Goal: Task Accomplishment & Management: Manage account settings

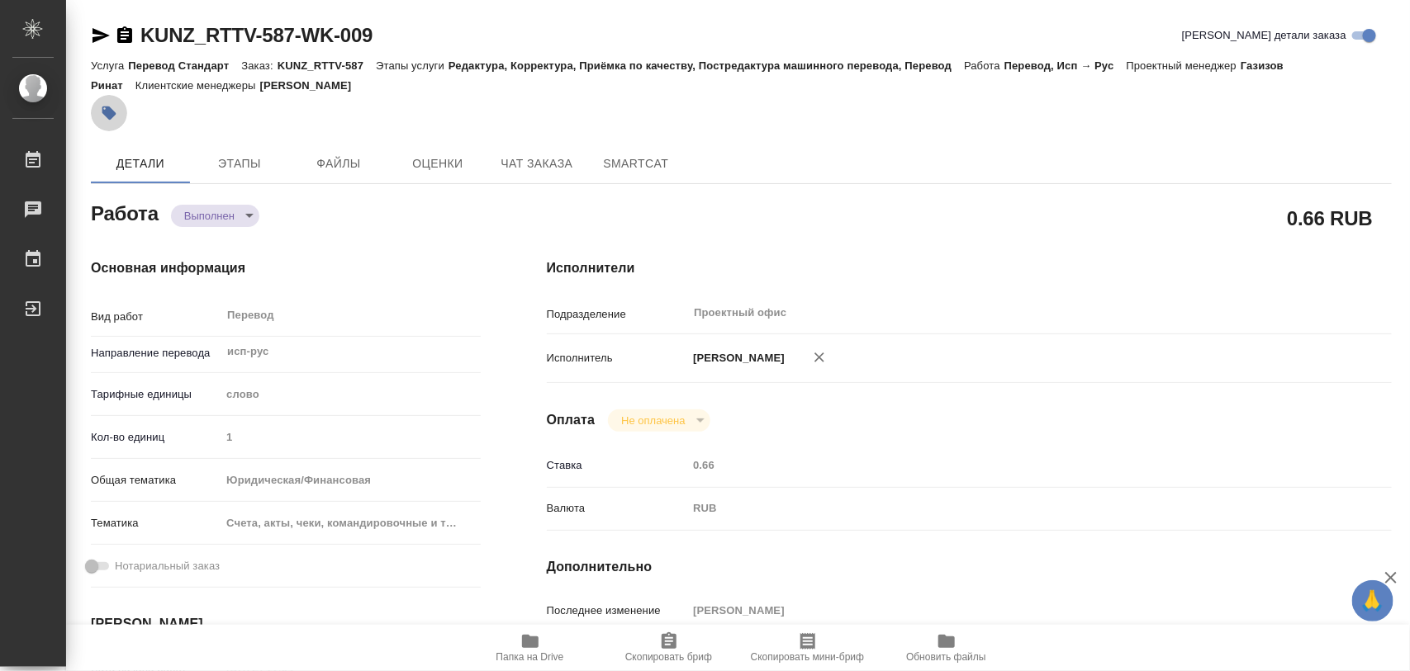
click at [107, 107] on icon "button" at bounding box center [109, 114] width 14 height 14
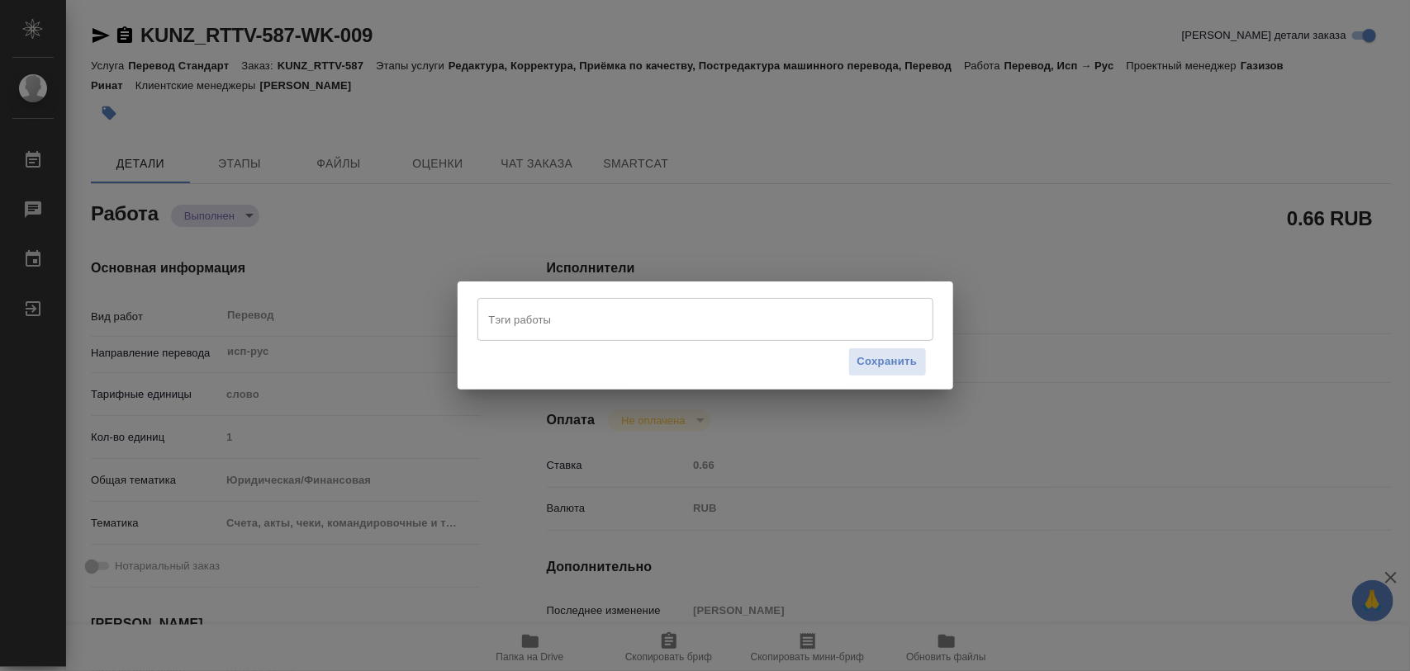
click at [626, 320] on input "Тэги работы" at bounding box center [690, 320] width 410 height 28
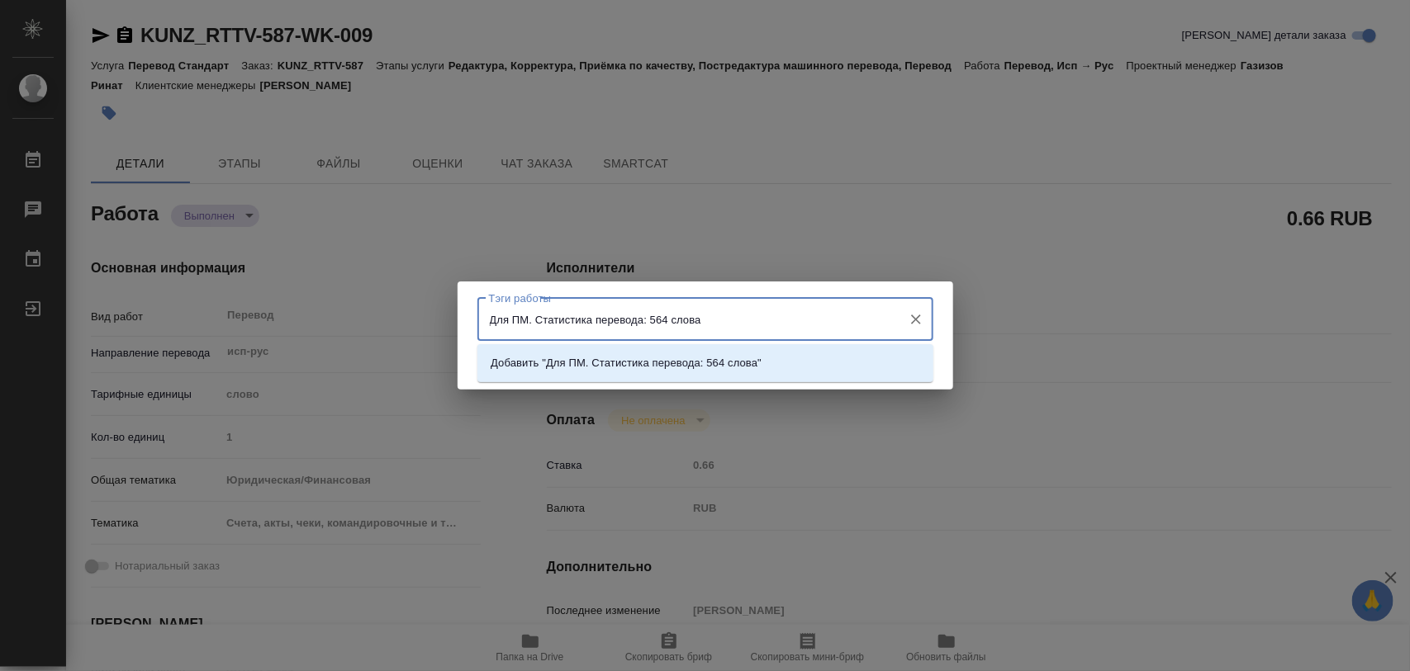
type input "Для ПМ. Статистика перевода: 564 слова."
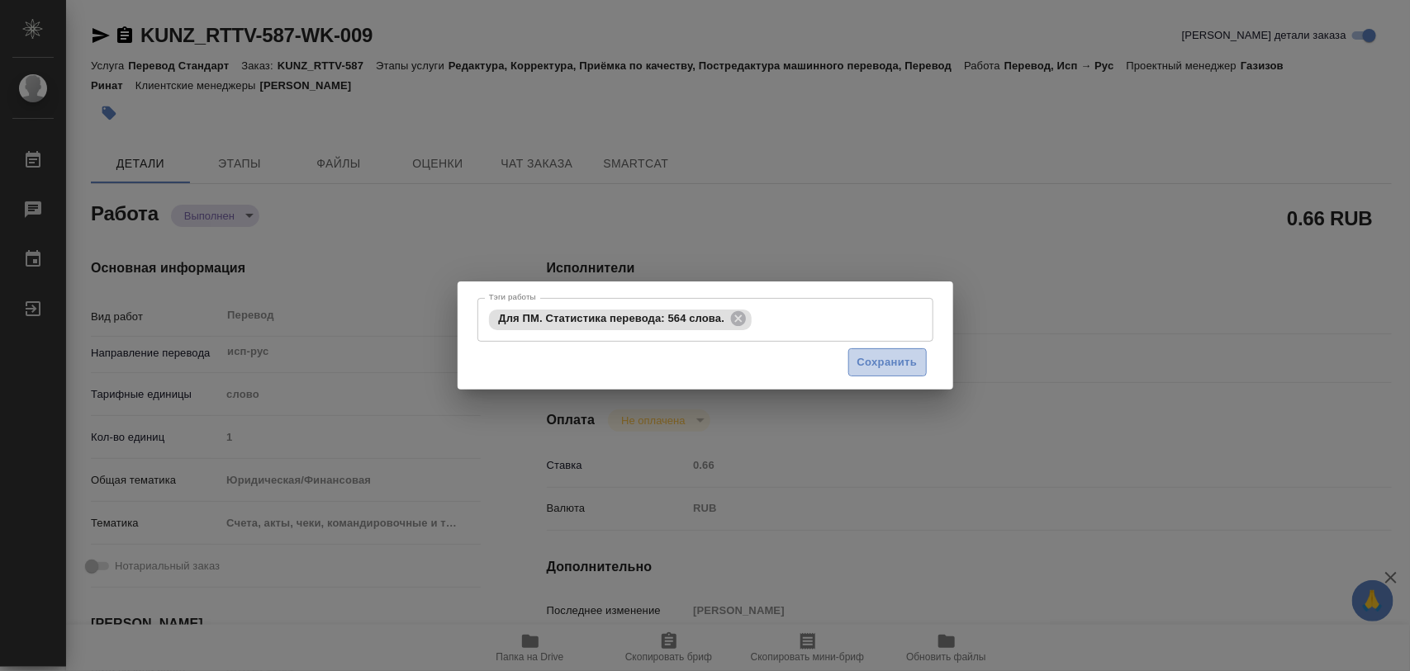
click at [897, 358] on span "Сохранить" at bounding box center [887, 362] width 60 height 19
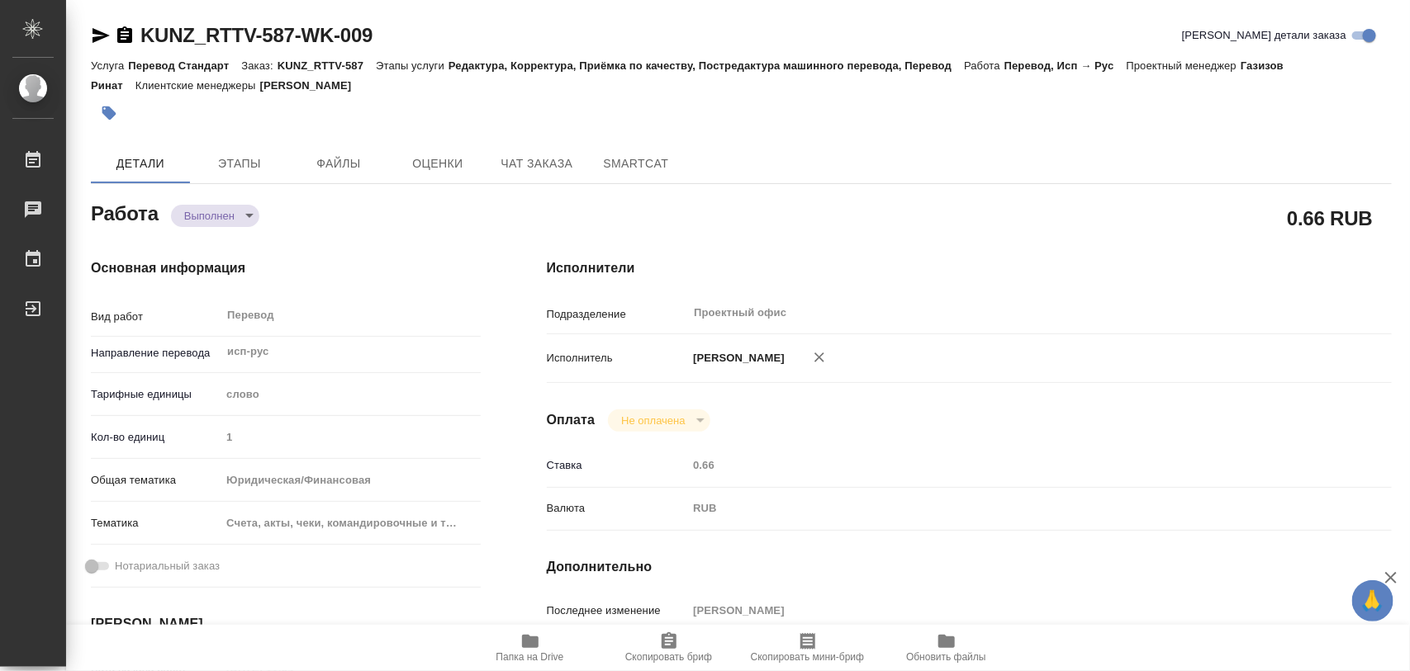
type input "completed"
type input "исп-рус"
type input "5a8b1489cc6b4906c91bfd90"
type input "1"
type input "yr-fn"
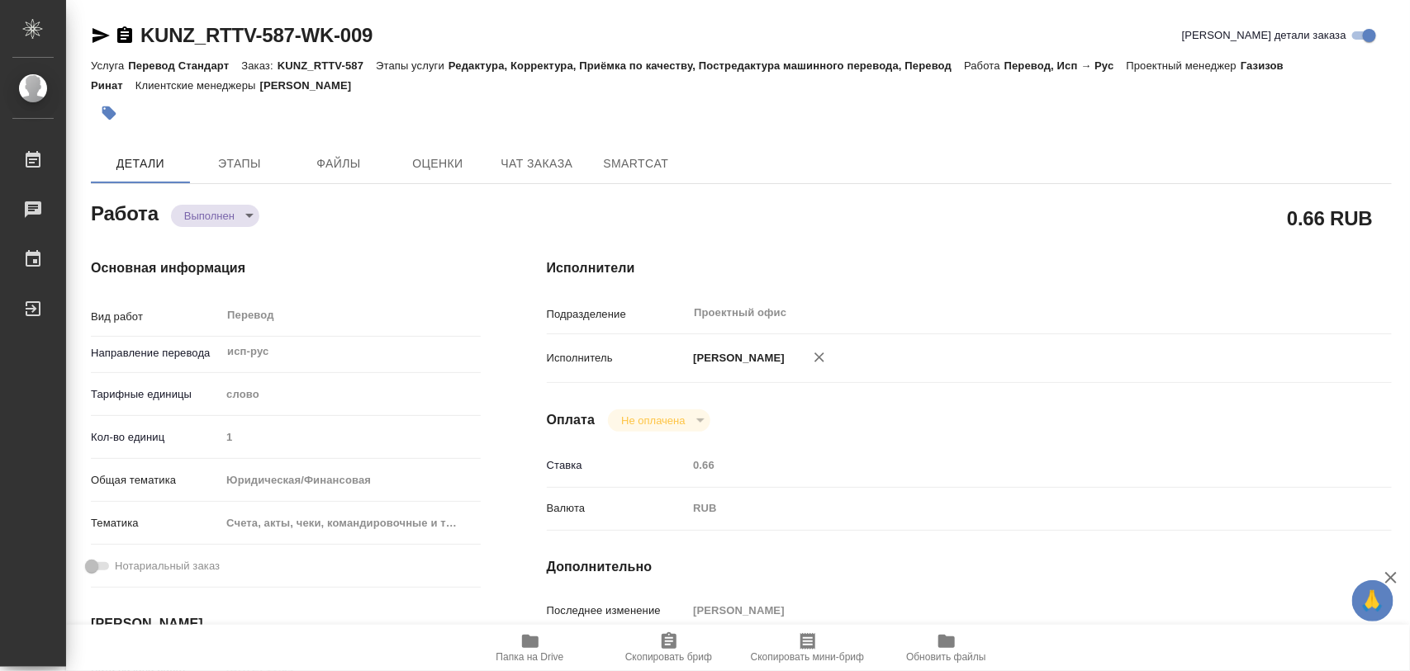
type input "5f647205b73bc97568ca66c0"
type input "18.09.2025 11:04"
type input "23.09.2025 11:01"
type input "25.09.2025 12:00"
type input "25.09.2025 11:59"
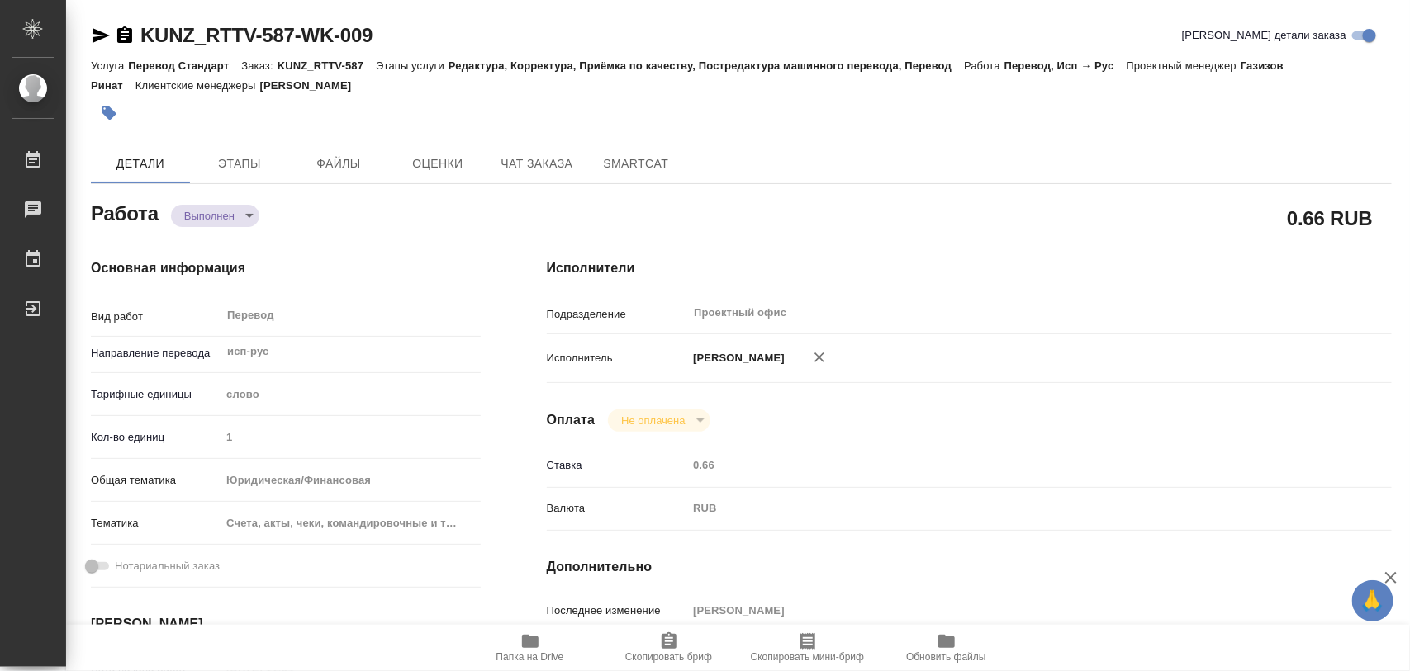
type input "30.09.2025 10:00"
type input "Проектный офис"
type input "notPayed"
type input "0.66"
type input "RUB"
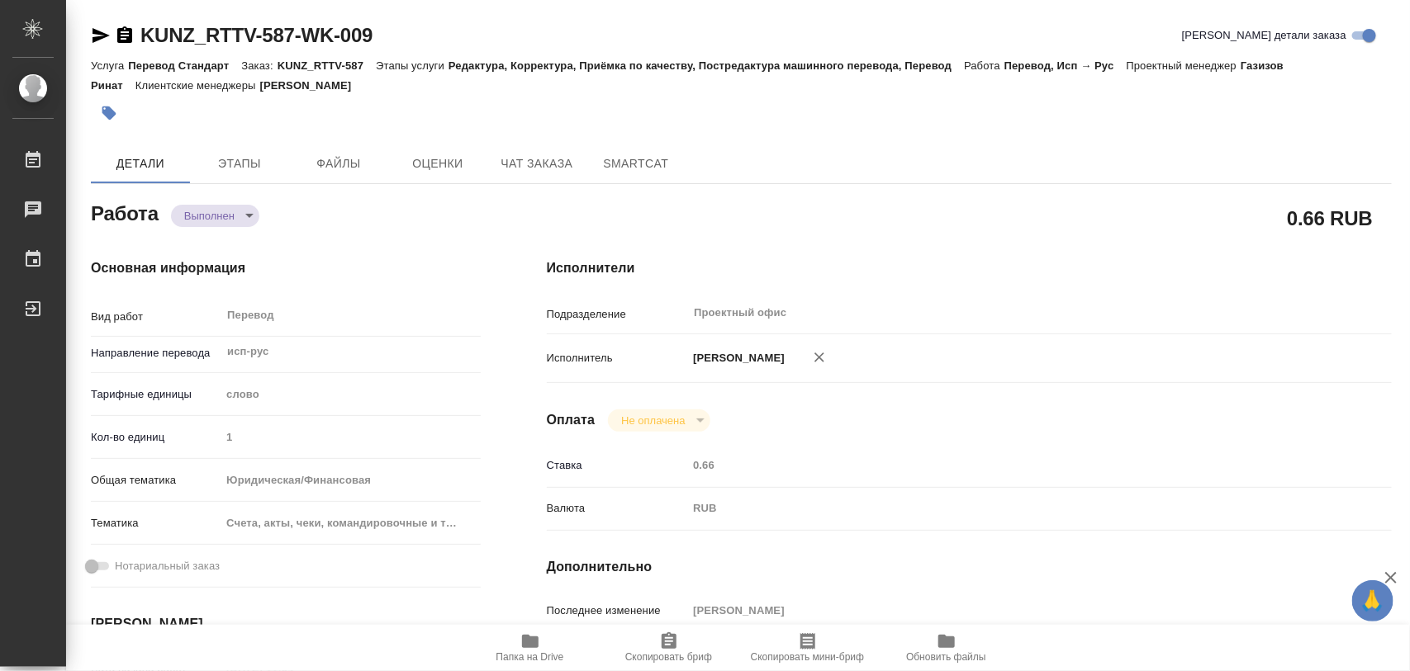
type input "[PERSON_NAME]"
type input "KUNZ_RTTV-587"
type input "Перевод Стандарт"
type input "Редактура, Корректура, Приёмка по качеству, Постредактура машинного перевода, П…"
type input "Веселова Юлия"
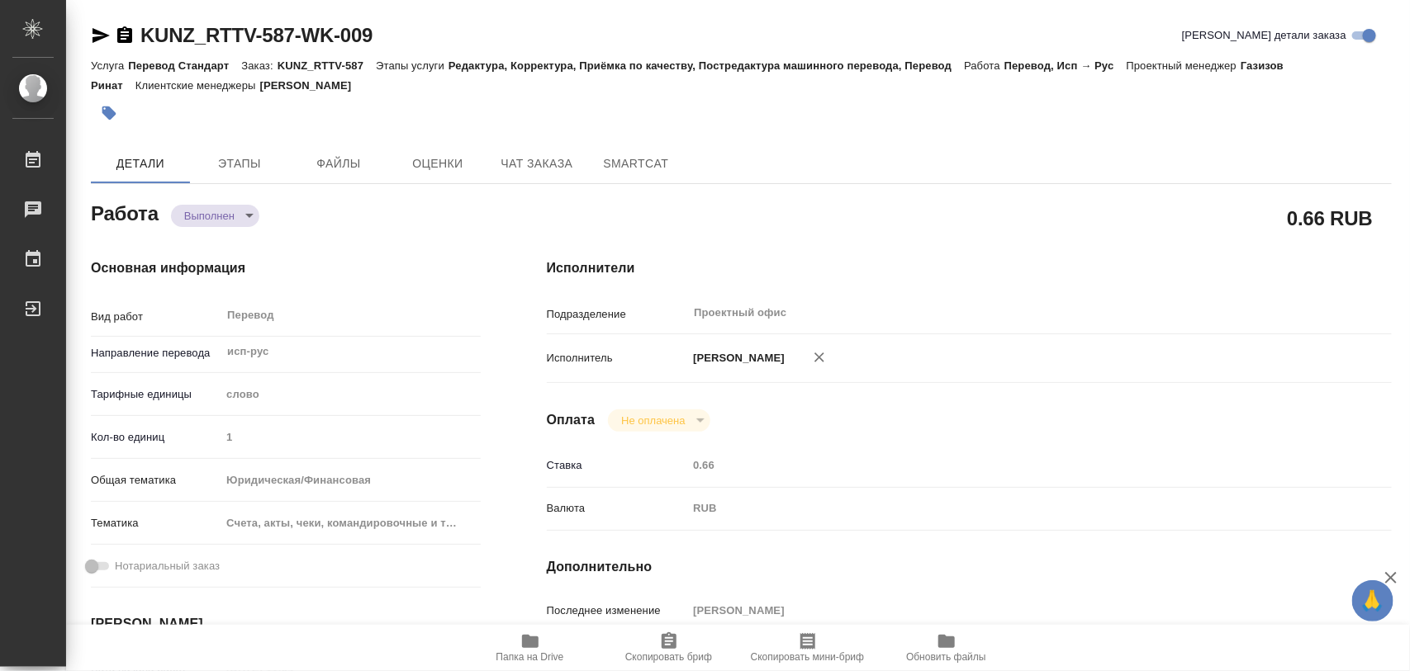
type input "Арсеньева Вера"
type input "/Clients/RT/Orders/KUNZ_RTTV-587"
click at [113, 116] on icon "button" at bounding box center [109, 114] width 14 height 14
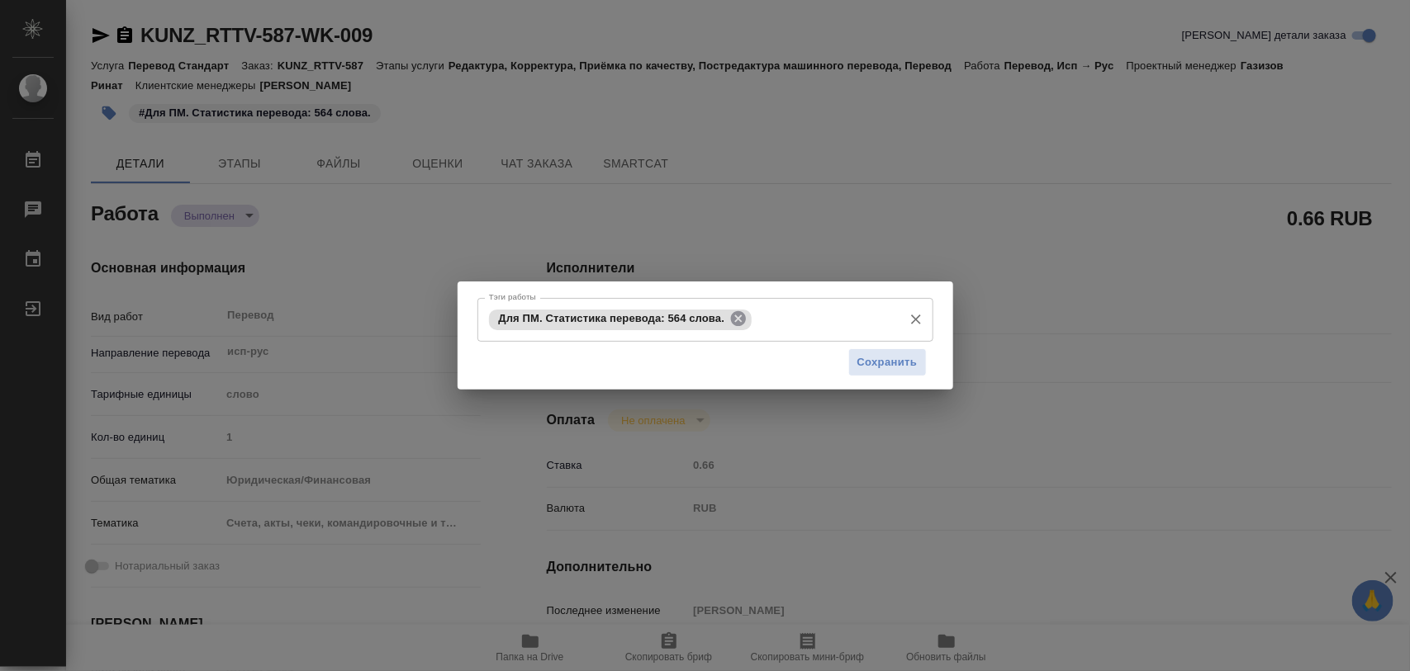
click at [744, 318] on icon at bounding box center [738, 318] width 15 height 15
click at [884, 357] on span "Сохранить" at bounding box center [887, 362] width 60 height 19
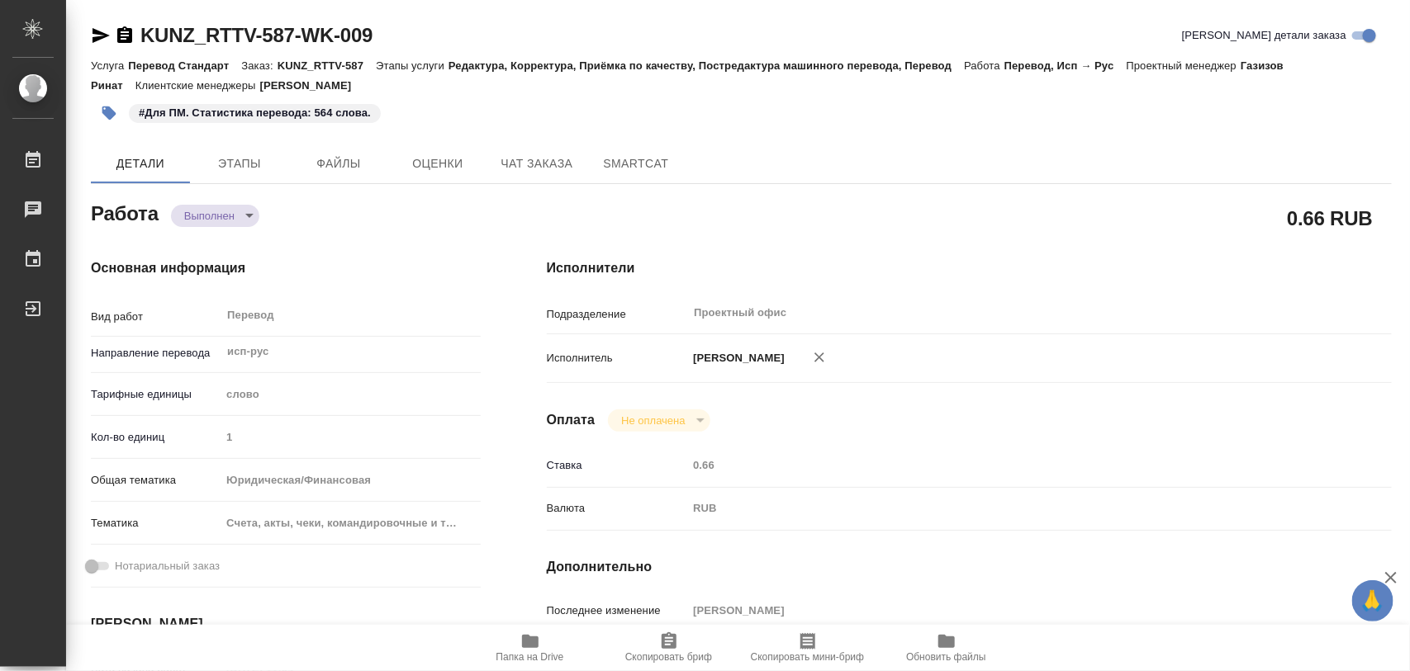
type input "completed"
type input "исп-рус"
type input "5a8b1489cc6b4906c91bfd90"
type input "1"
type input "yr-fn"
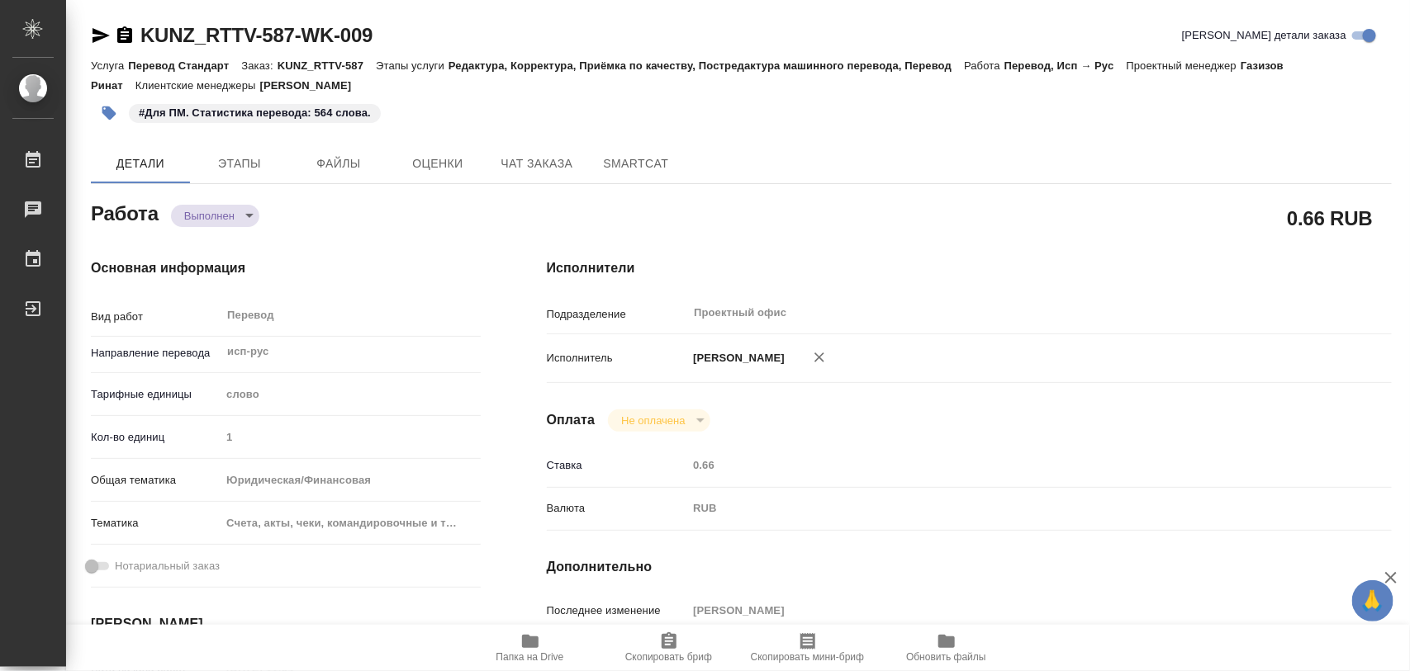
type input "5f647205b73bc97568ca66c0"
type input "18.09.2025 11:04"
type input "23.09.2025 11:01"
type input "25.09.2025 12:00"
type input "25.09.2025 11:59"
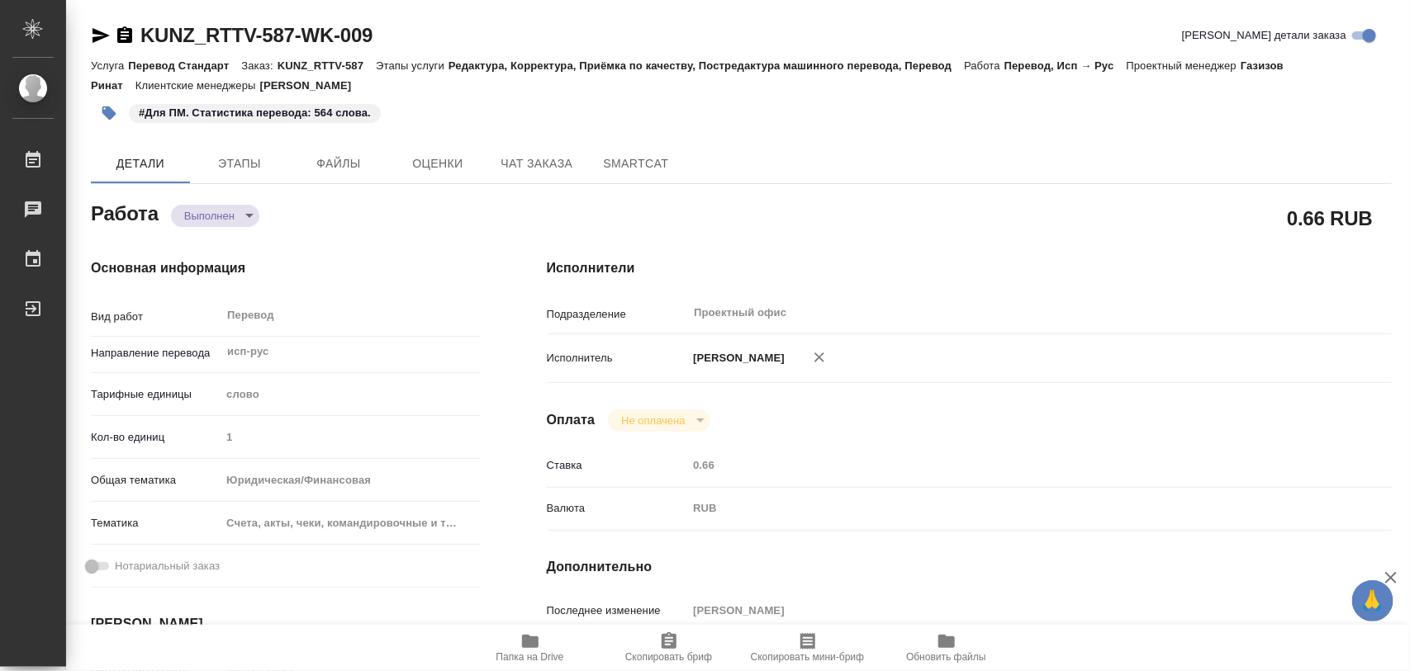
type input "30.09.2025 10:00"
type input "Проектный офис"
type input "notPayed"
type input "0.66"
type input "RUB"
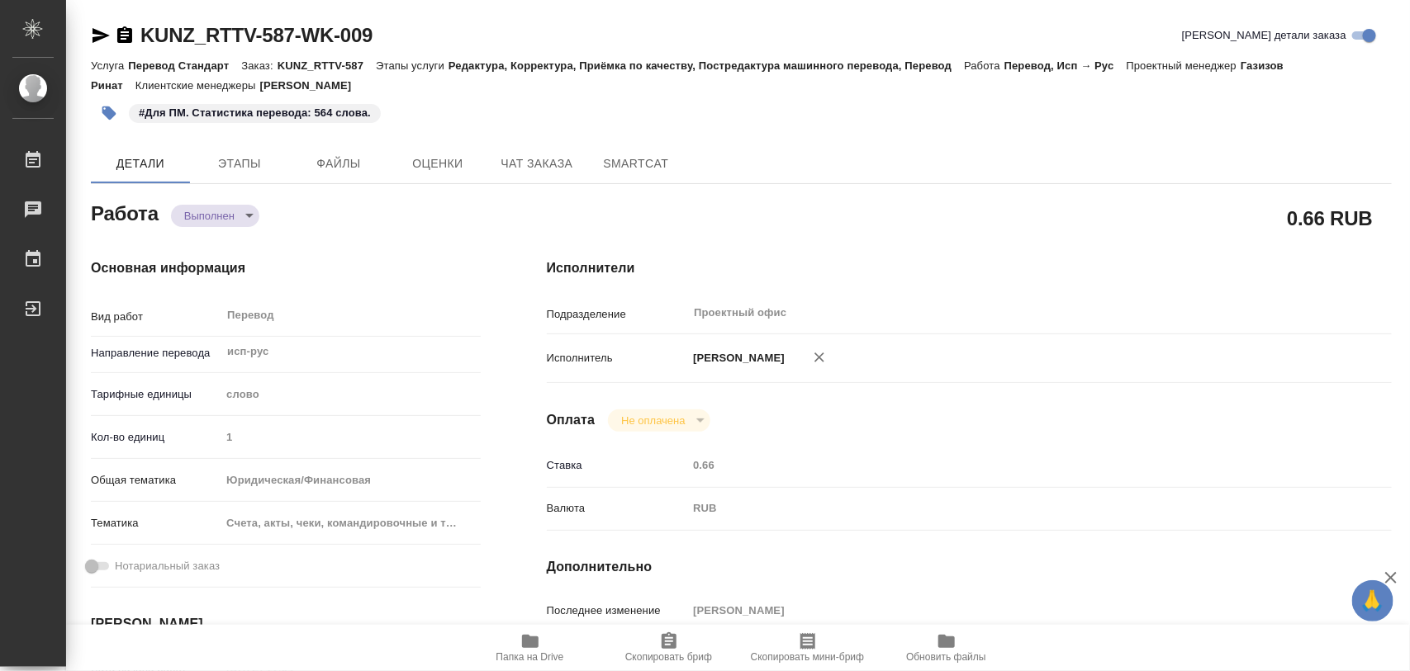
type input "Иглаков Максим"
type input "KUNZ_RTTV-587"
type input "Перевод Стандарт"
type input "Редактура, Корректура, Приёмка по качеству, Постредактура машинного перевода, П…"
type input "Веселова Юлия"
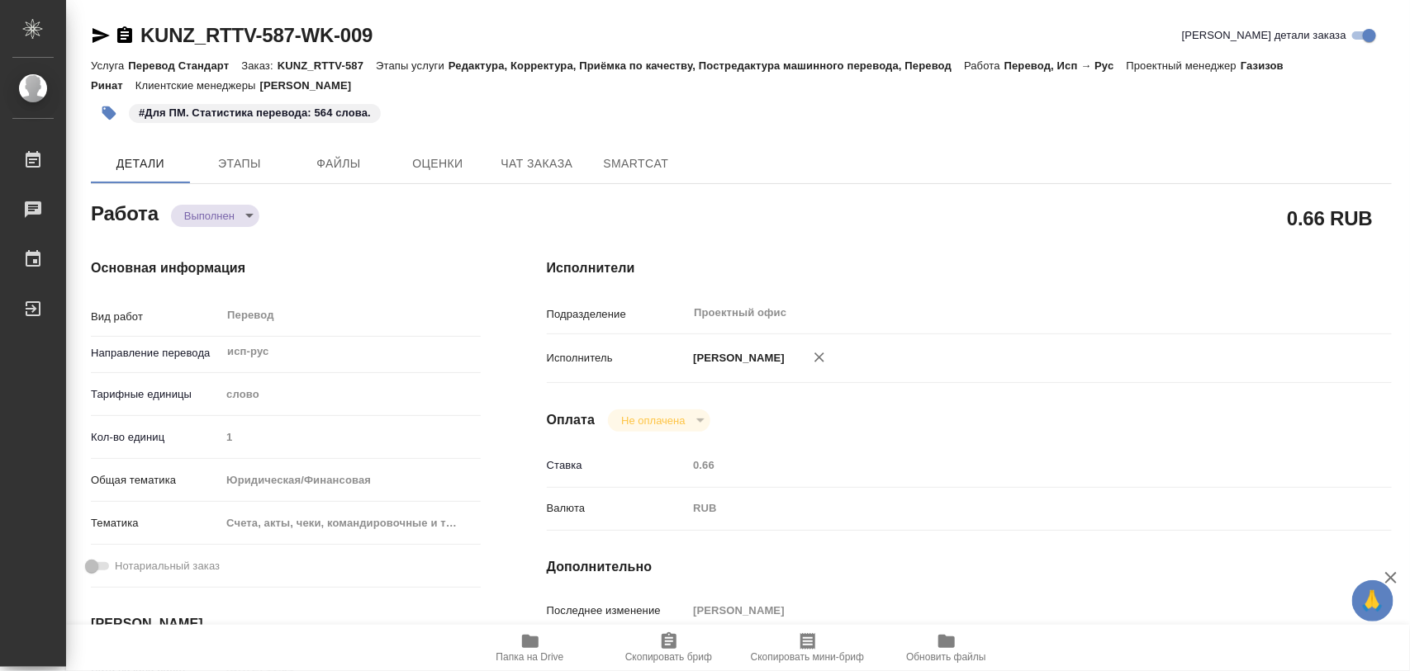
type input "Арсеньева Вера"
type input "/Clients/RT/Orders/KUNZ_RTTV-587"
click at [110, 108] on icon "button" at bounding box center [109, 114] width 14 height 14
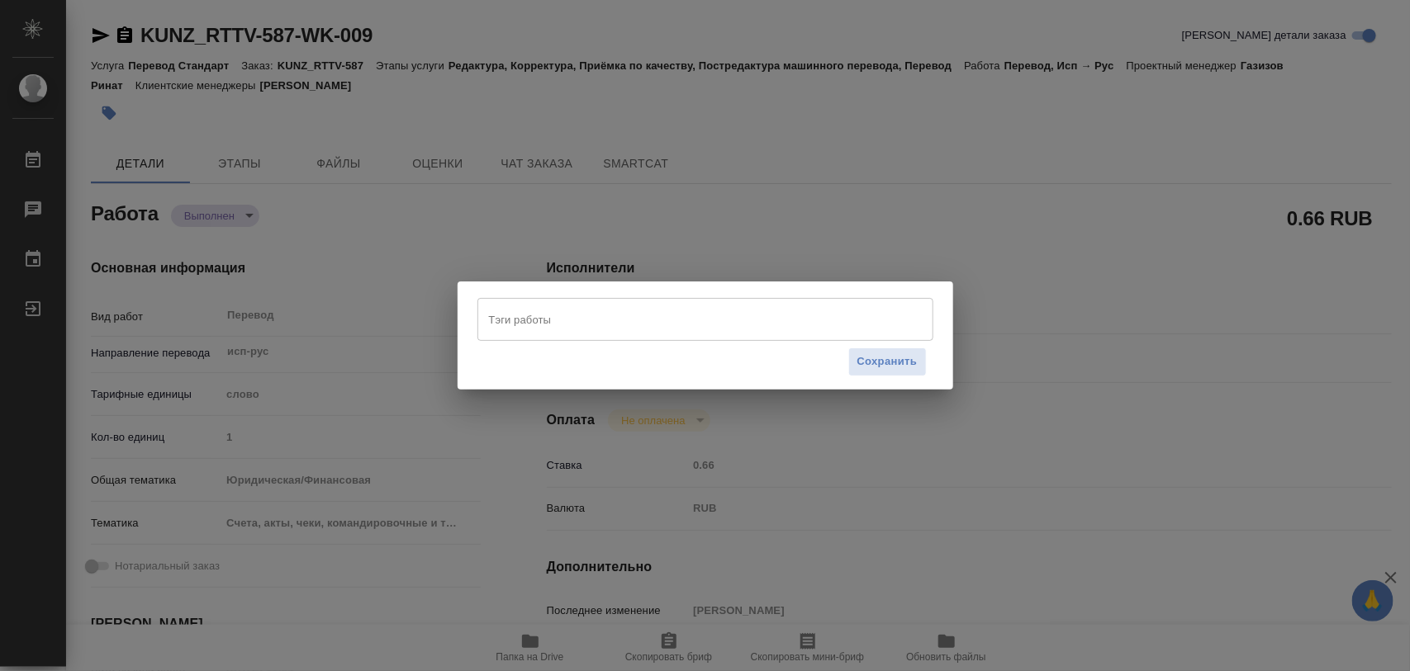
click at [568, 320] on input "Тэги работы" at bounding box center [690, 320] width 410 height 28
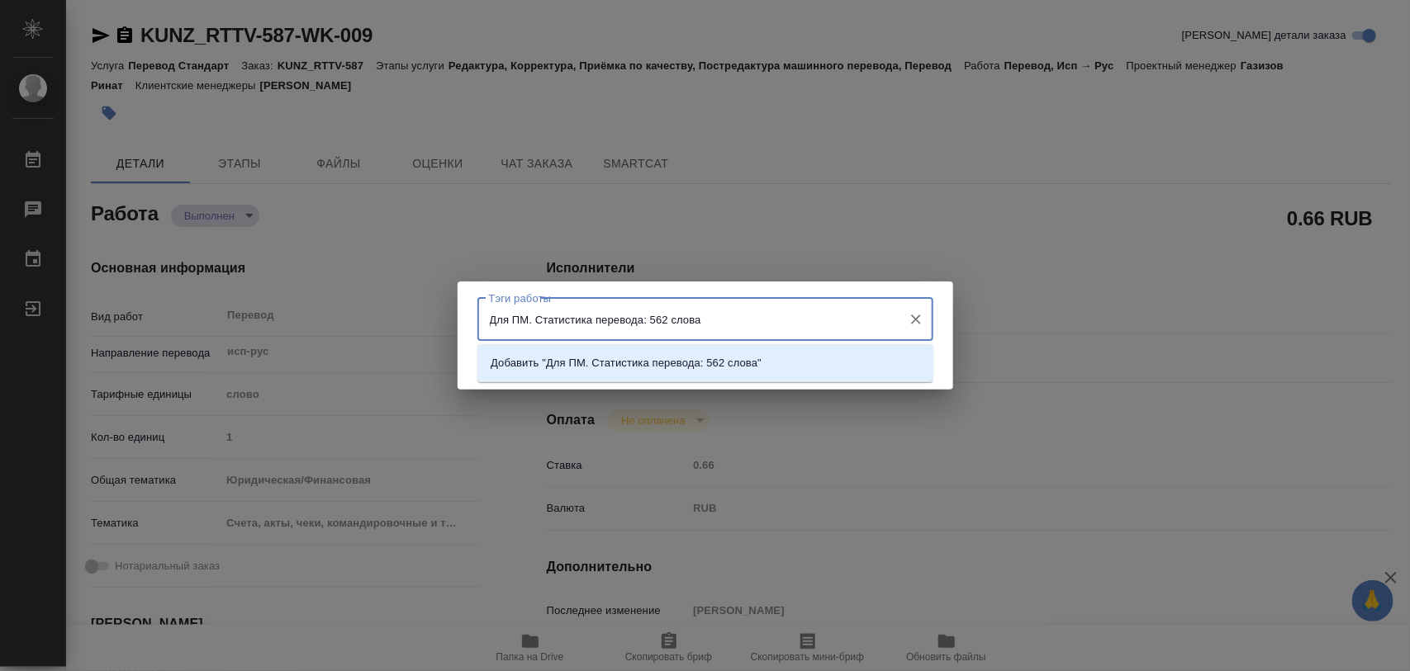
type input "Для ПМ. Статистика перевода: 562 слова."
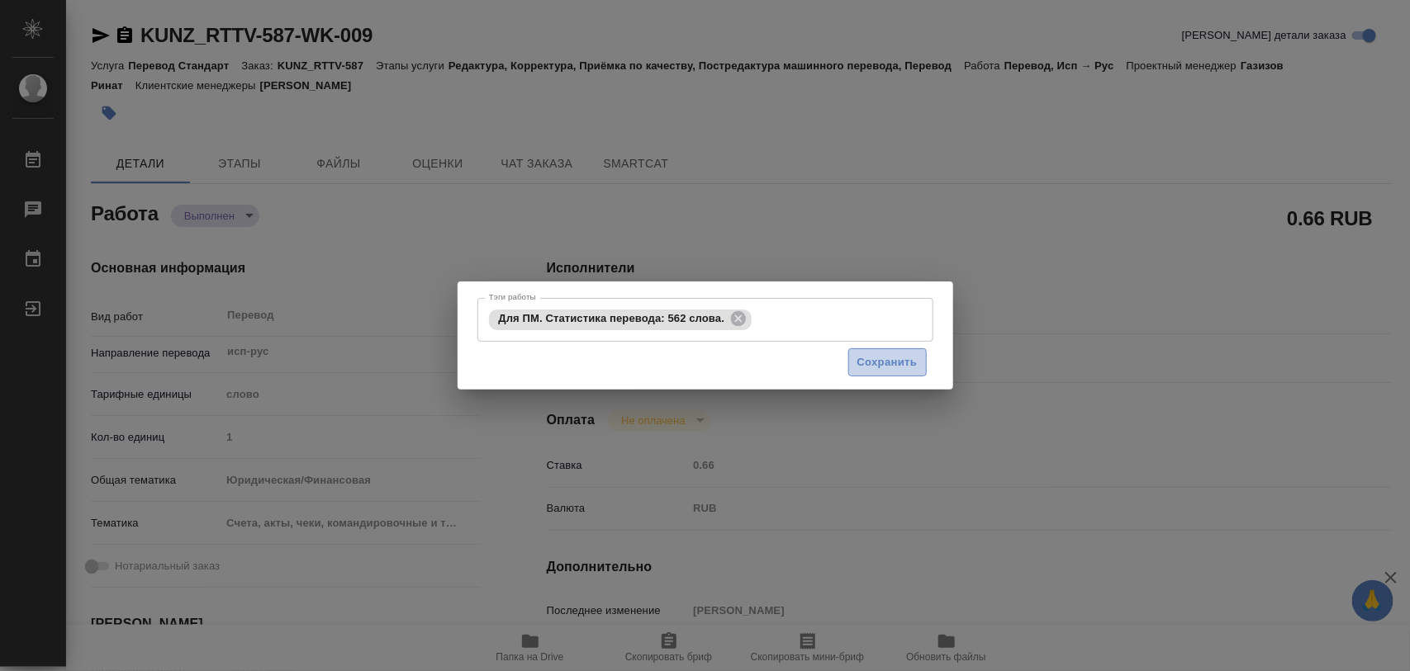
click at [903, 360] on span "Сохранить" at bounding box center [887, 362] width 60 height 19
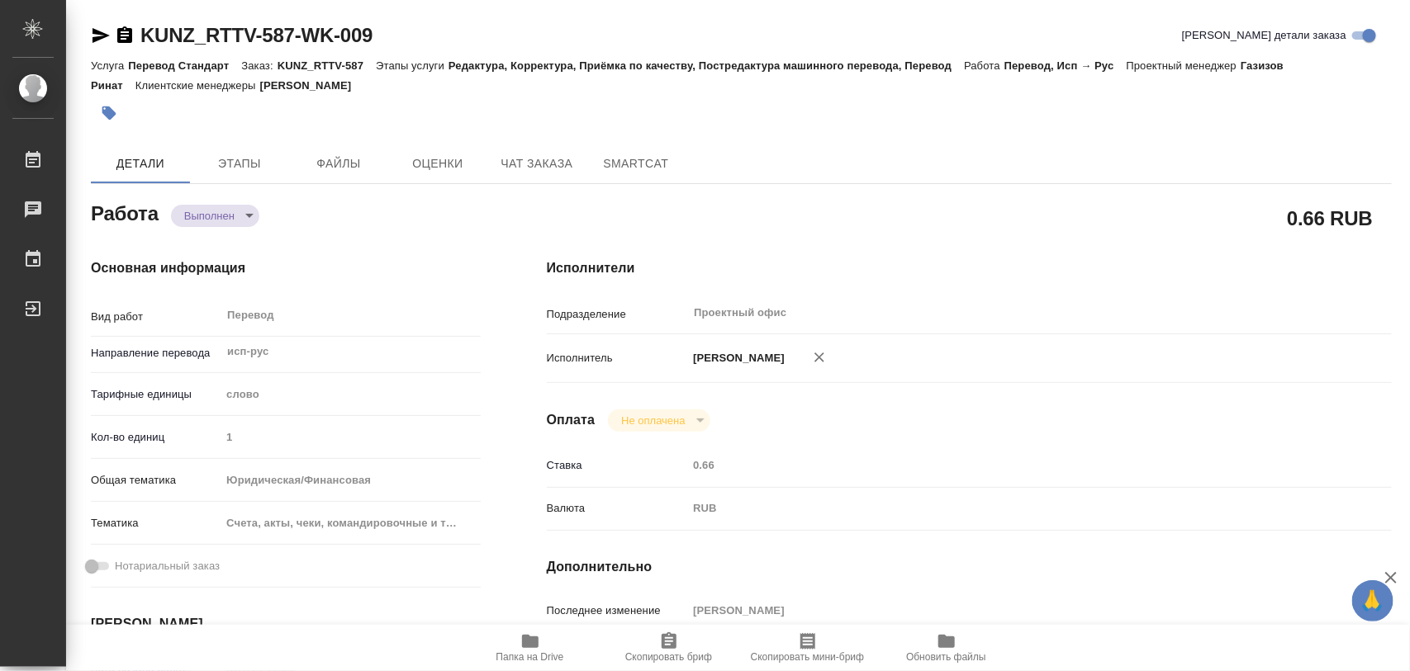
type input "completed"
type input "исп-рус"
type input "5a8b1489cc6b4906c91bfd90"
type input "1"
type input "yr-fn"
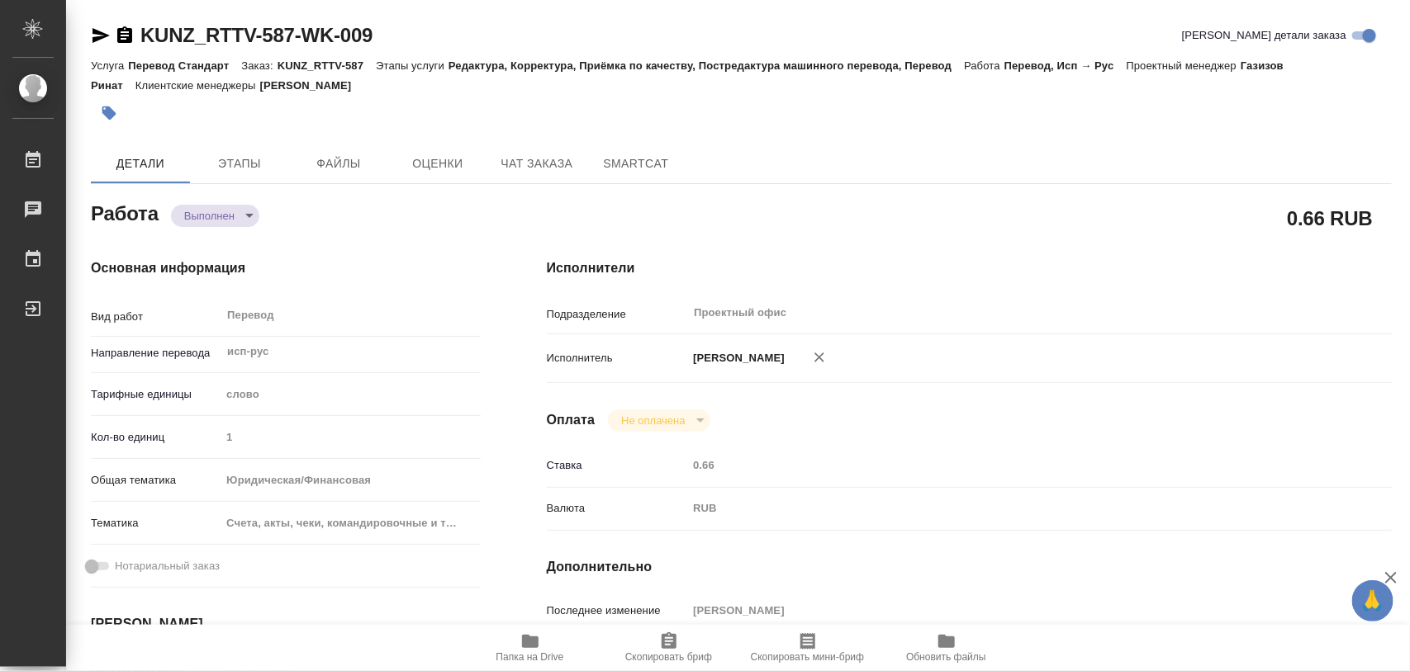
type input "5f647205b73bc97568ca66c0"
type input "18.09.2025 11:04"
type input "23.09.2025 11:01"
type input "25.09.2025 12:00"
type input "25.09.2025 11:59"
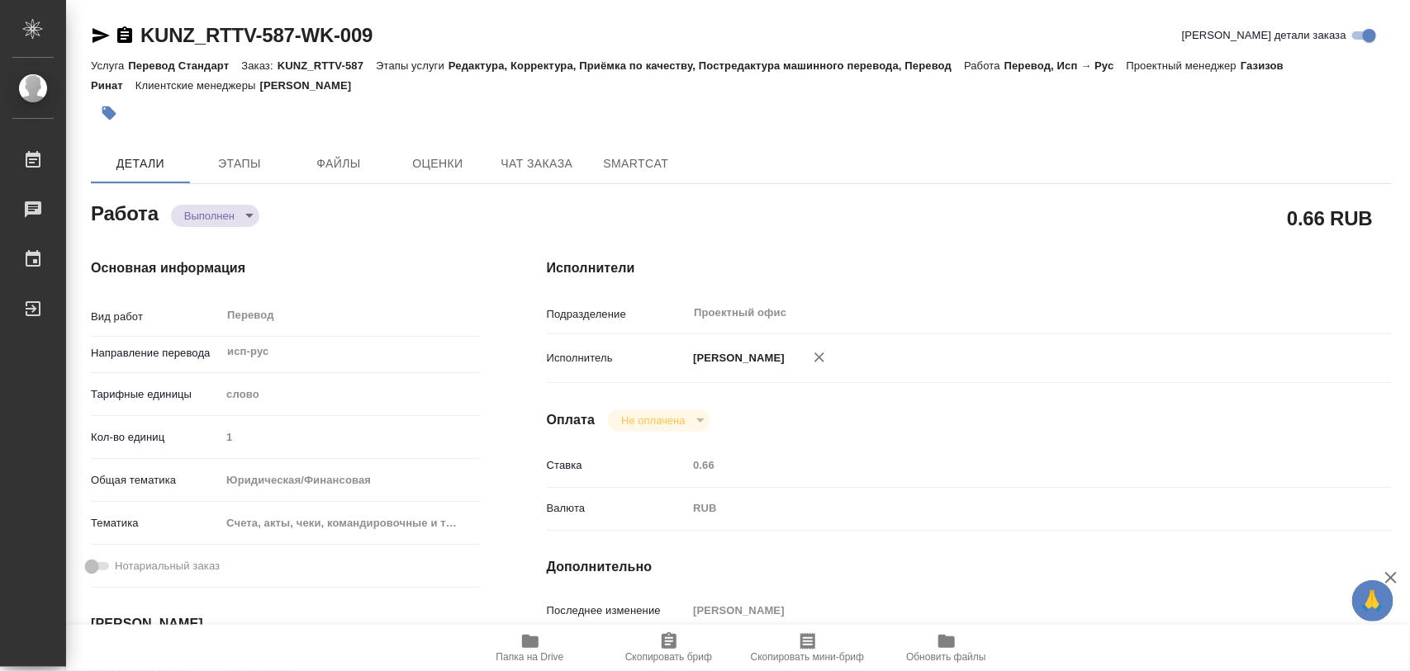
type input "30.09.2025 10:00"
type input "Проектный офис"
type input "notPayed"
type input "0.66"
type input "RUB"
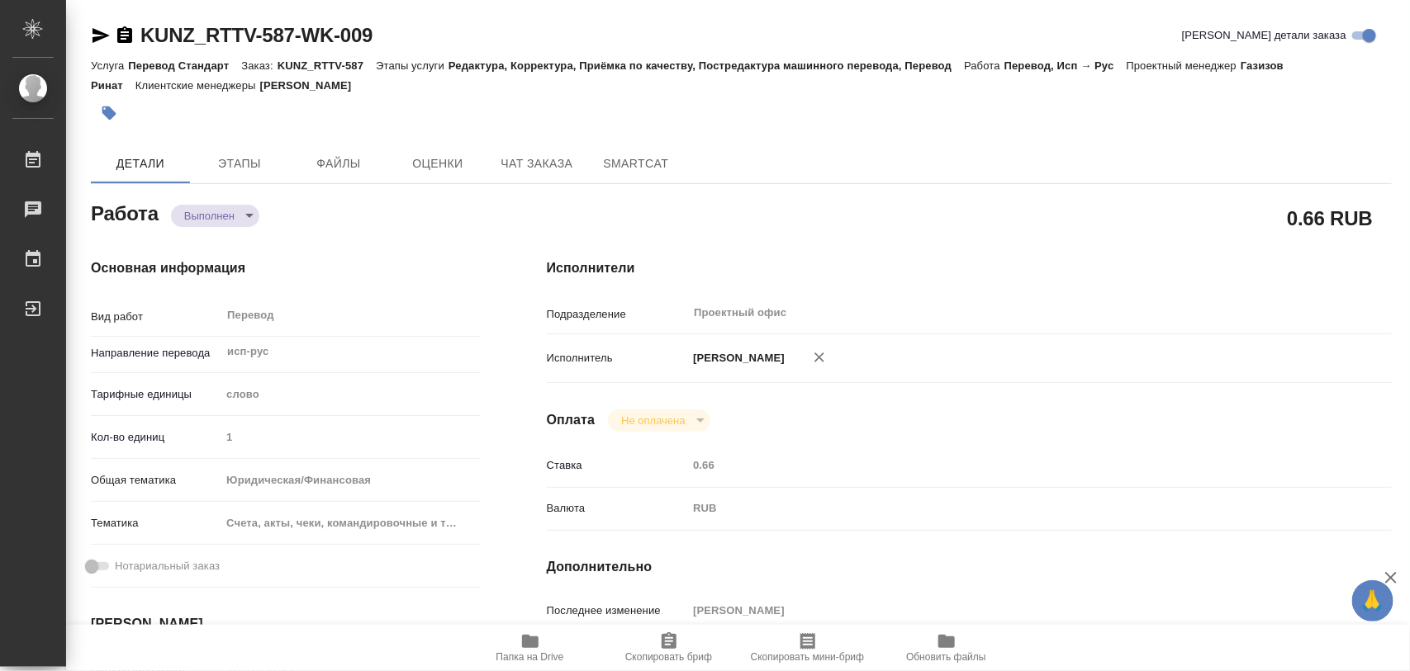
type input "[PERSON_NAME]"
type input "KUNZ_RTTV-587"
type input "Перевод Стандарт"
type input "Редактура, Корректура, Приёмка по качеству, Постредактура машинного перевода, П…"
type input "Веселова Юлия"
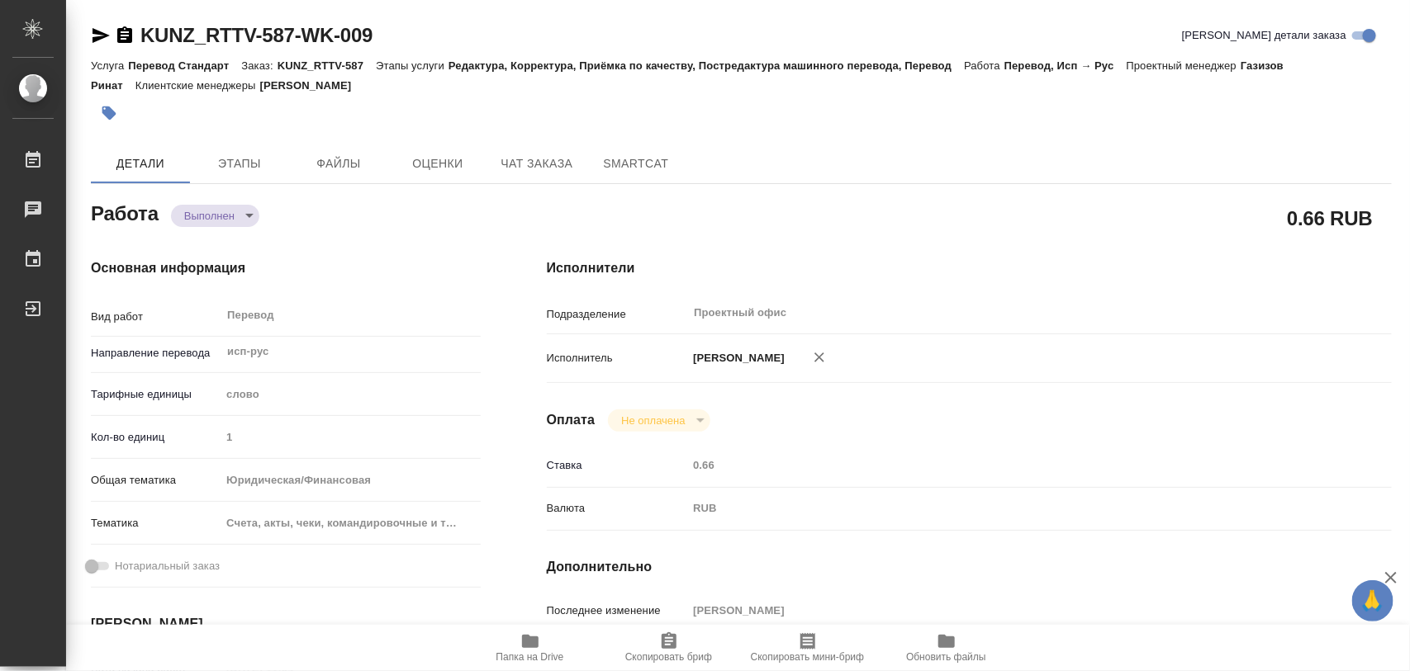
type input "Арсеньева Вера"
type input "/Clients/RT/Orders/KUNZ_RTTV-587"
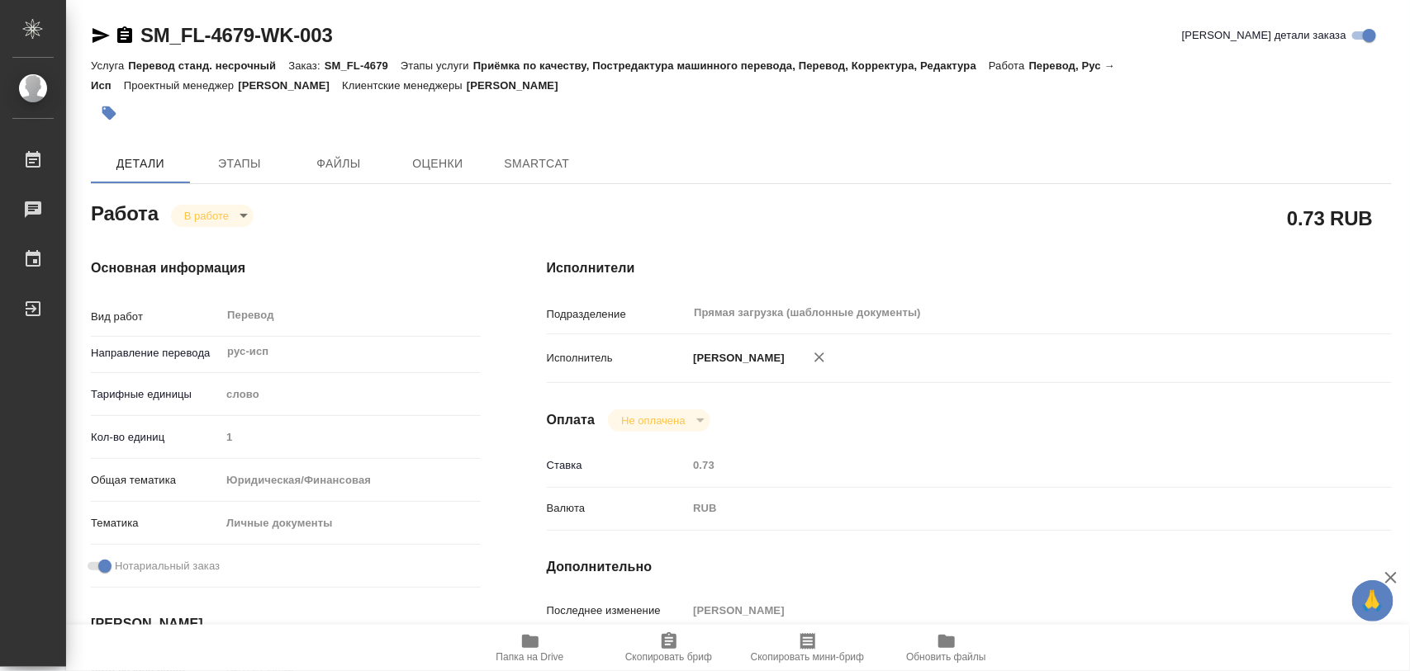
type textarea "x"
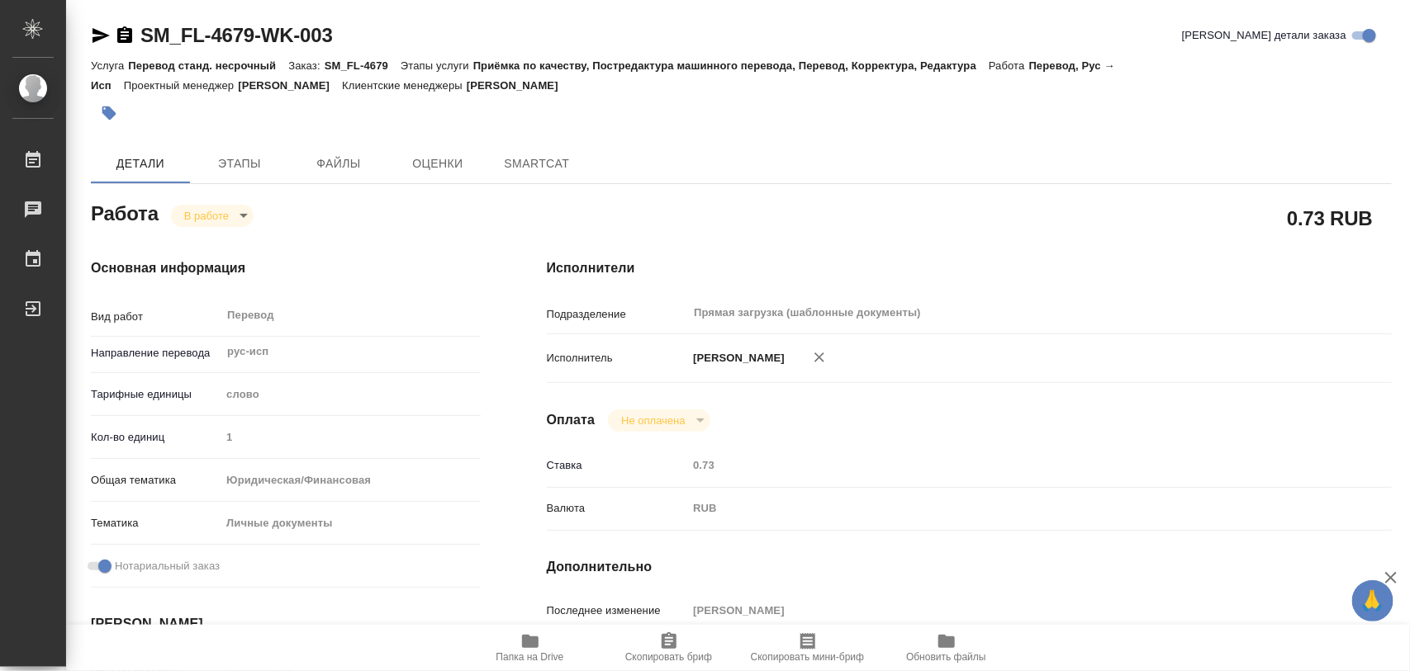
type textarea "x"
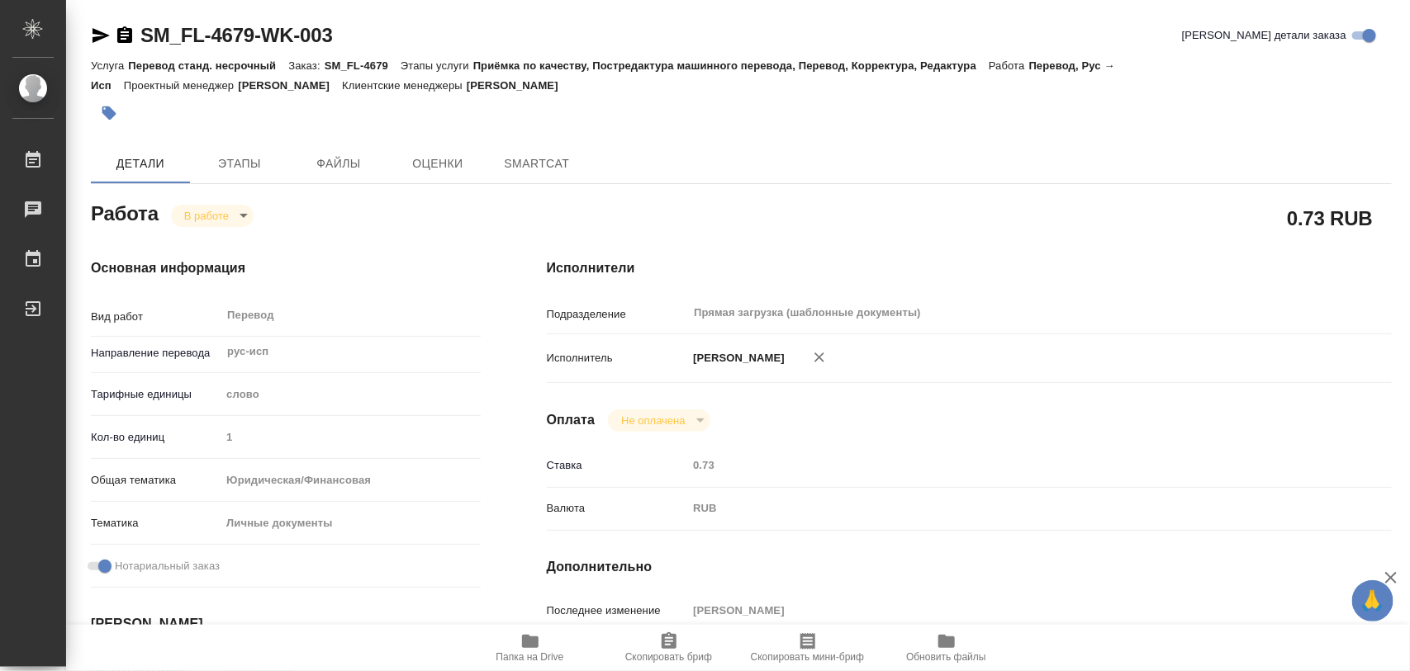
type textarea "x"
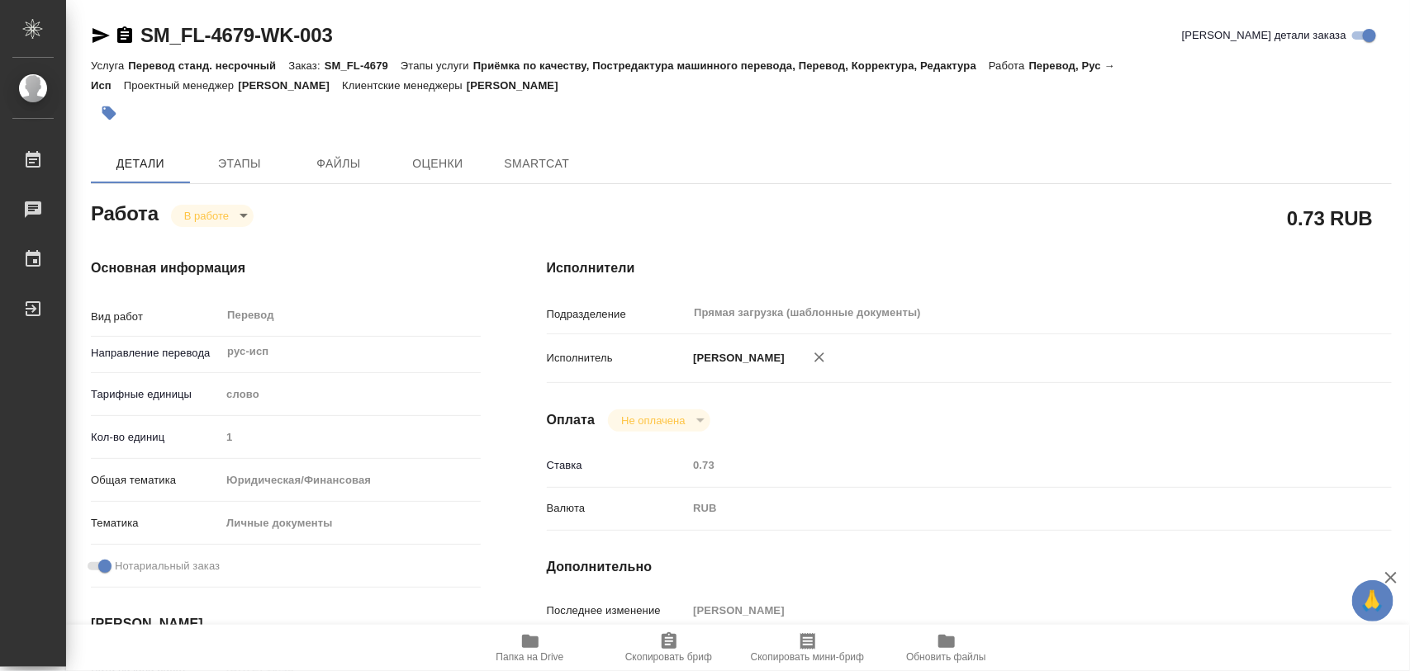
type textarea "x"
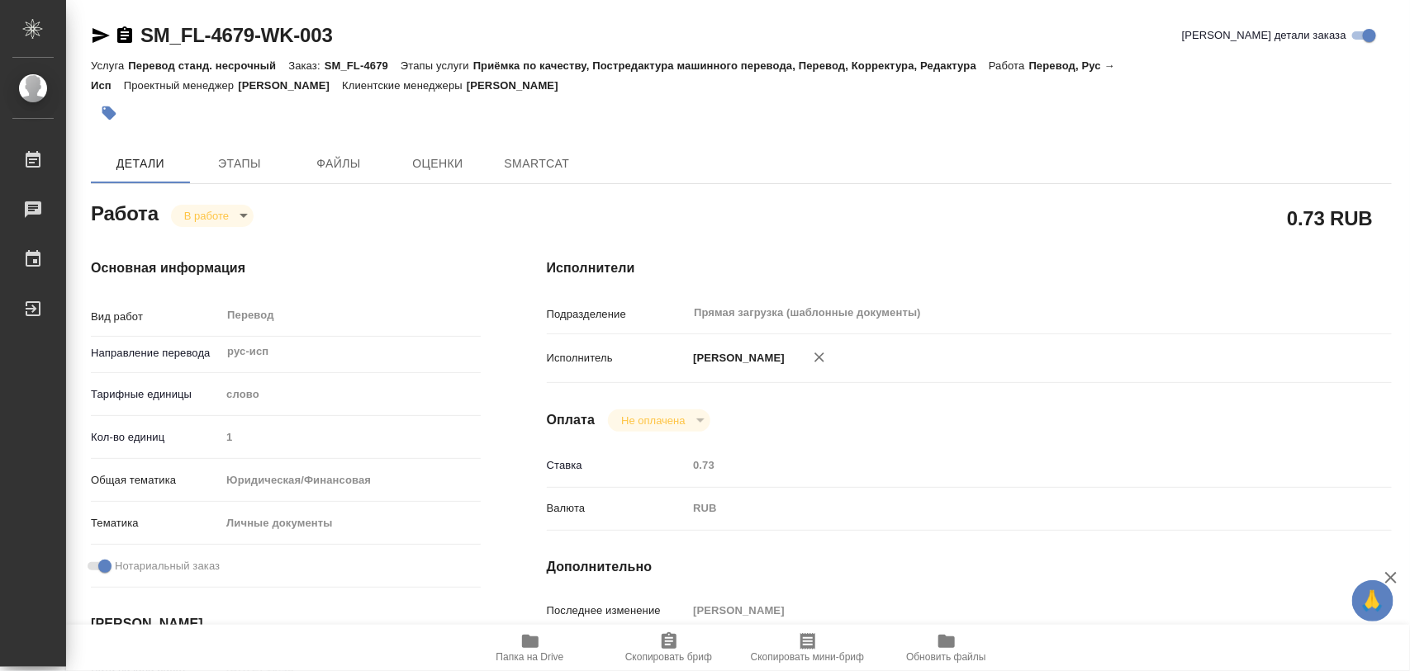
type textarea "x"
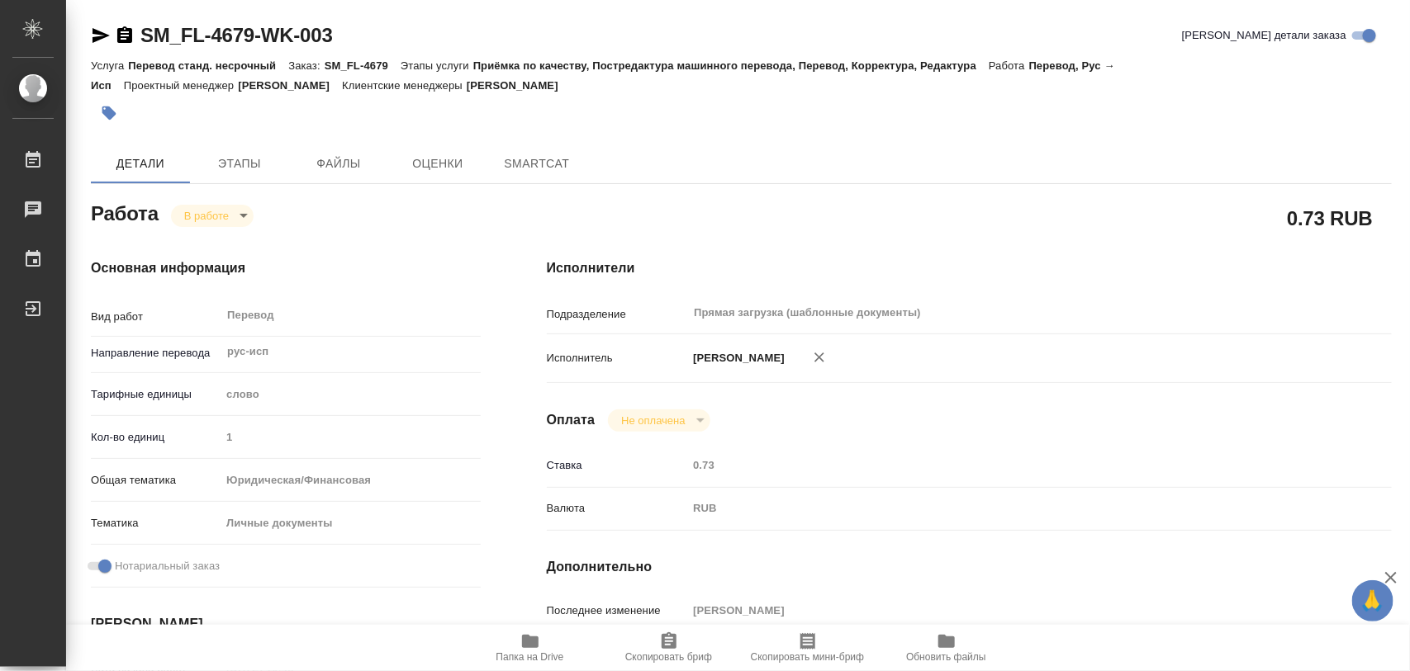
type textarea "x"
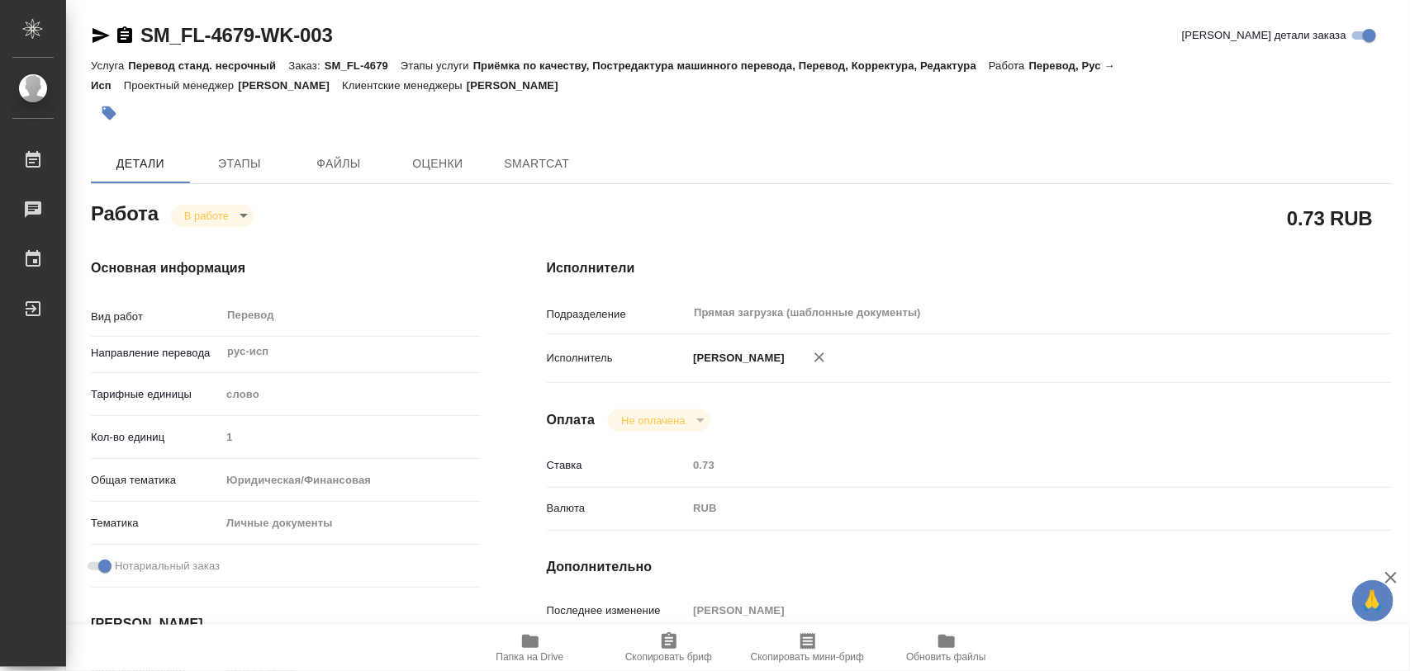
type textarea "x"
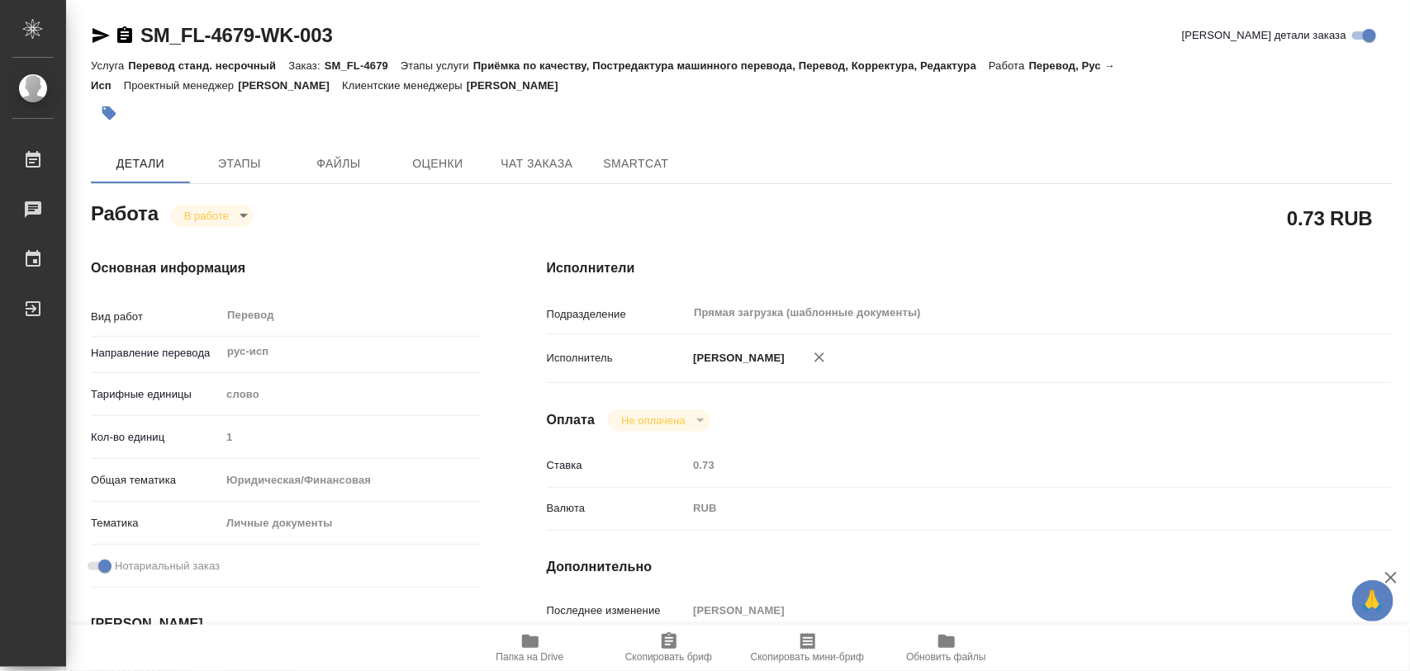
click at [542, 643] on span "Папка на Drive" at bounding box center [530, 647] width 119 height 31
type textarea "x"
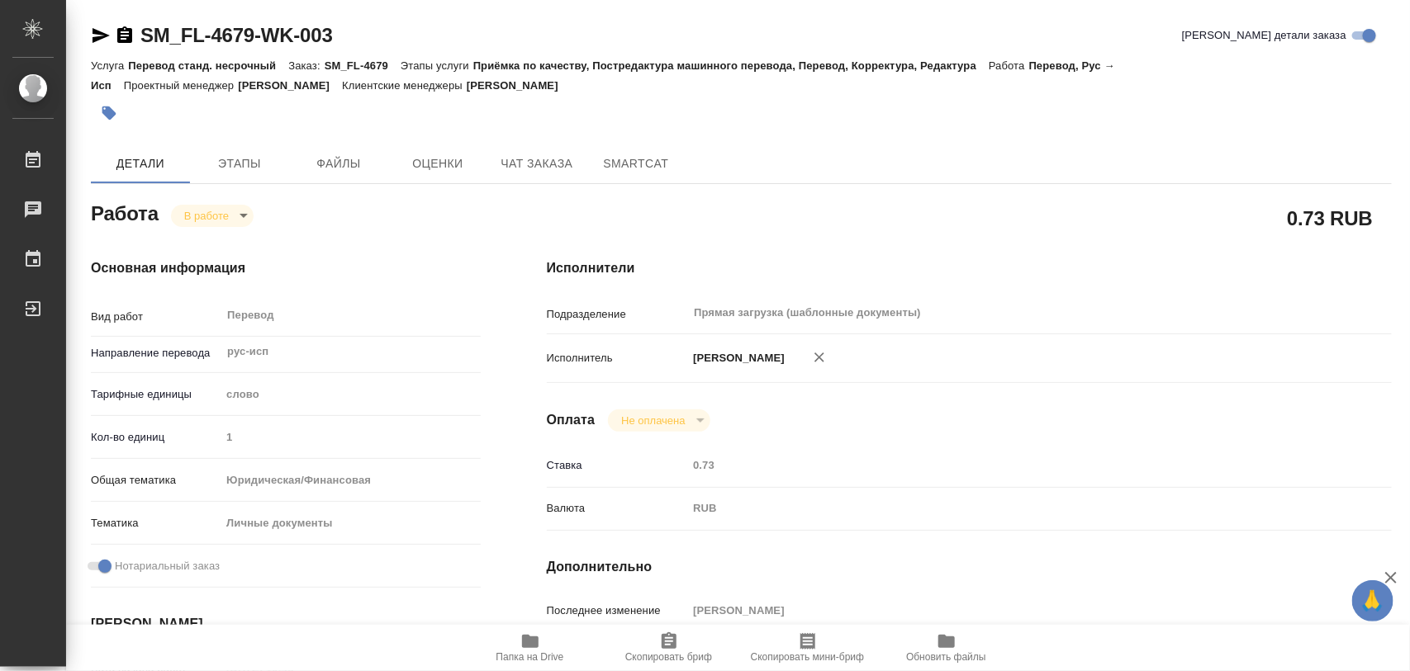
type textarea "x"
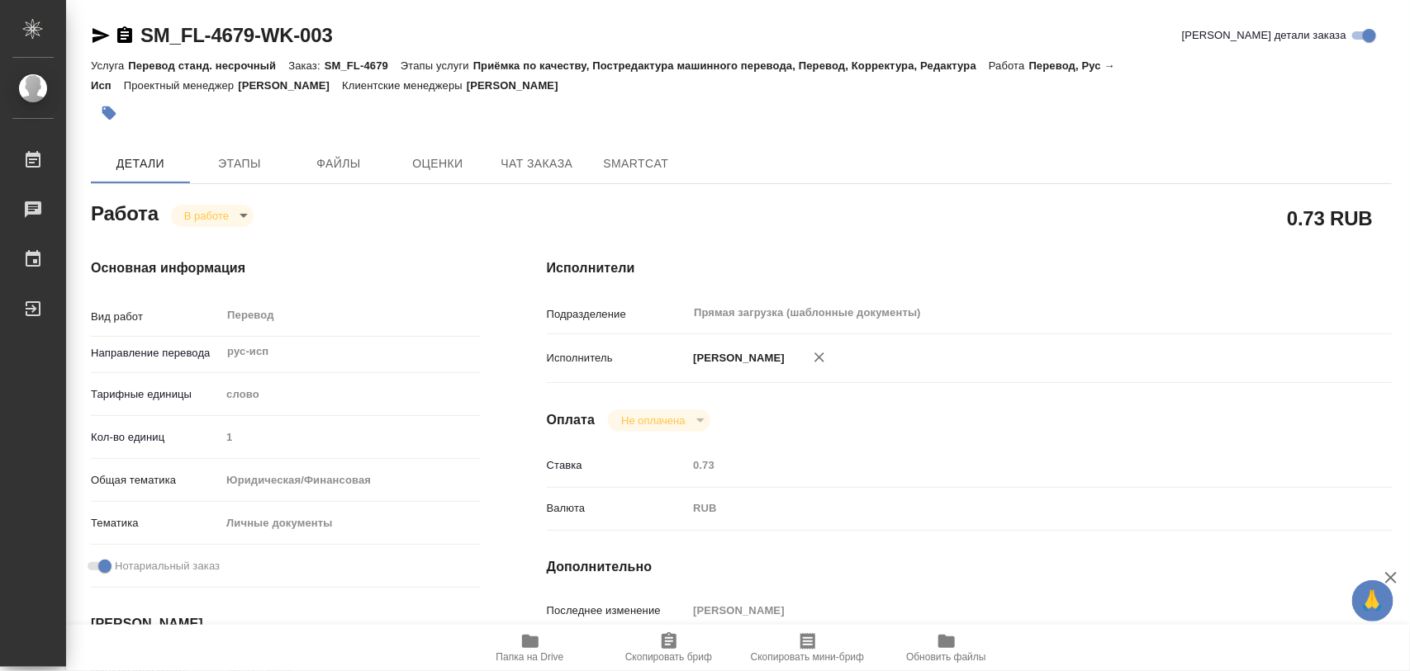
type textarea "x"
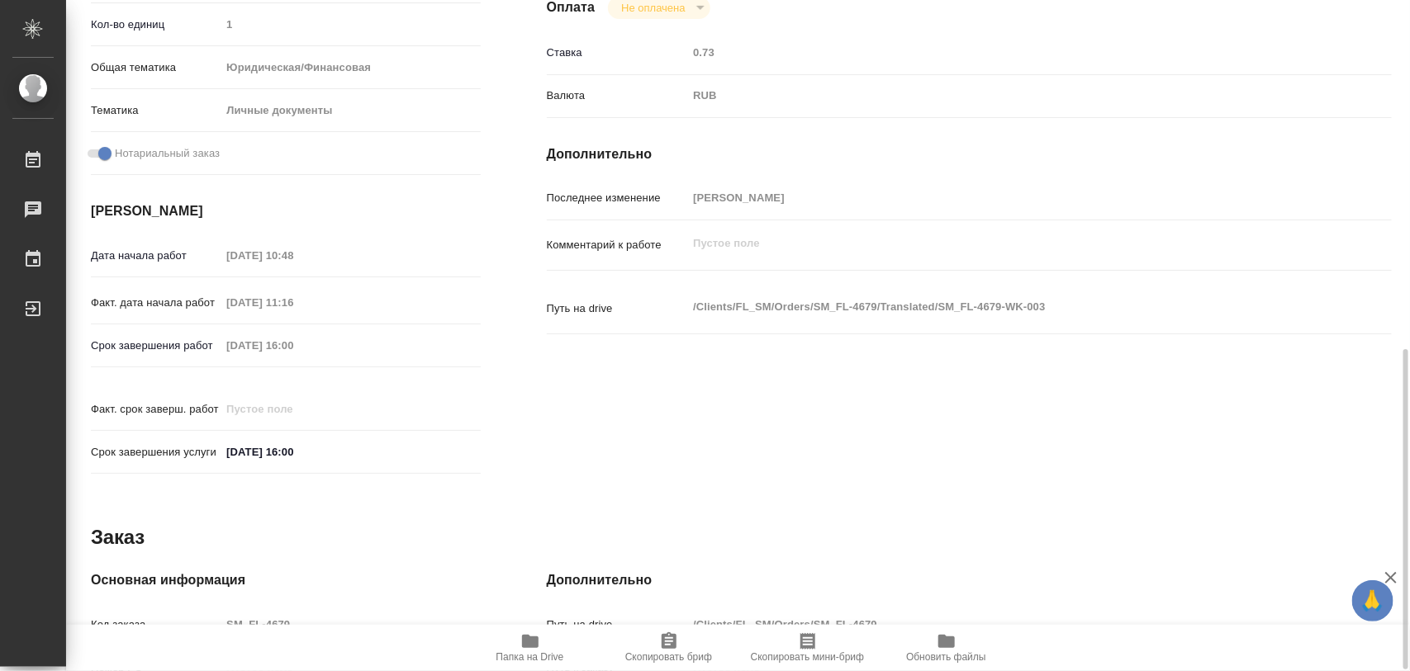
scroll to position [736, 0]
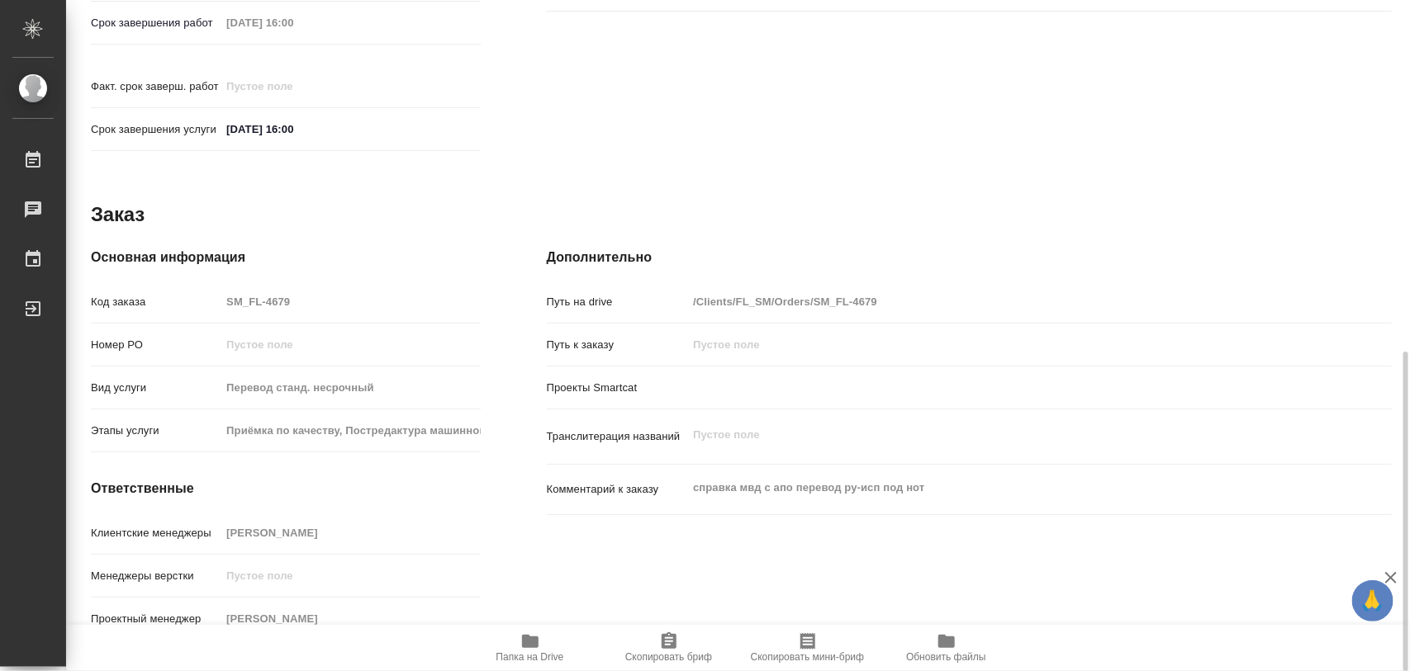
click at [319, 520] on div "Клиентские менеджеры Козлова Мария" at bounding box center [286, 533] width 390 height 29
click at [675, 646] on icon "button" at bounding box center [669, 641] width 15 height 17
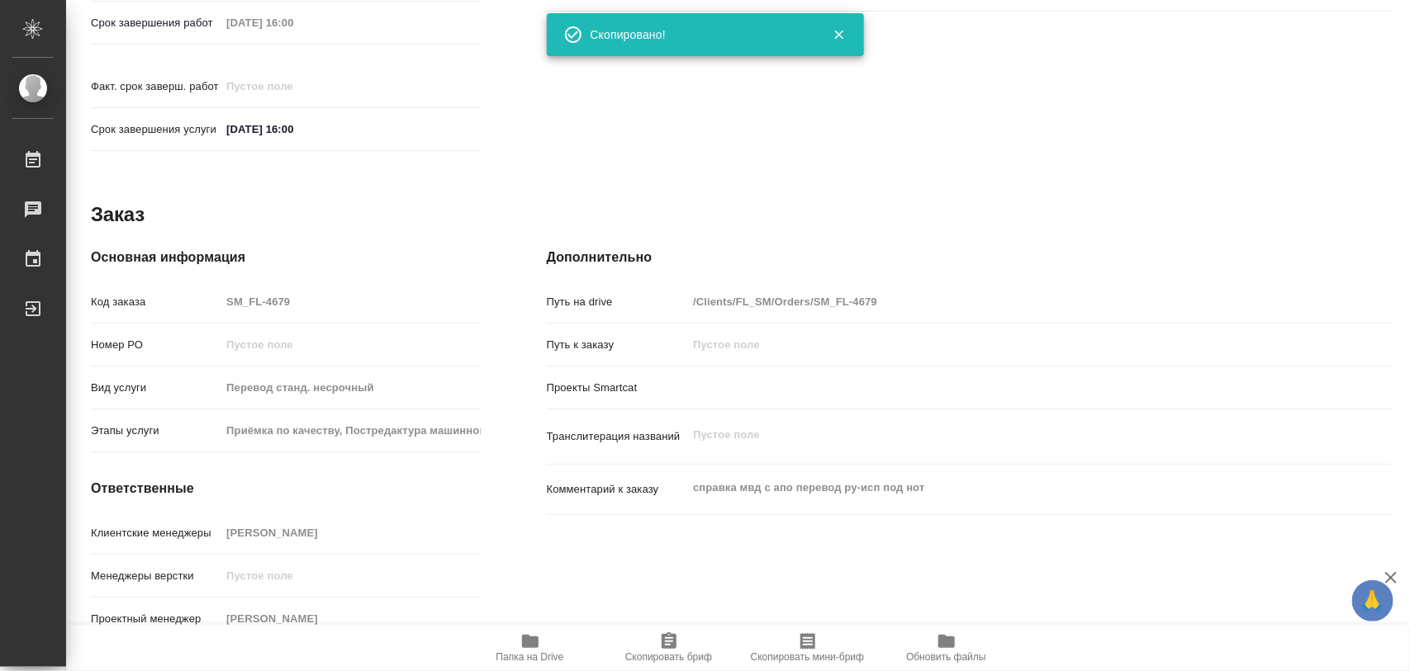
type textarea "x"
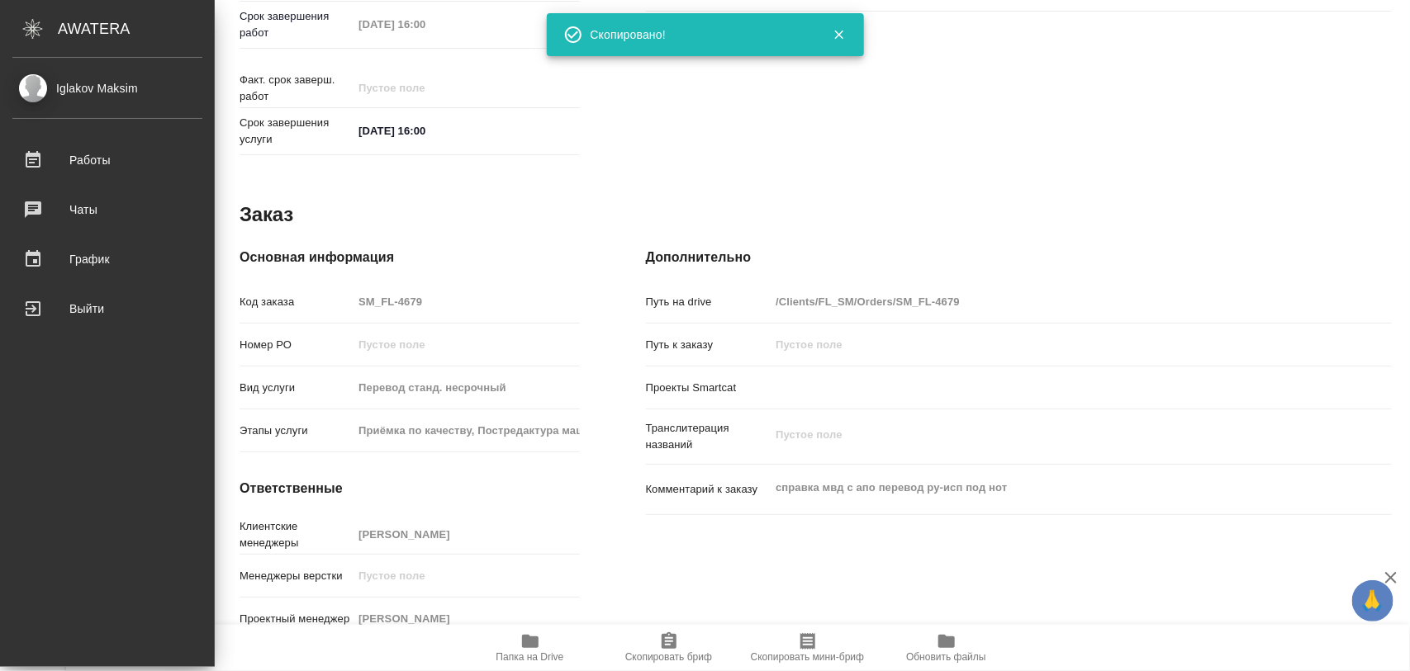
type textarea "x"
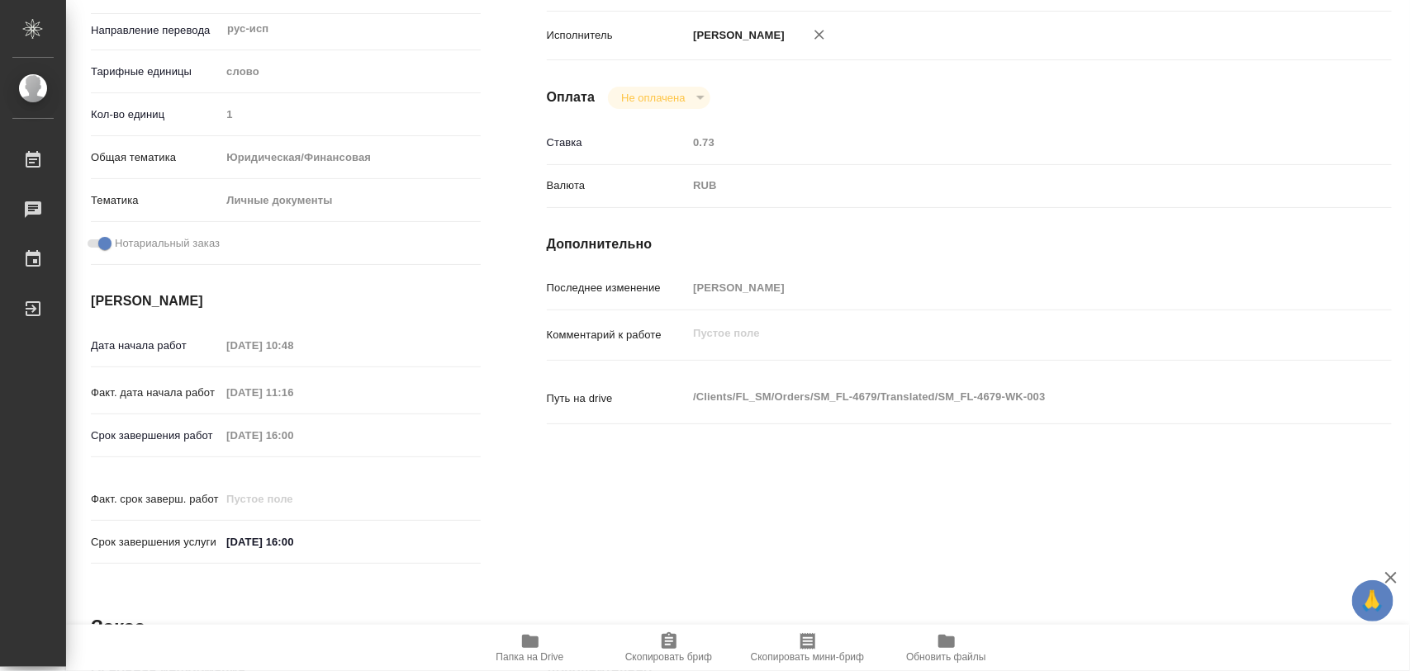
scroll to position [0, 0]
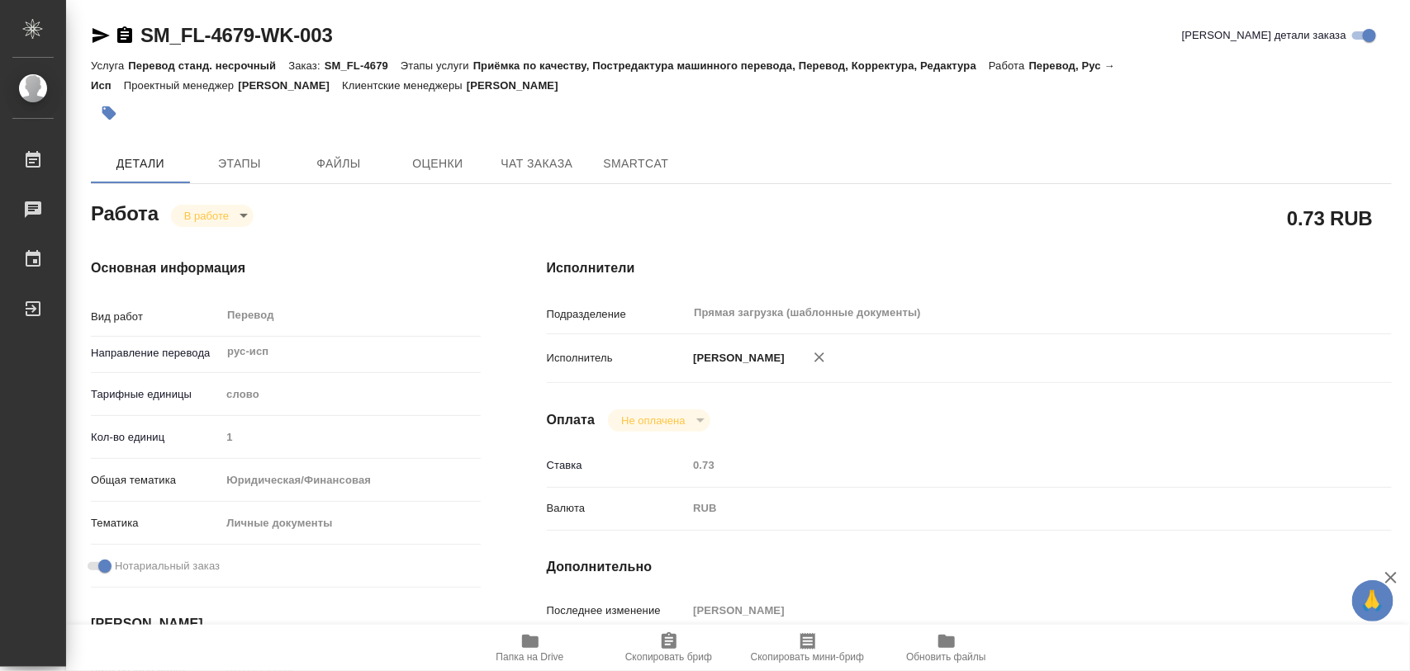
click at [109, 111] on icon "button" at bounding box center [109, 114] width 14 height 14
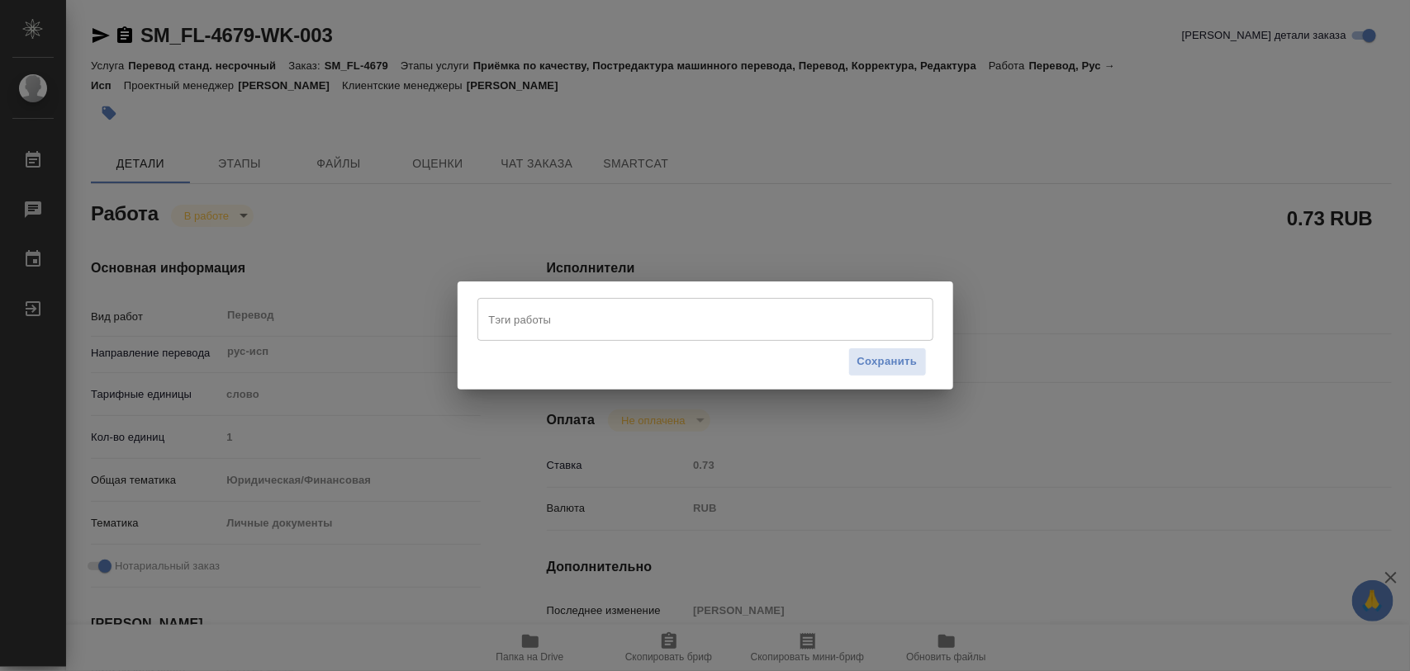
click at [559, 325] on input "Тэги работы" at bounding box center [690, 320] width 410 height 28
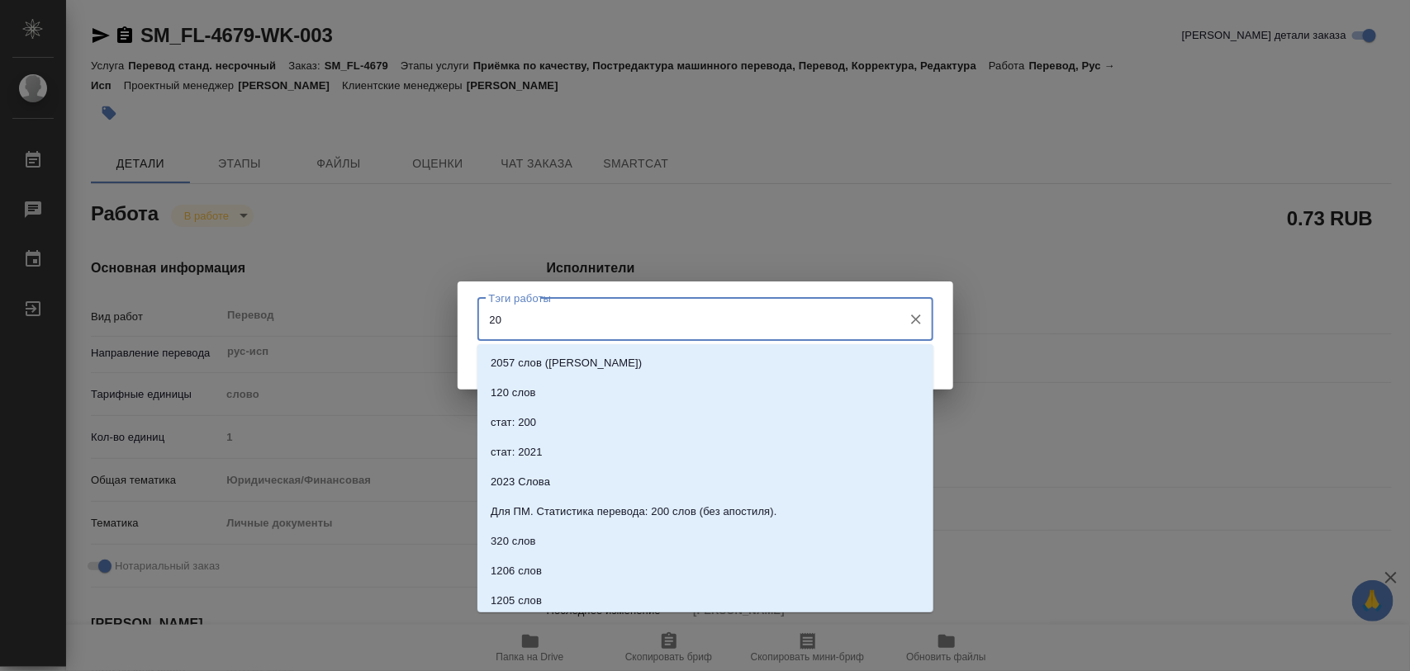
type input "200"
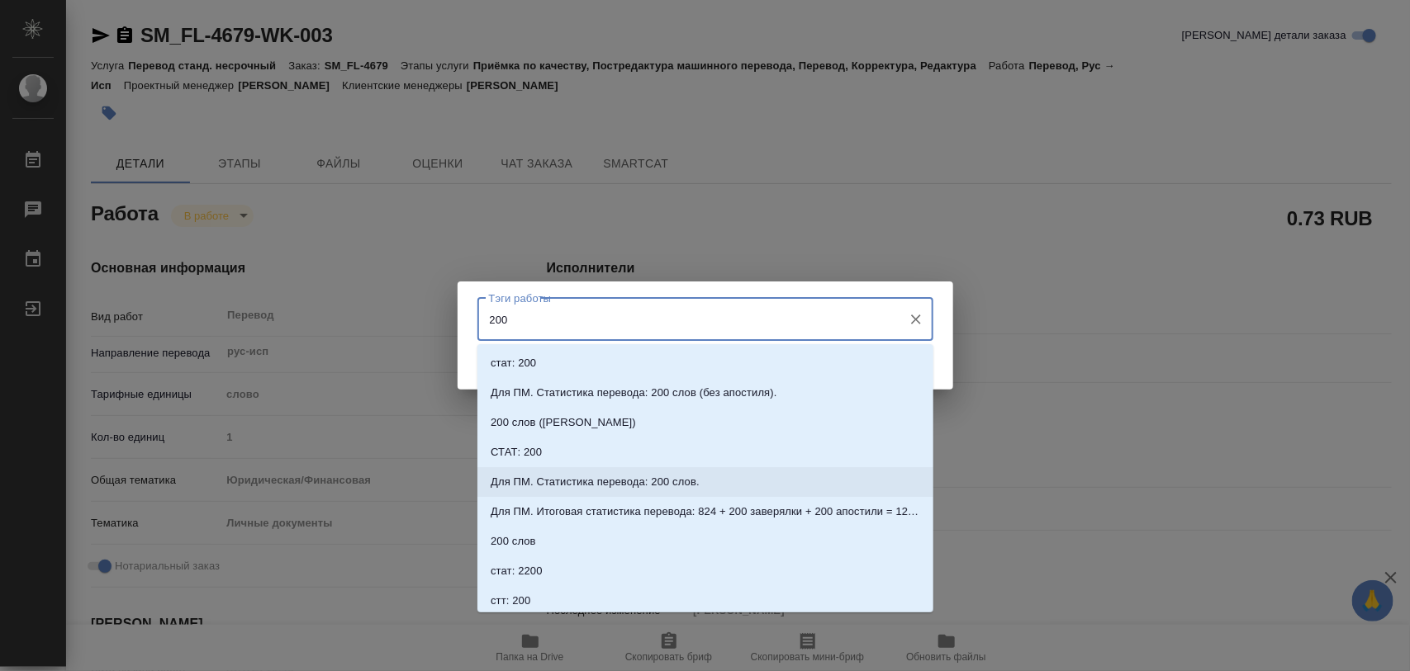
click at [731, 481] on li "Для ПМ. Статистика перевода: 200 слов." at bounding box center [705, 482] width 456 height 30
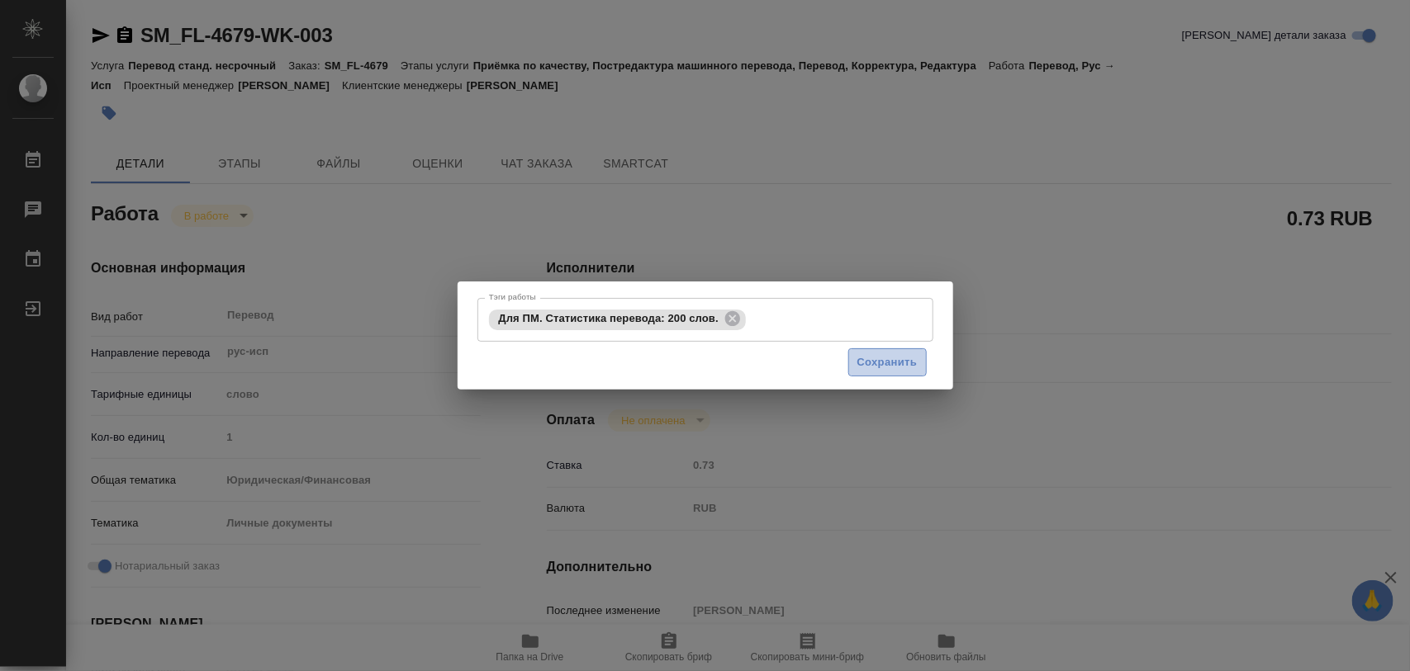
click at [889, 369] on span "Сохранить" at bounding box center [887, 362] width 60 height 19
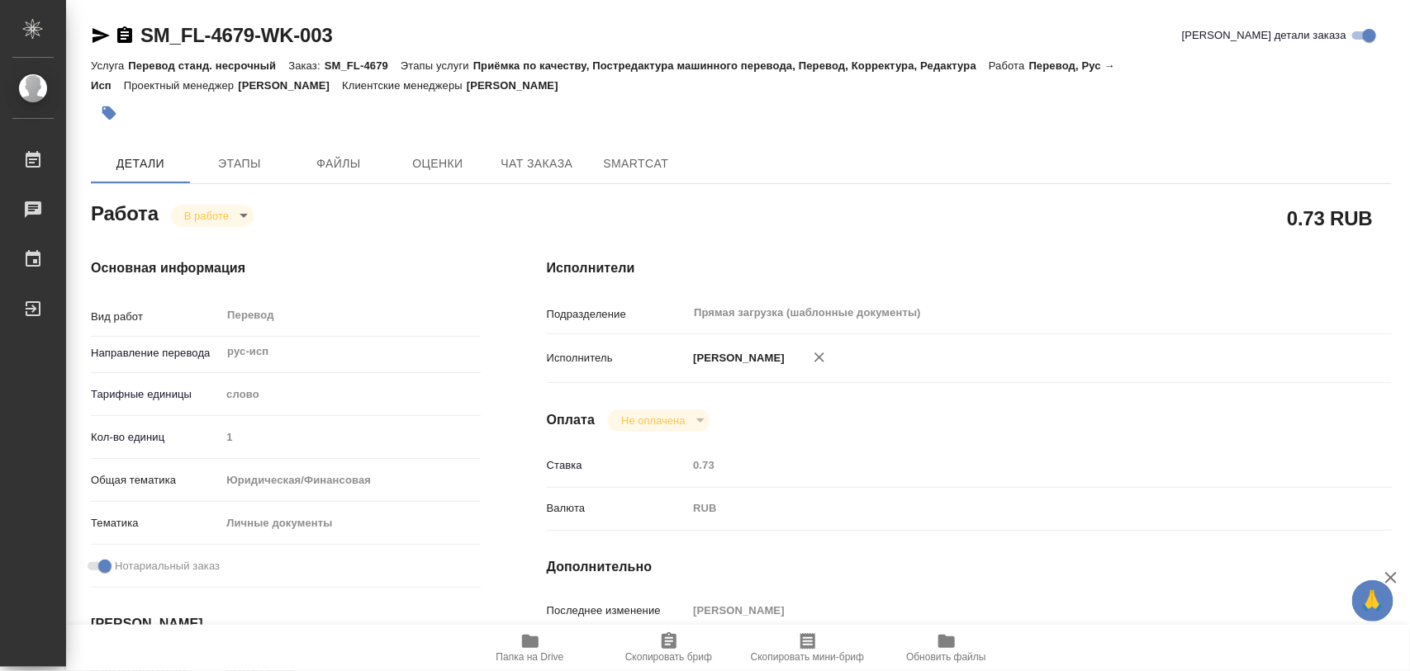
type input "inProgress"
type textarea "Перевод"
type textarea "x"
type input "рус-исп"
type input "5a8b1489cc6b4906c91bfd90"
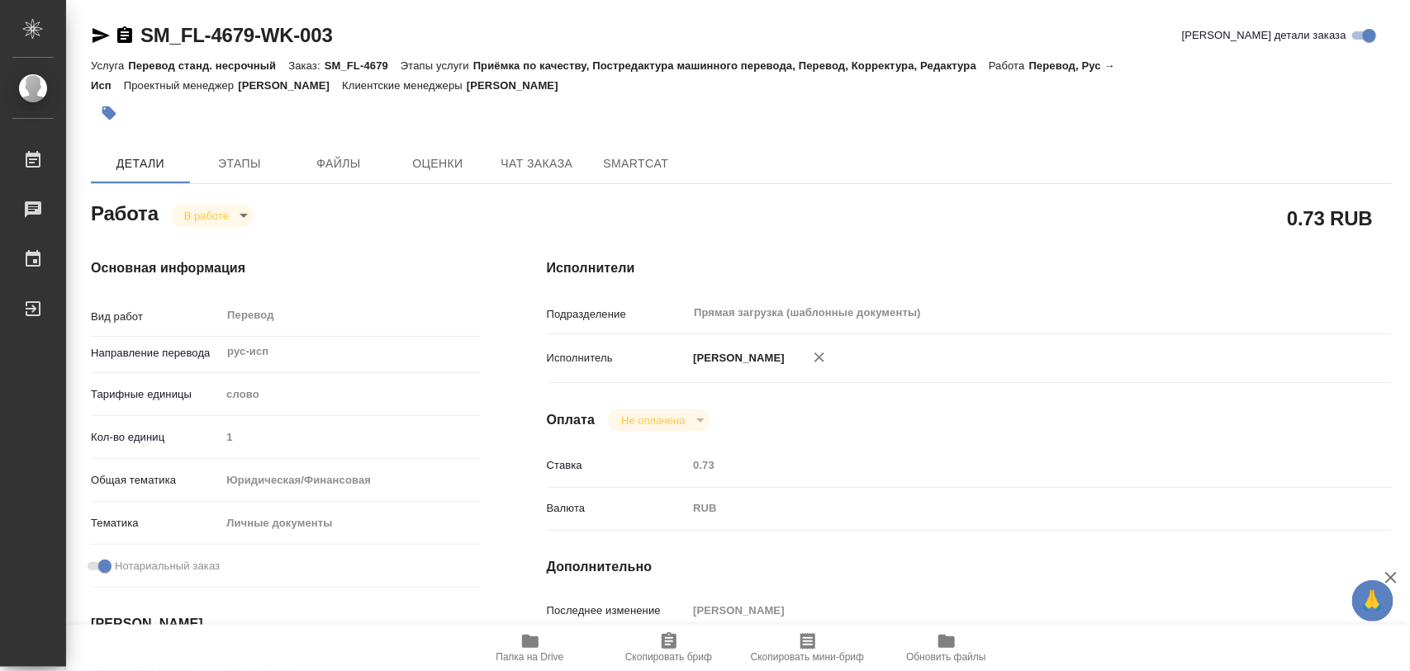
type input "1"
type input "yr-fn"
type input "5a8b8b956a9677013d343cfe"
checkbox input "true"
type input "01.09.2025 10:48"
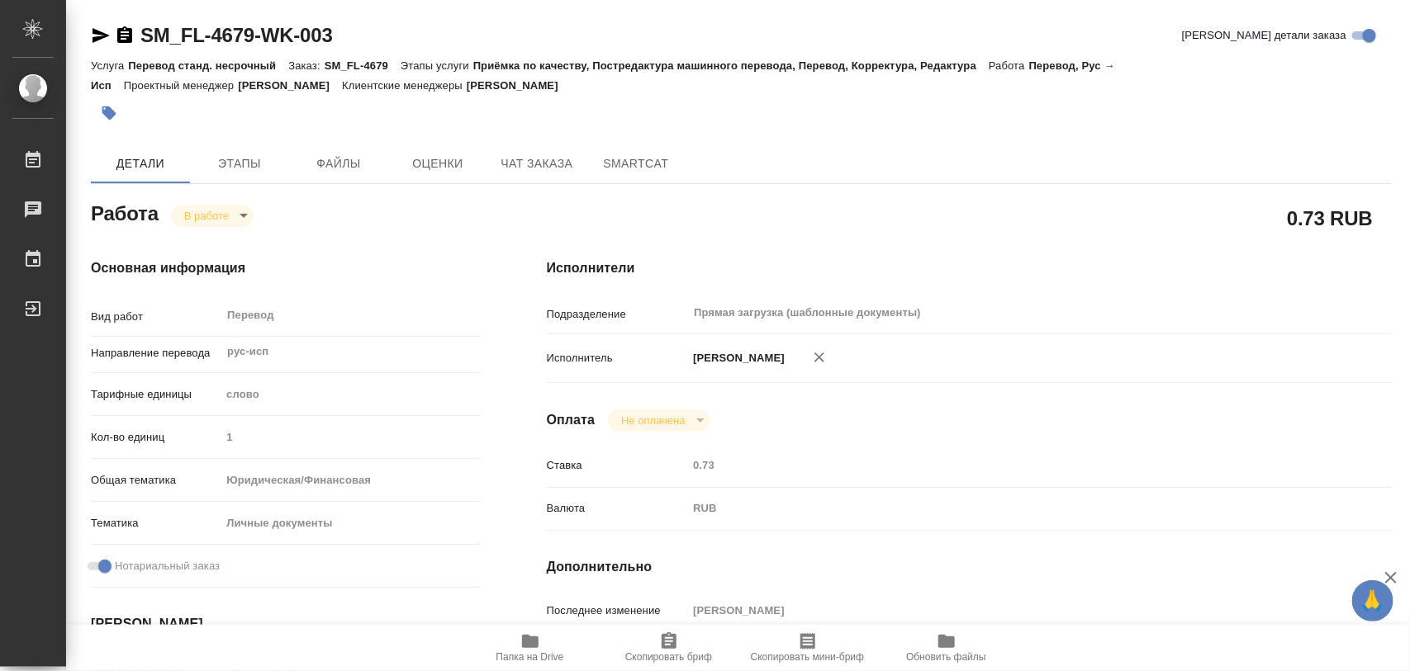
type input "25.09.2025 11:16"
type input "25.09.2025 16:00"
type input "Прямая загрузка (шаблонные документы)"
type input "notPayed"
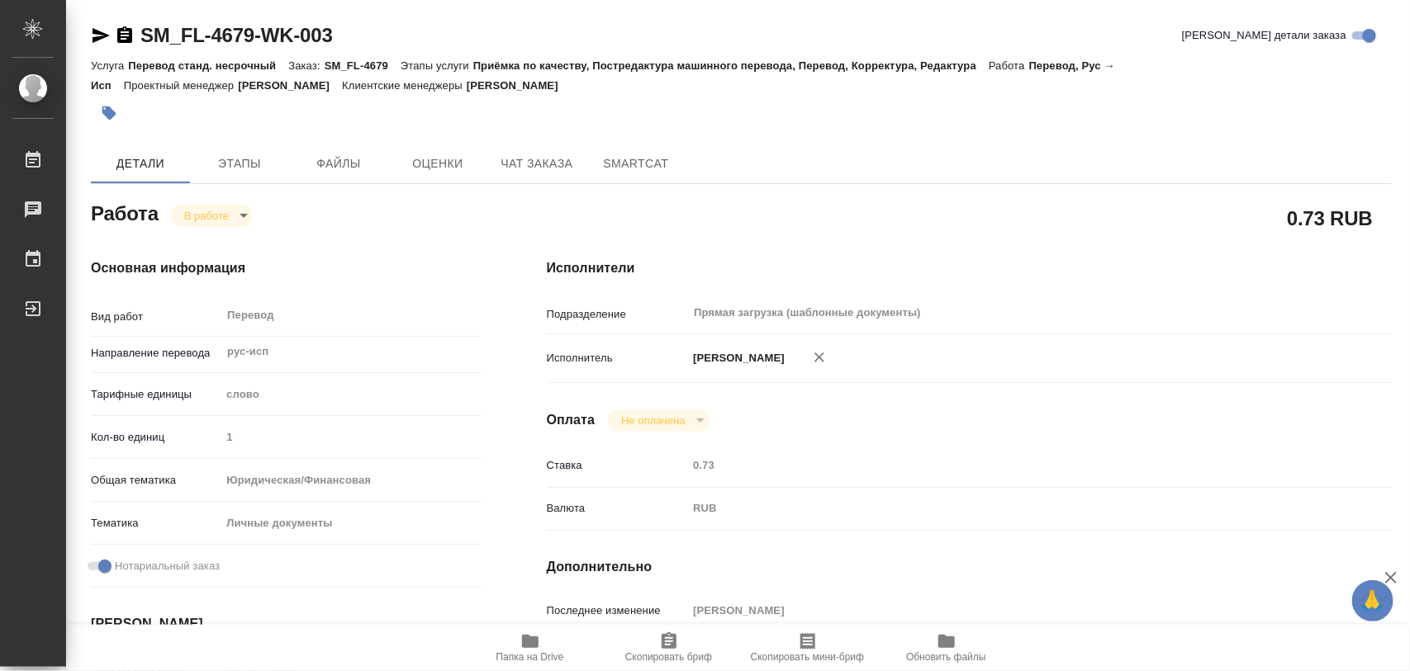
type input "0.73"
type input "RUB"
type input "[PERSON_NAME]"
type textarea "x"
type textarea "/Clients/FL_SM/Orders/SM_FL-4679/Translated/SM_FL-4679-WK-003"
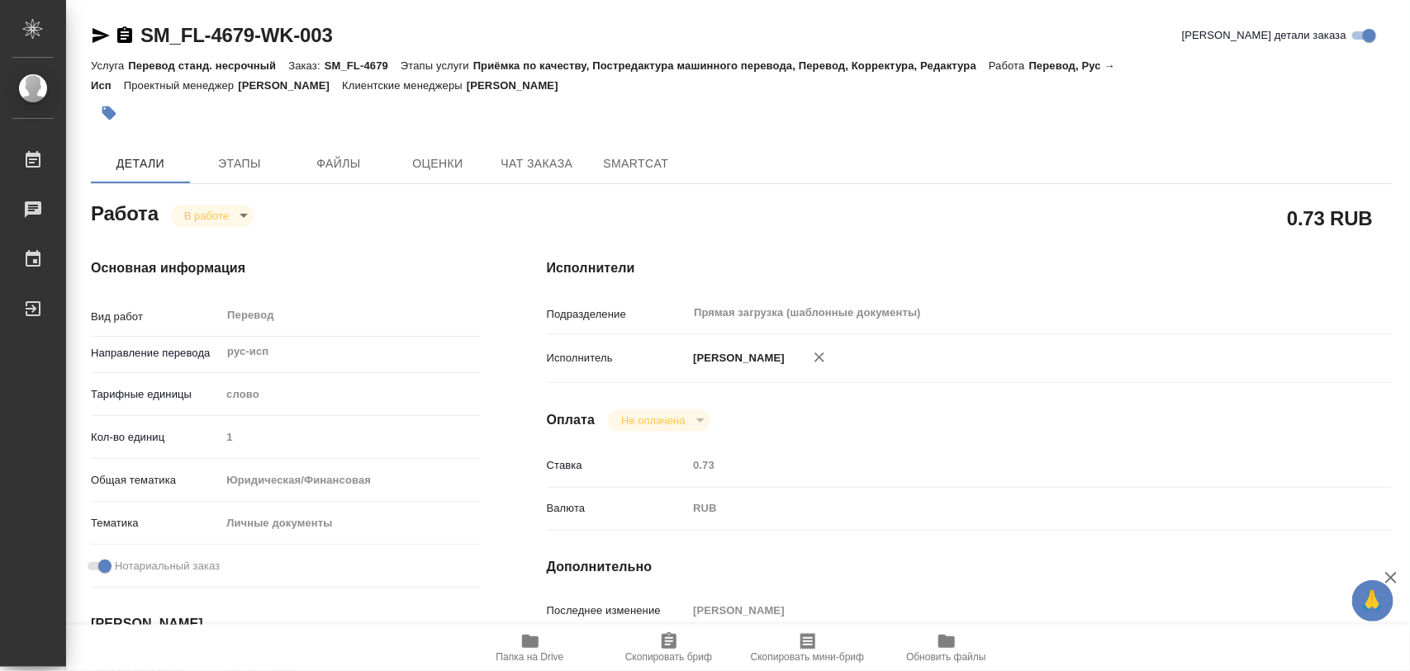
type textarea "x"
type input "SM_FL-4679"
type input "Перевод станд. несрочный"
type input "Приёмка по качеству, Постредактура машинного перевода, Перевод, Корректура, Ред…"
type input "[PERSON_NAME]"
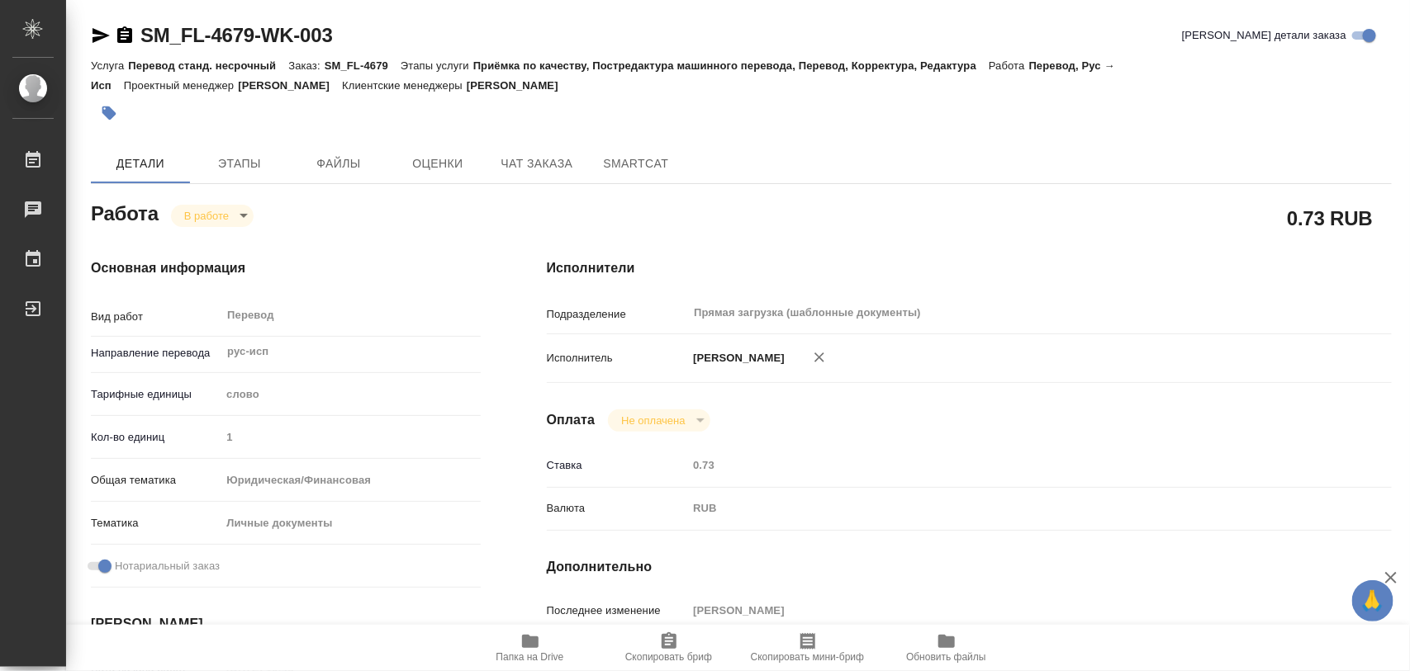
type input "/Clients/FL_SM/Orders/SM_FL-4679"
type textarea "x"
type textarea "справка мвд с апо перевод ру-исп под нот"
type textarea "x"
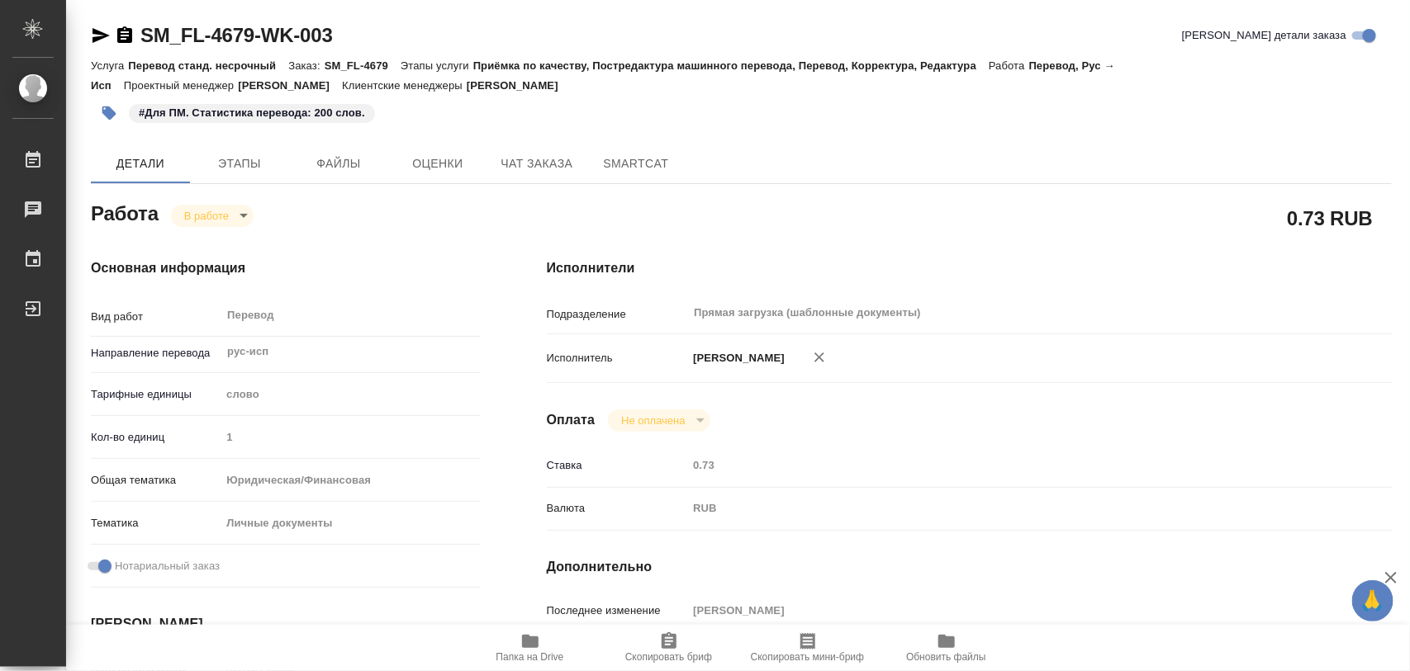
type textarea "x"
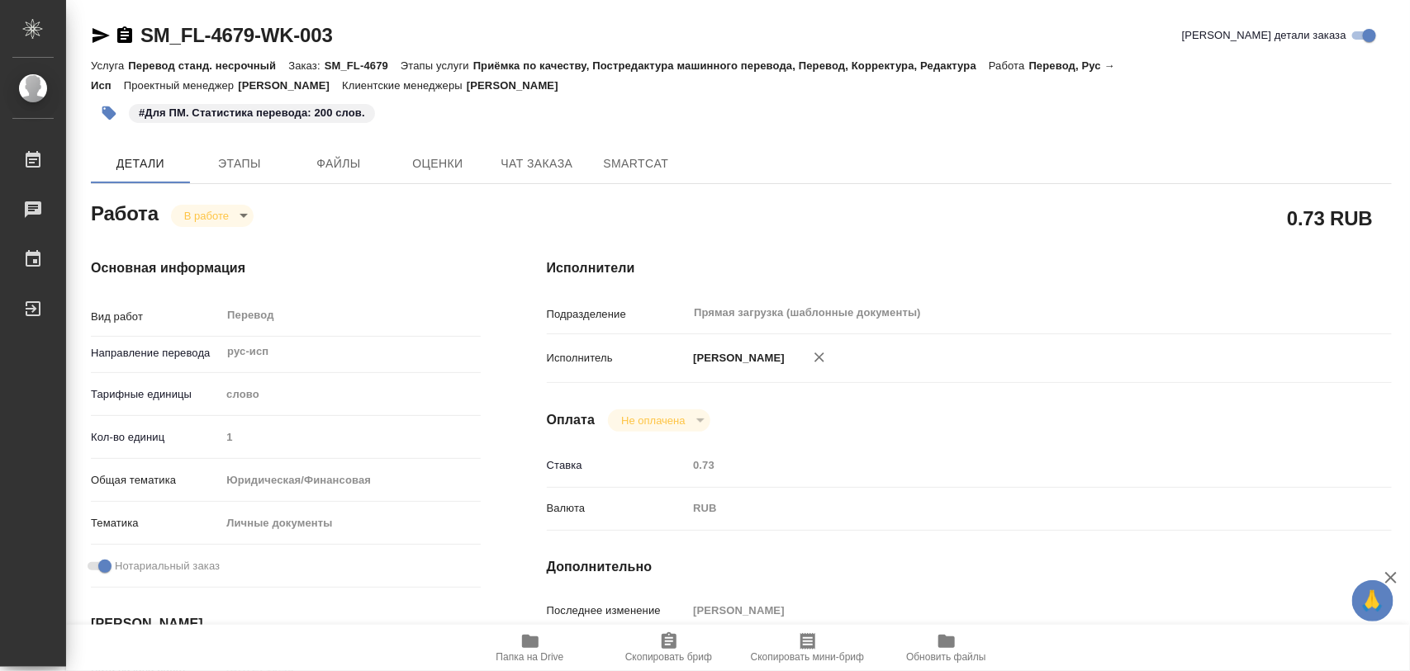
type textarea "x"
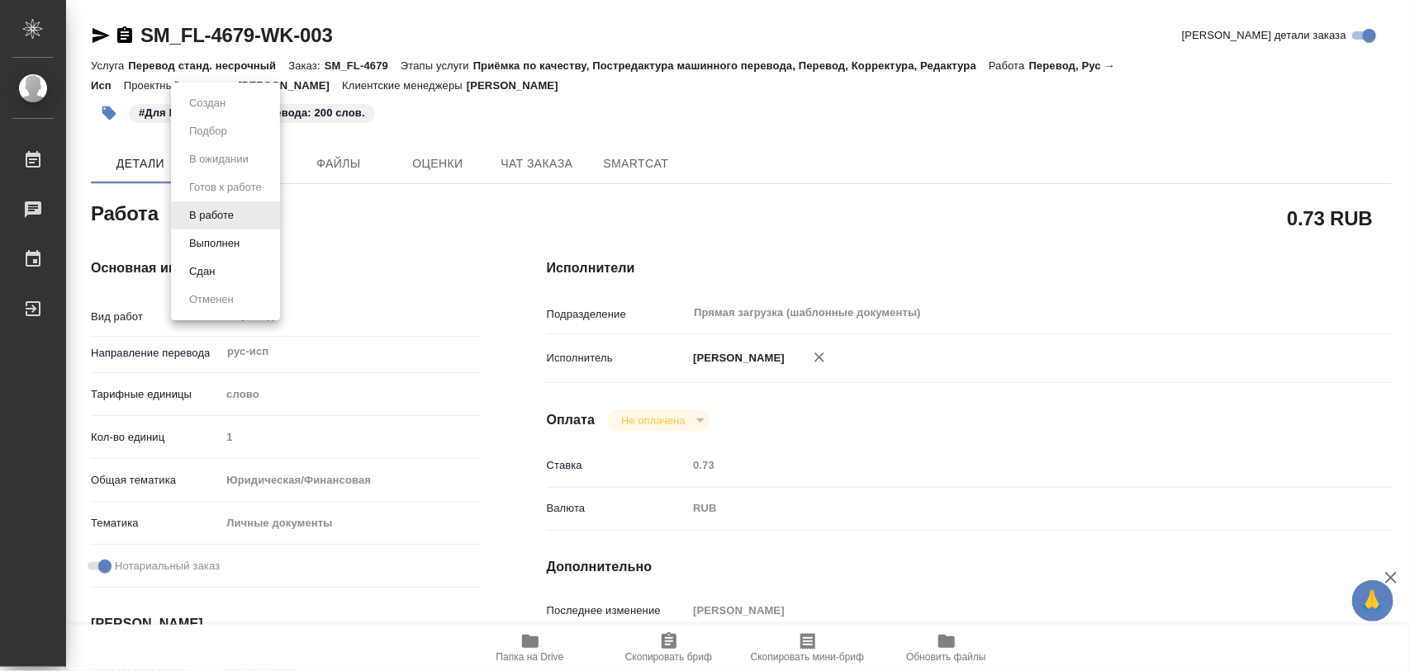
click at [244, 209] on body "🙏 .cls-1 fill:#fff; AWATERA Iglakov Maksim Работы 0 Чаты График Выйти SM_FL-467…" at bounding box center [705, 335] width 1410 height 671
type textarea "x"
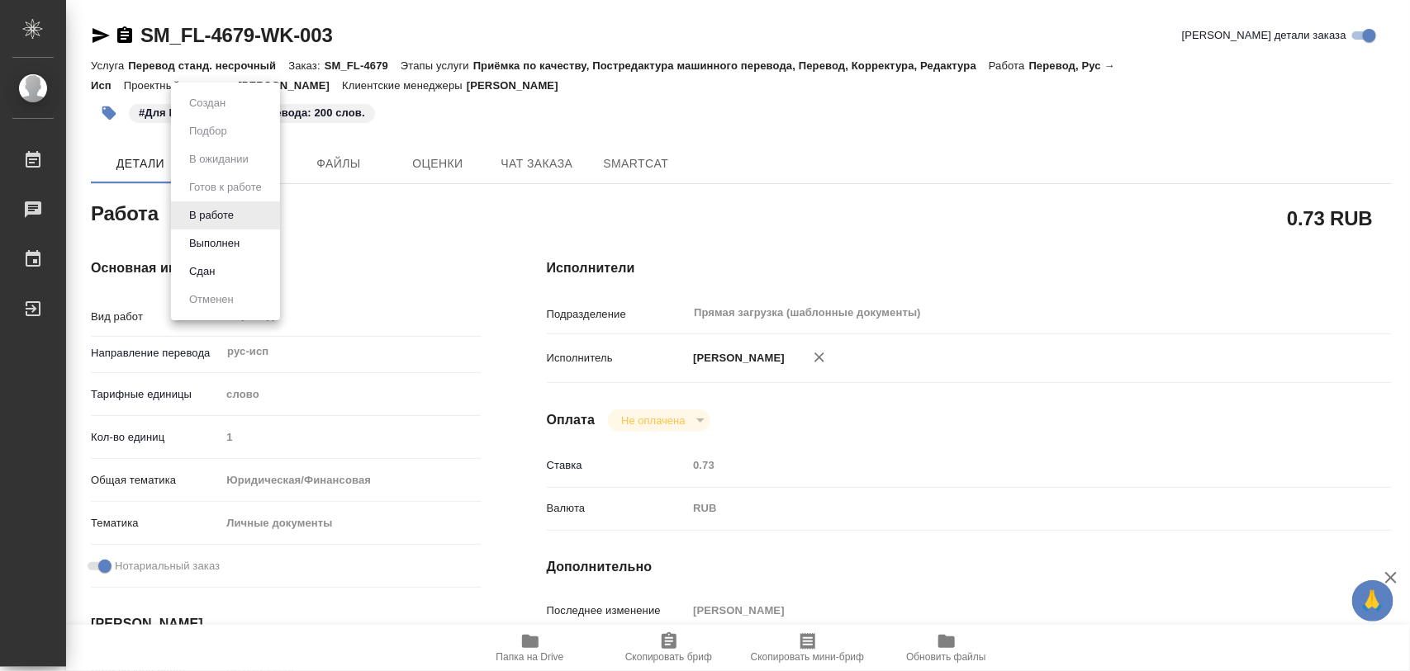
type textarea "x"
click at [237, 237] on button "Выполнен" at bounding box center [214, 244] width 60 height 18
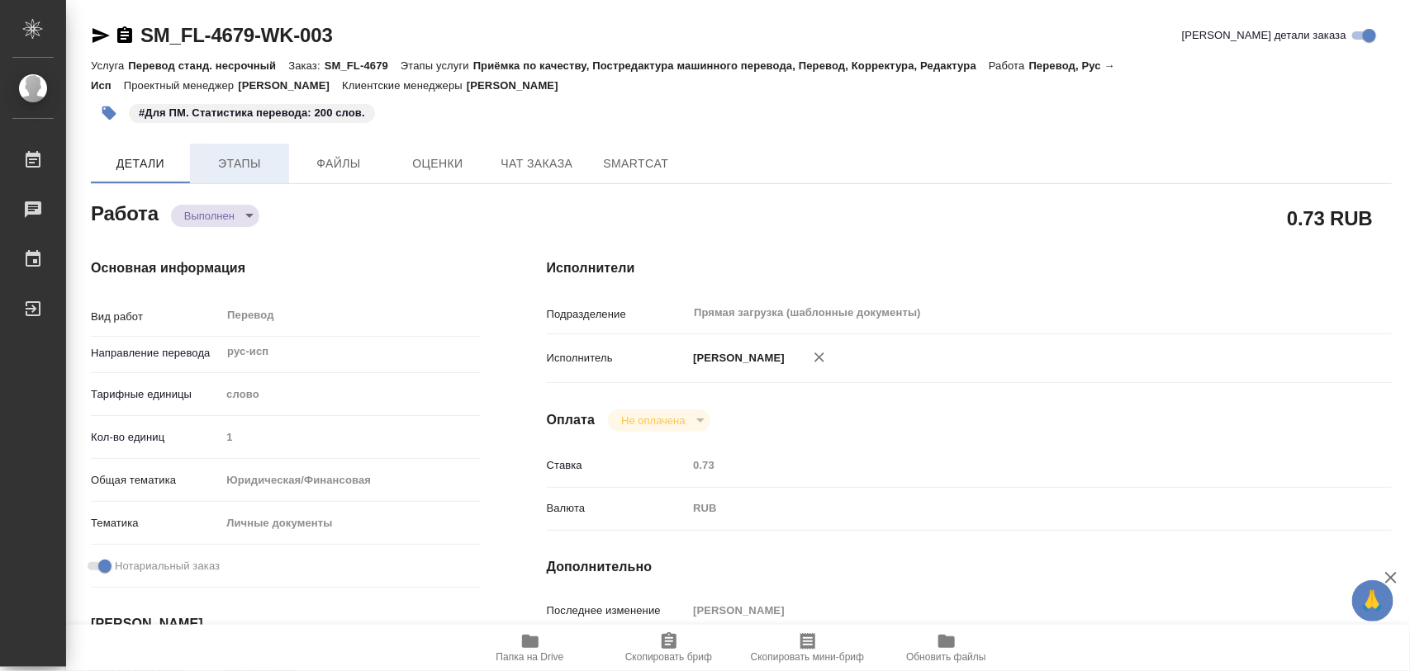
type textarea "x"
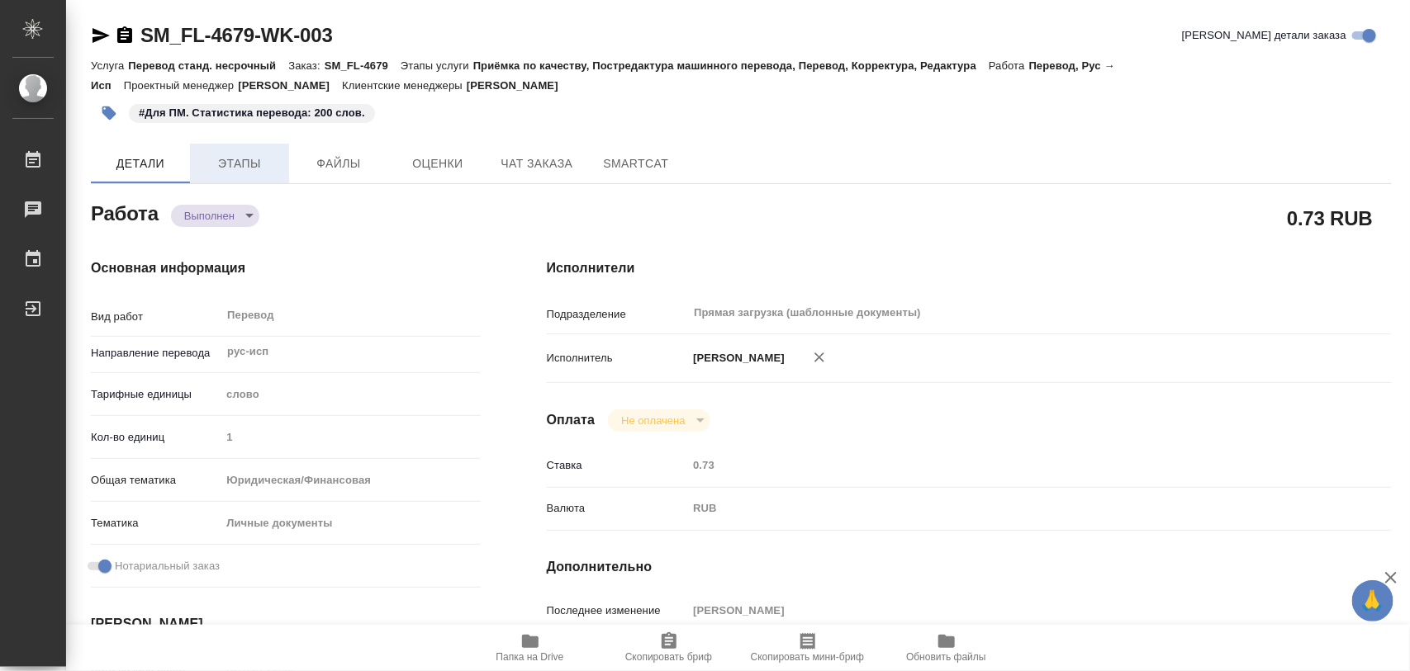
type textarea "x"
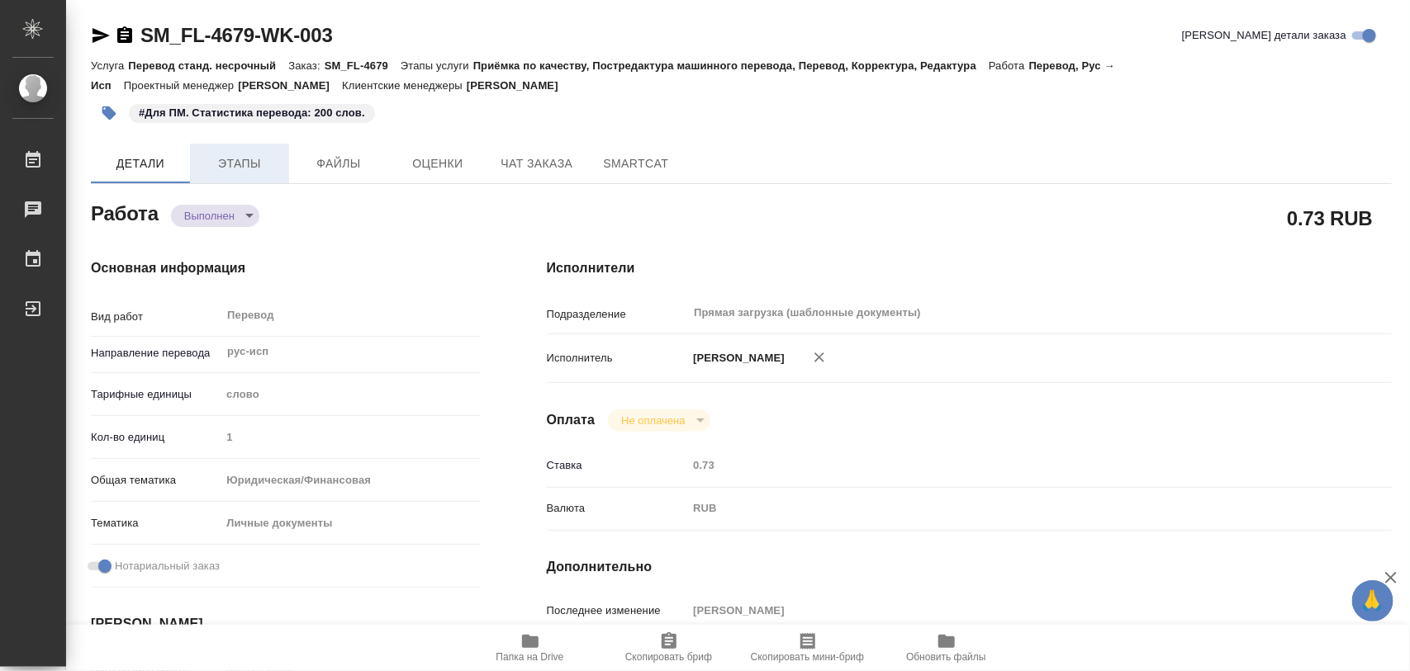
click at [231, 168] on span "Этапы" at bounding box center [239, 164] width 79 height 21
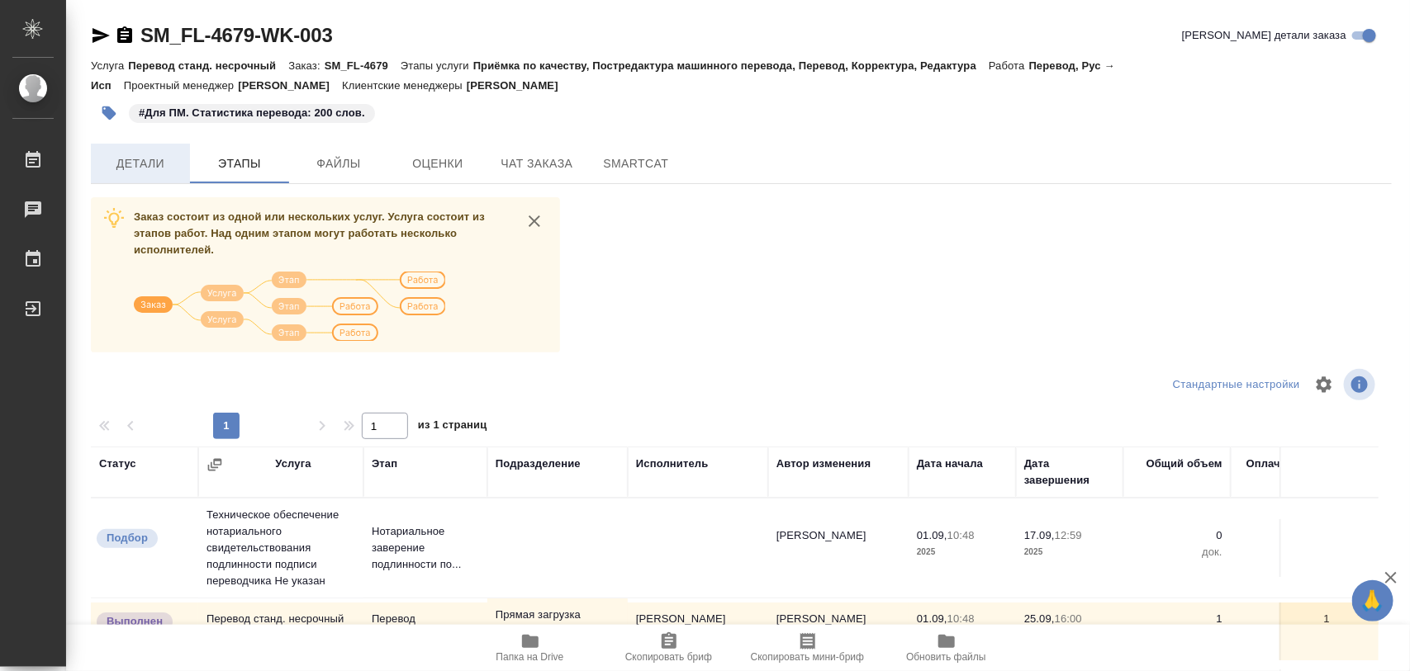
click at [139, 151] on button "Детали" at bounding box center [140, 164] width 99 height 40
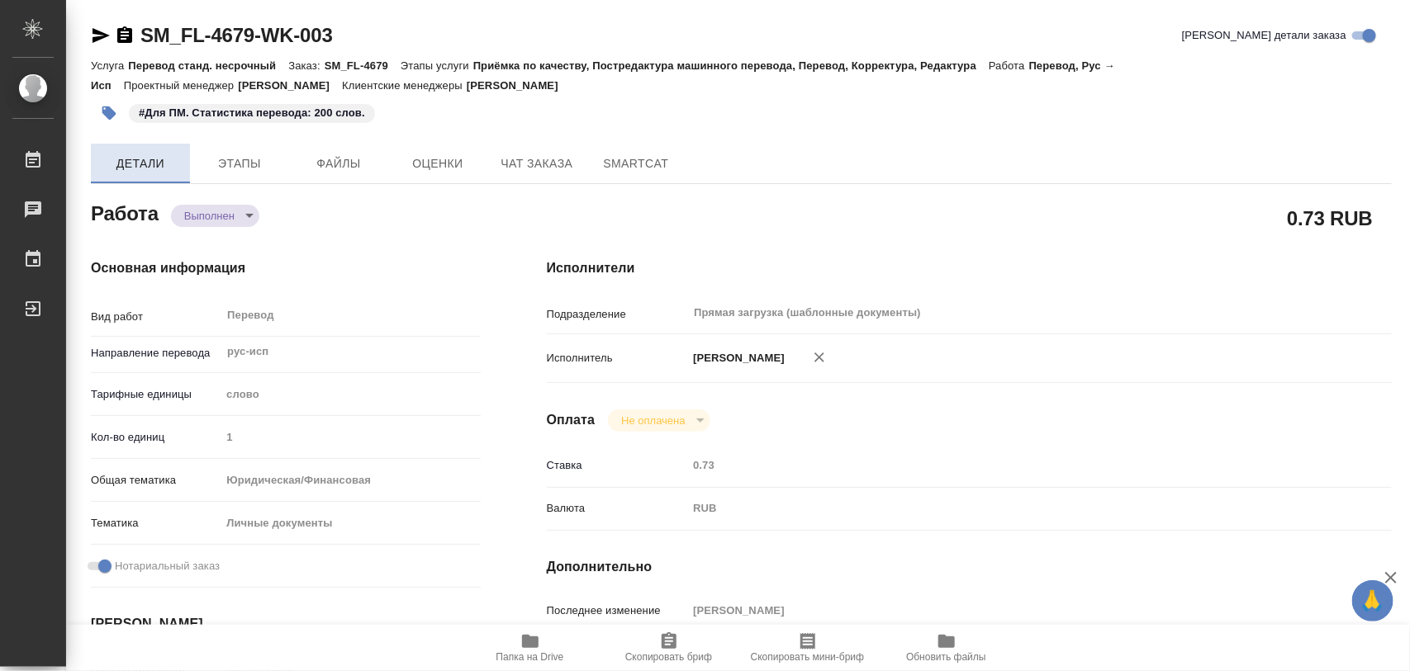
type textarea "x"
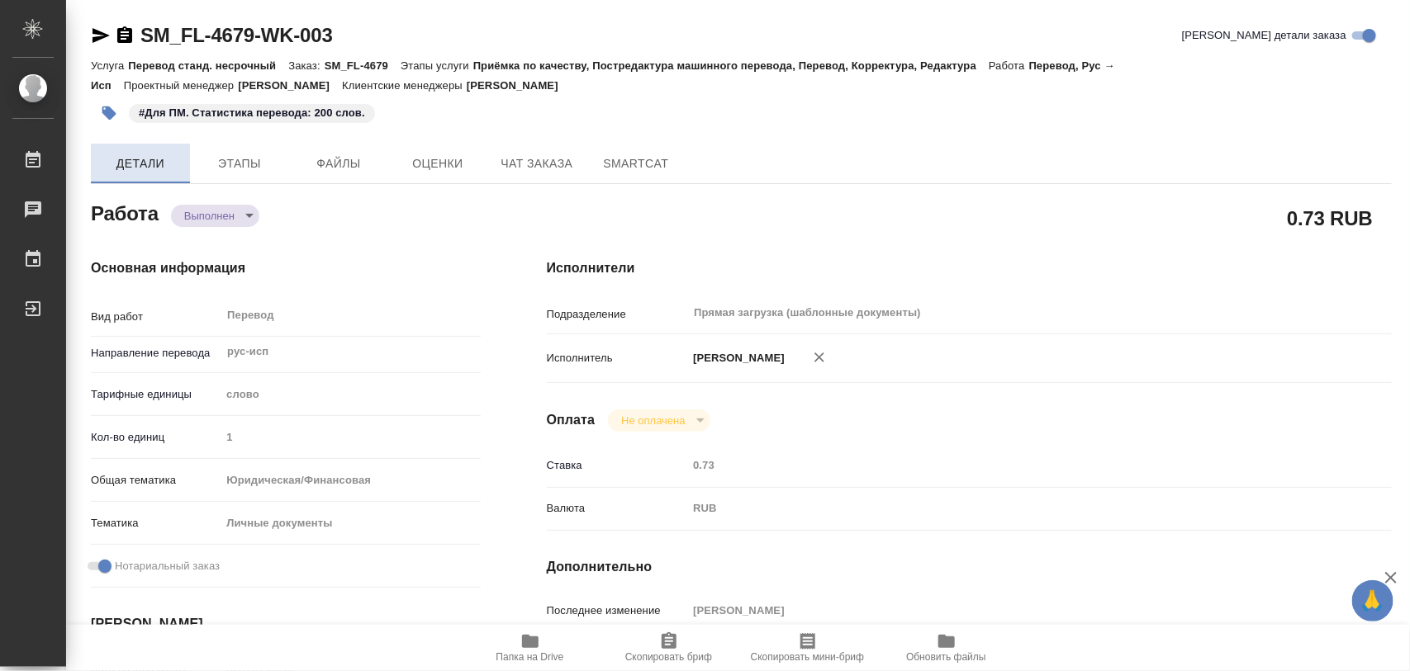
type textarea "x"
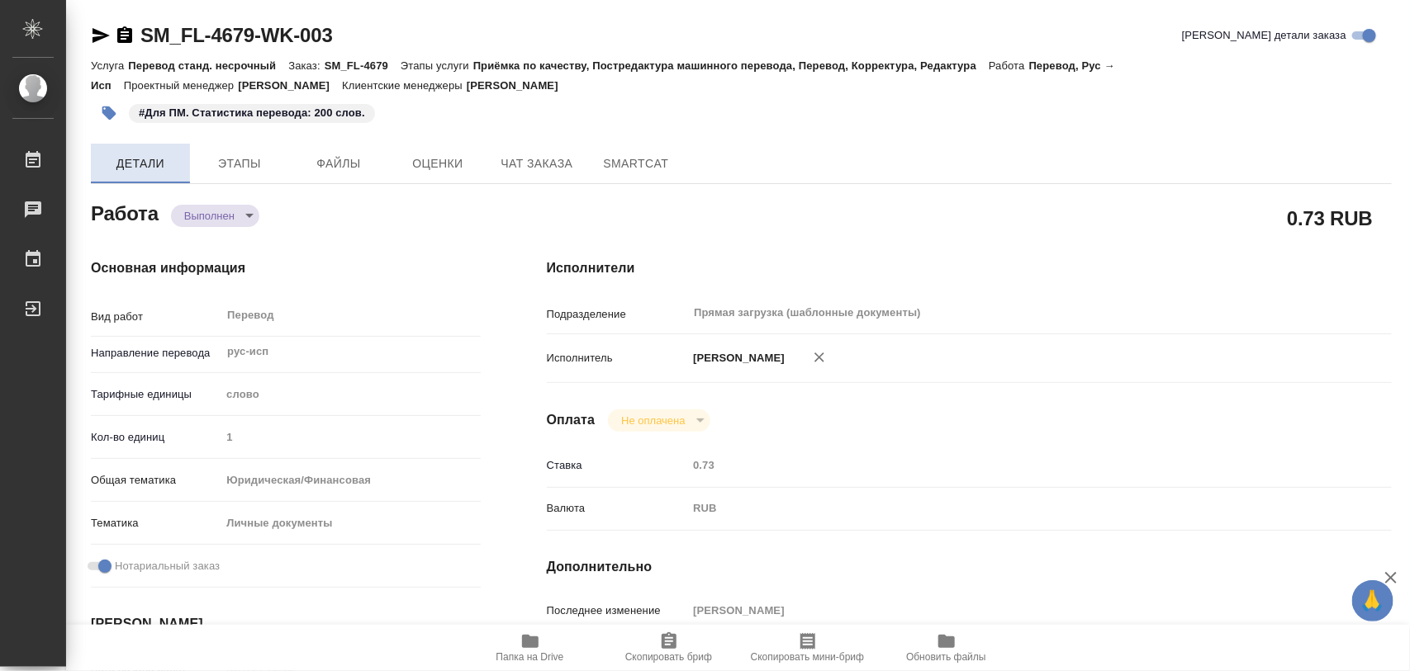
type textarea "x"
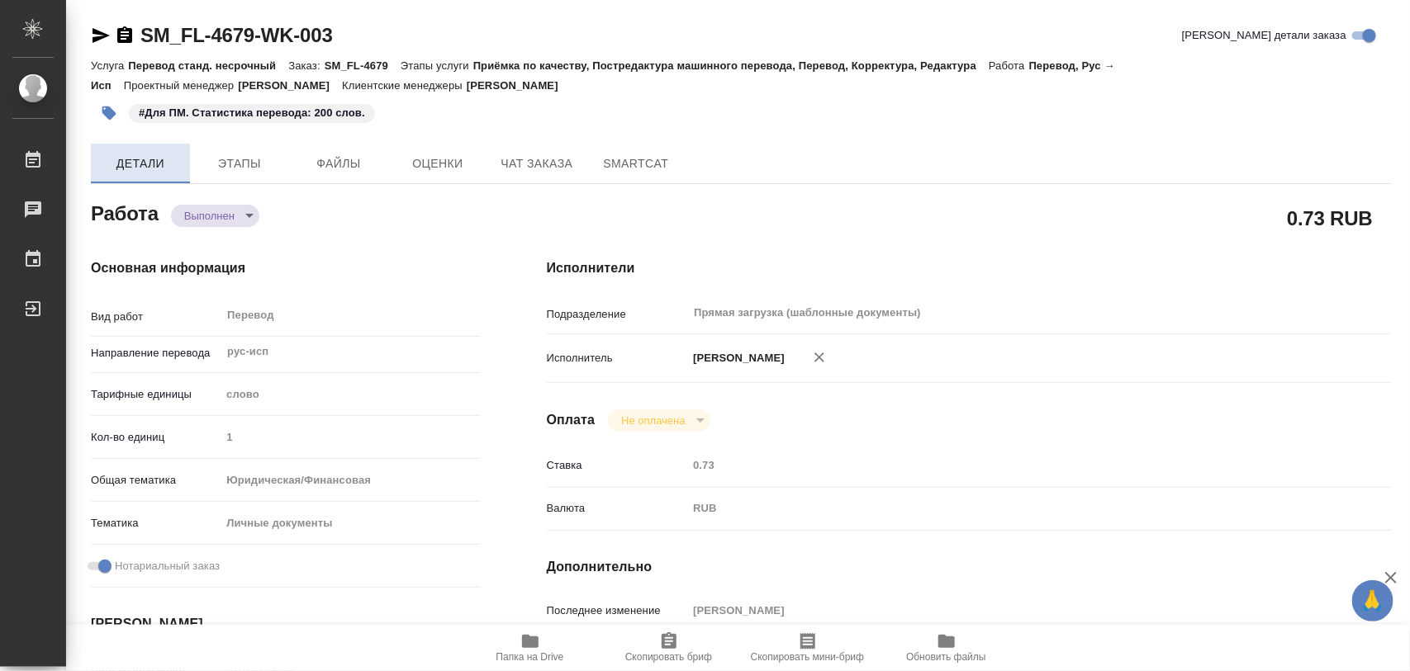
type textarea "x"
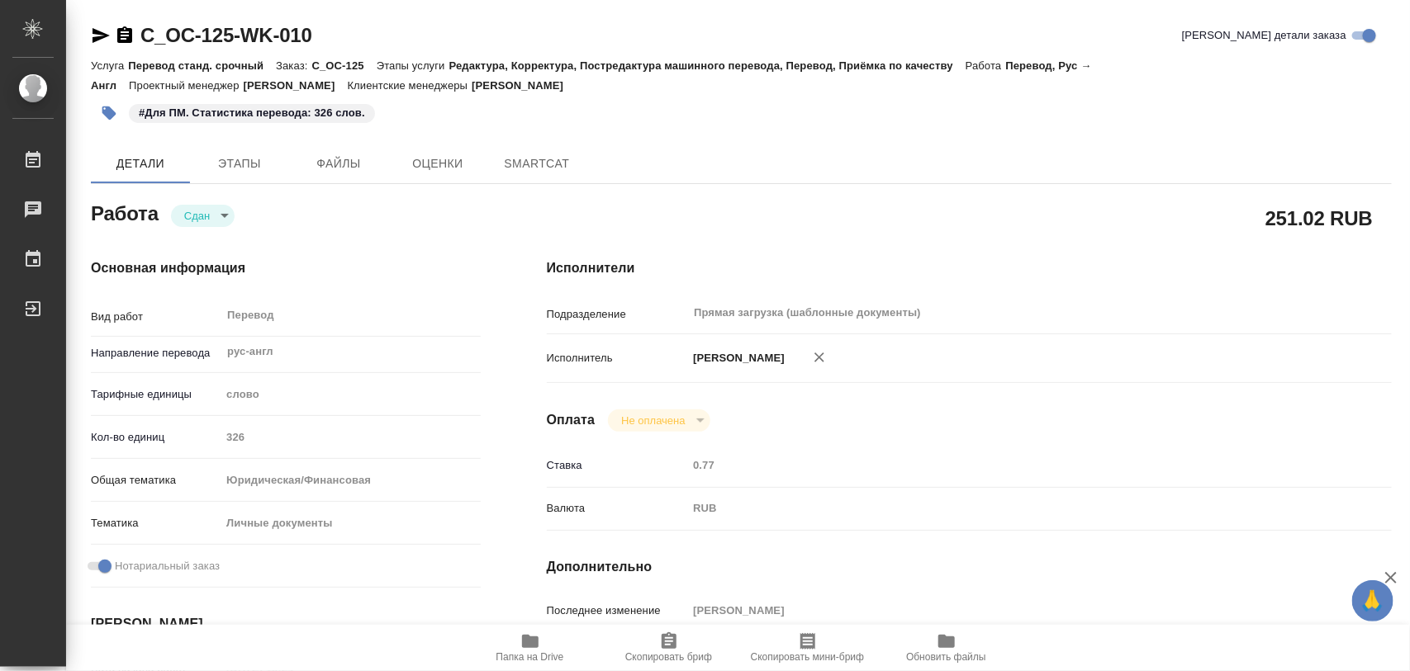
type textarea "x"
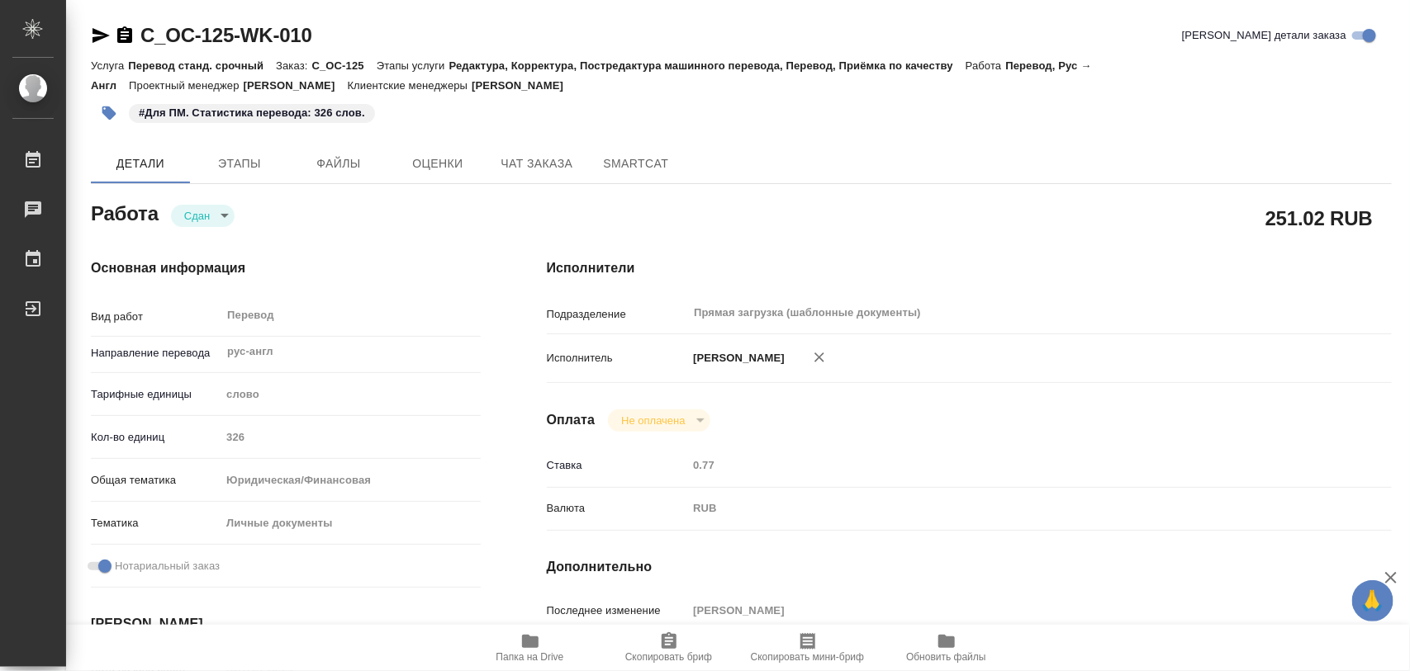
type textarea "x"
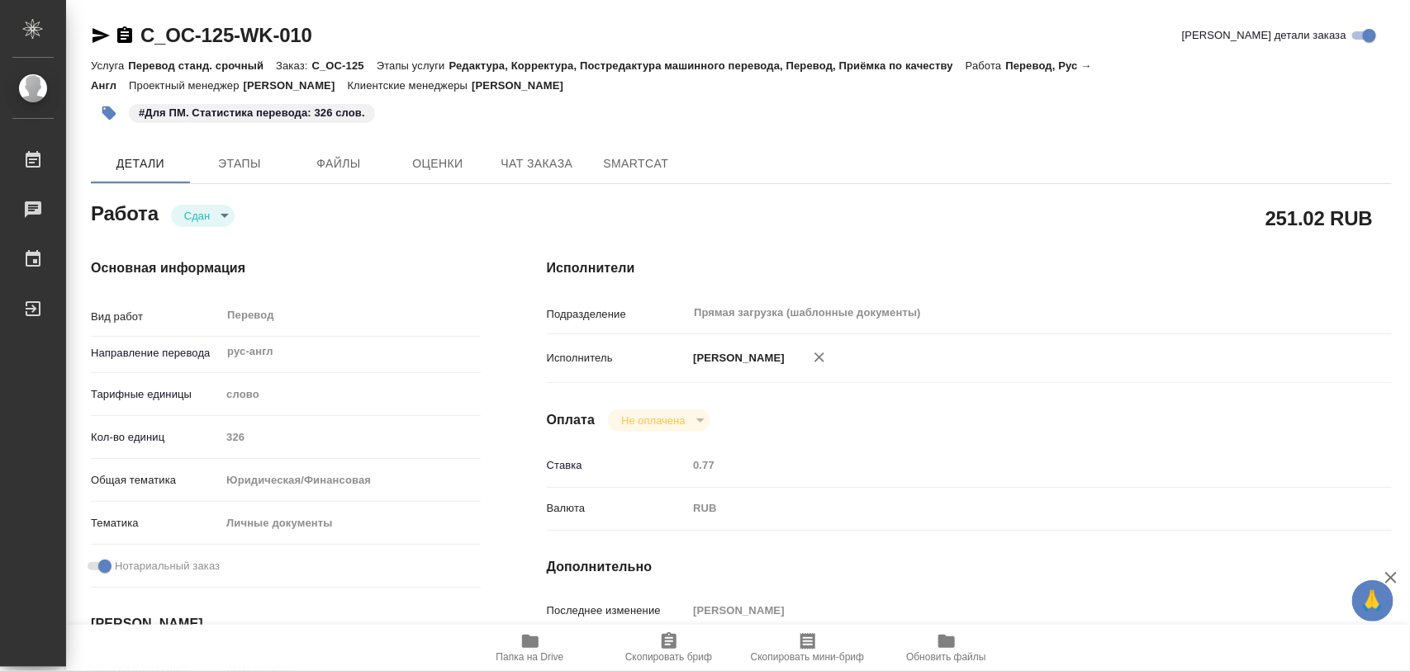
type textarea "x"
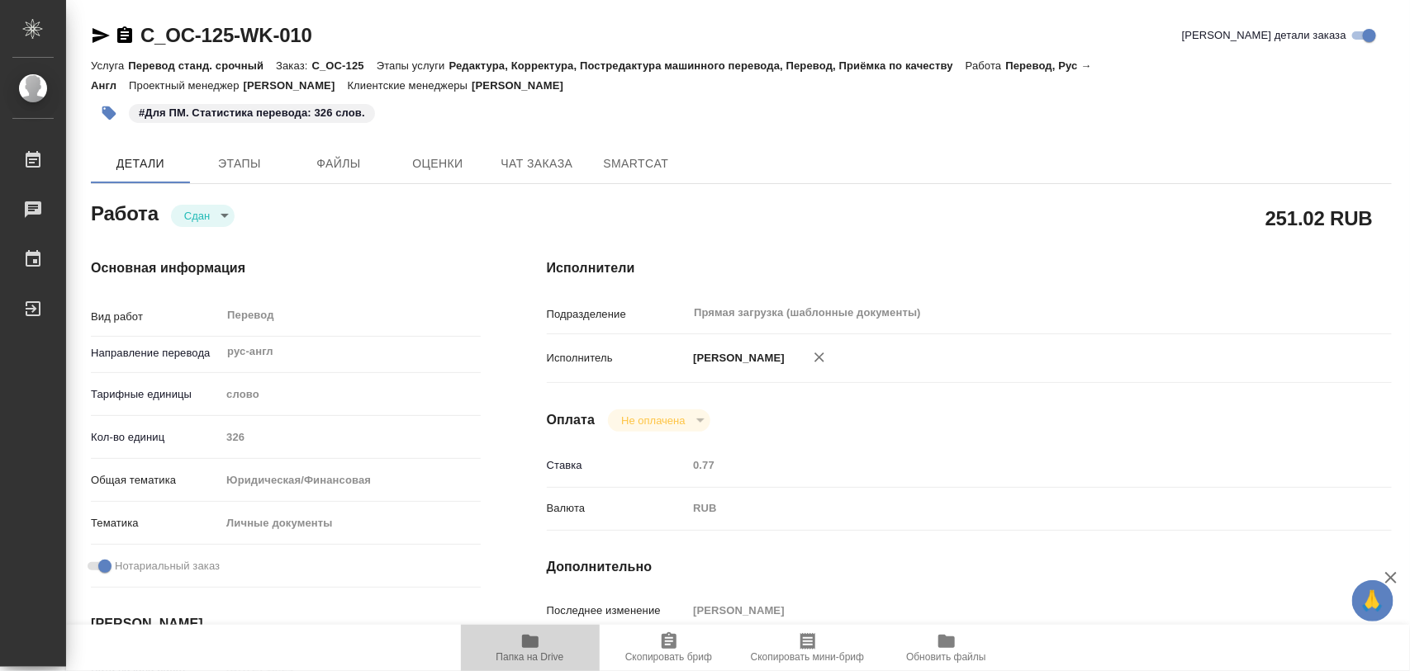
click at [533, 638] on icon "button" at bounding box center [530, 641] width 17 height 13
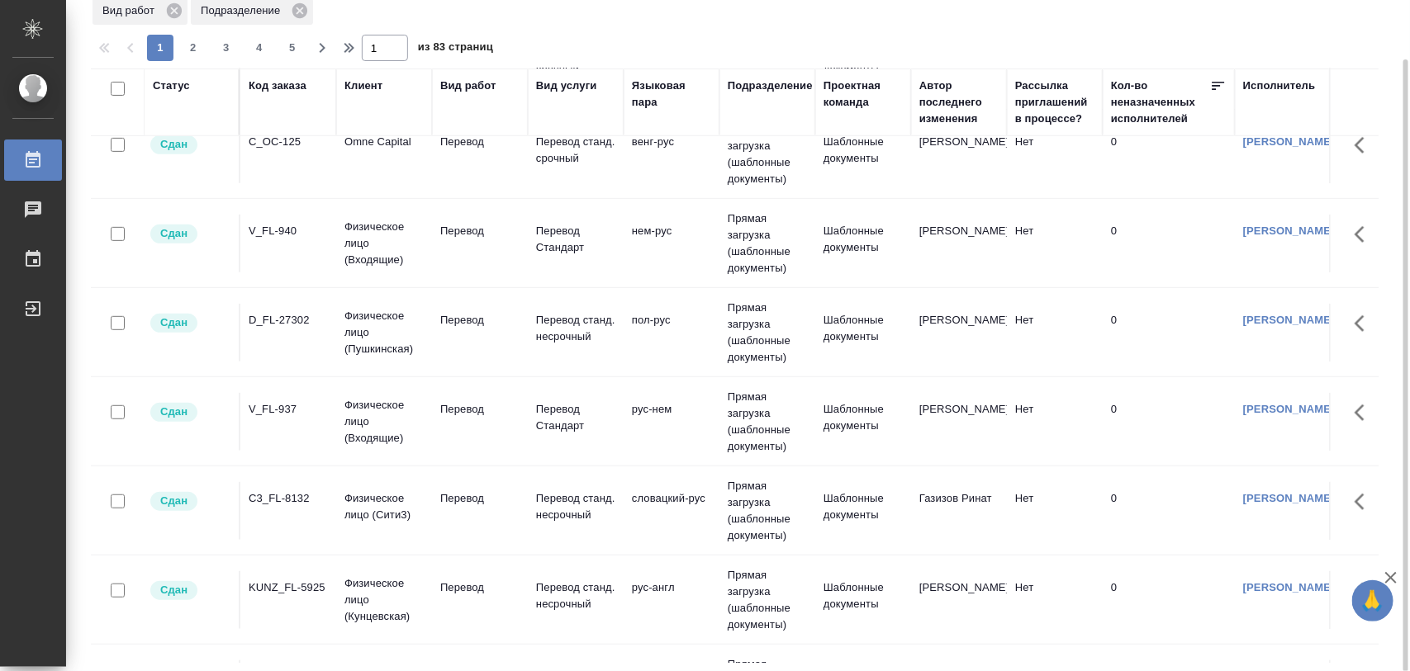
scroll to position [310, 0]
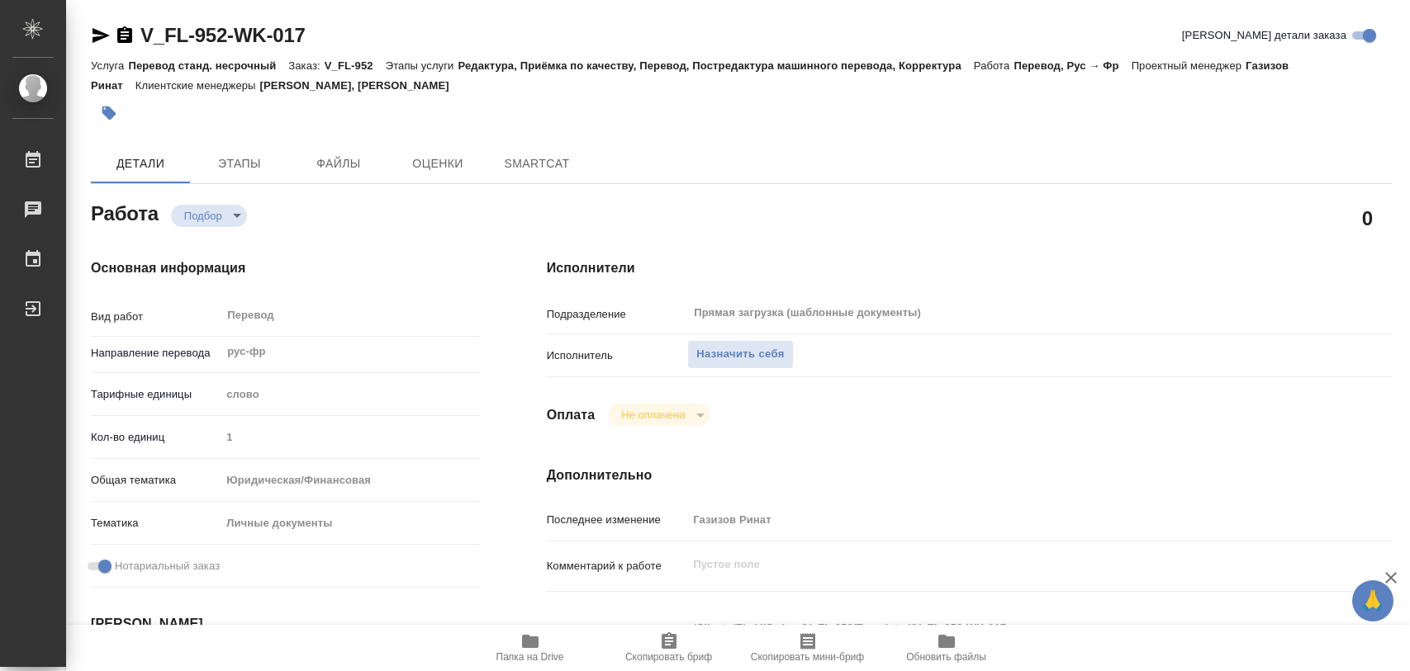
type textarea "x"
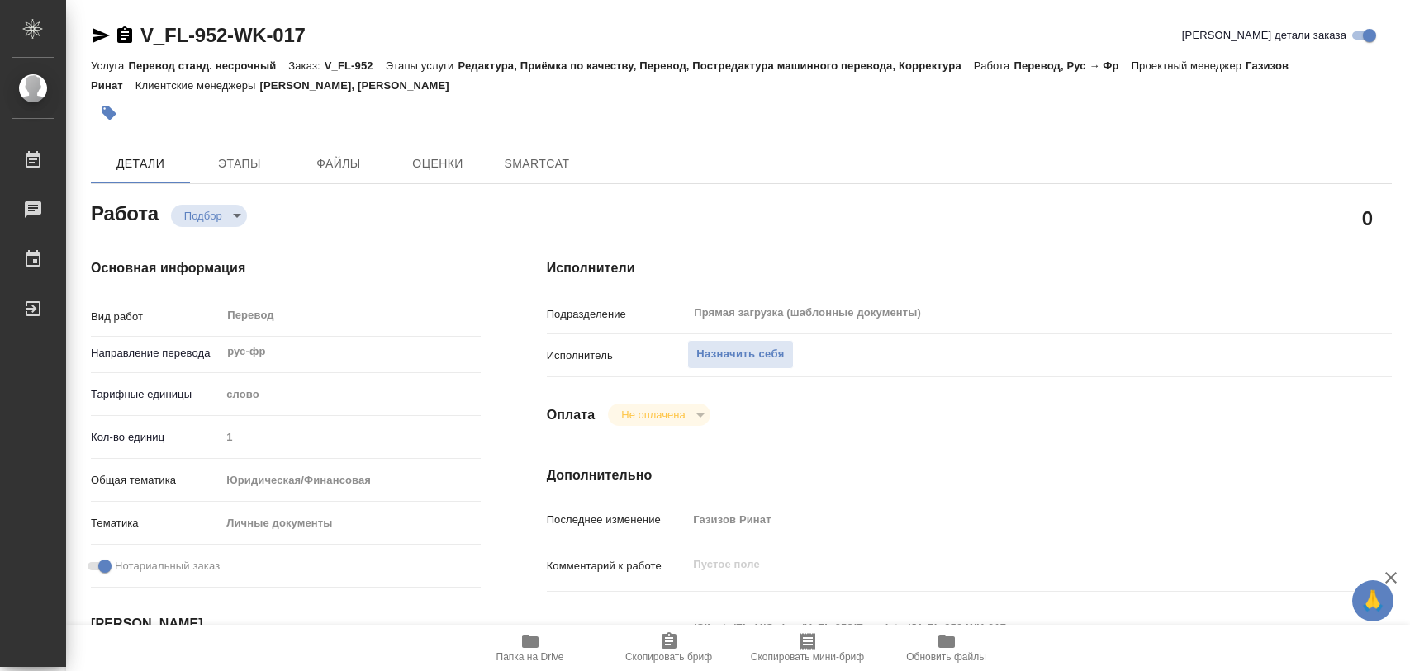
type textarea "x"
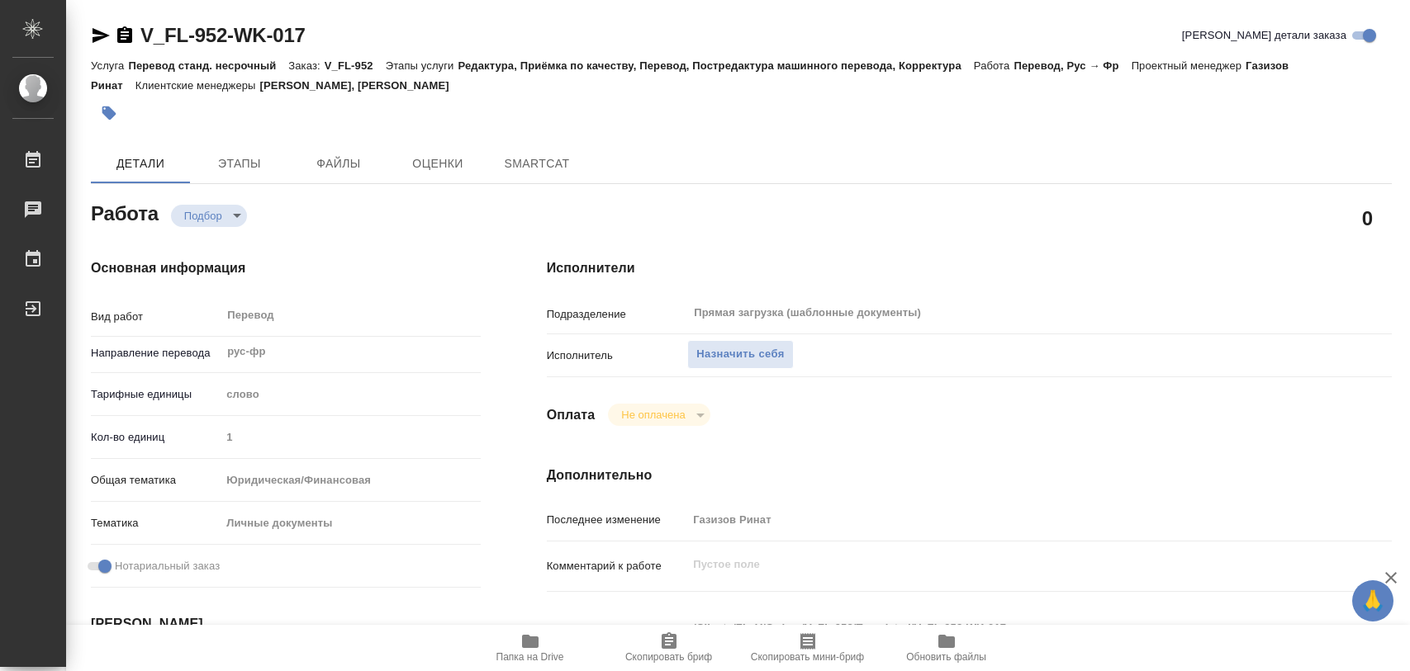
type textarea "x"
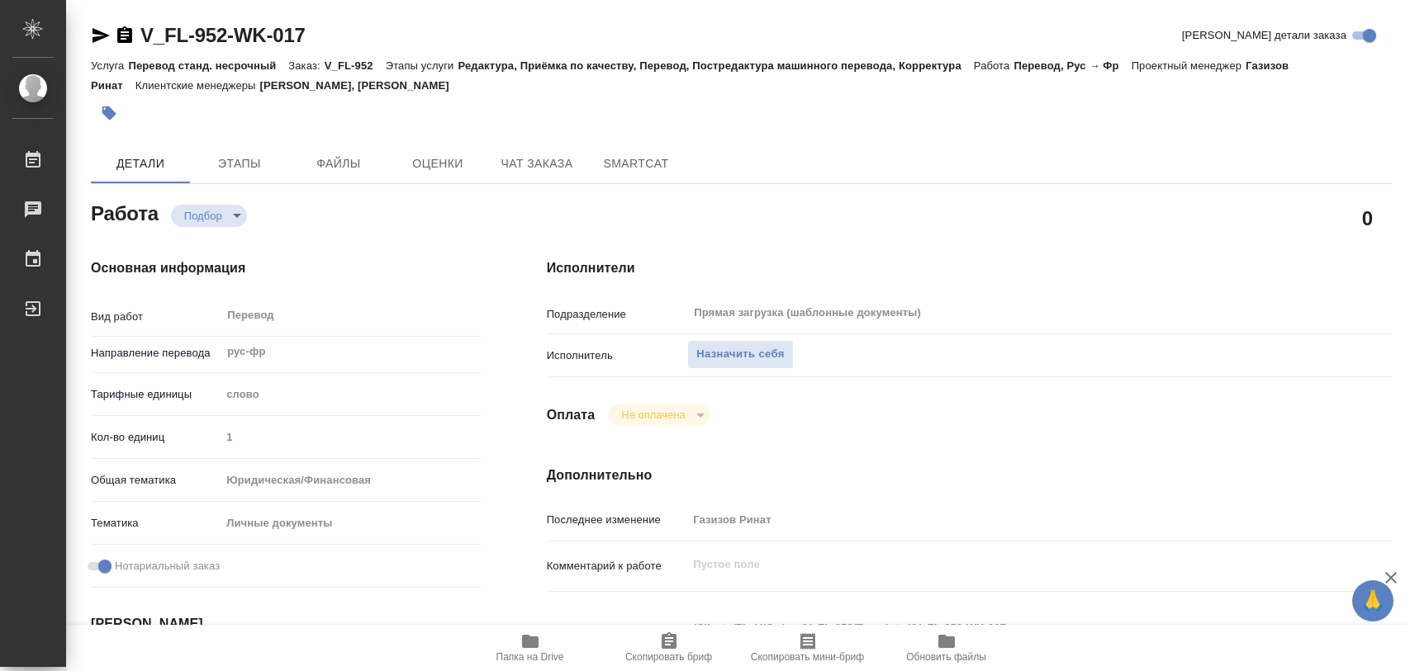
type textarea "x"
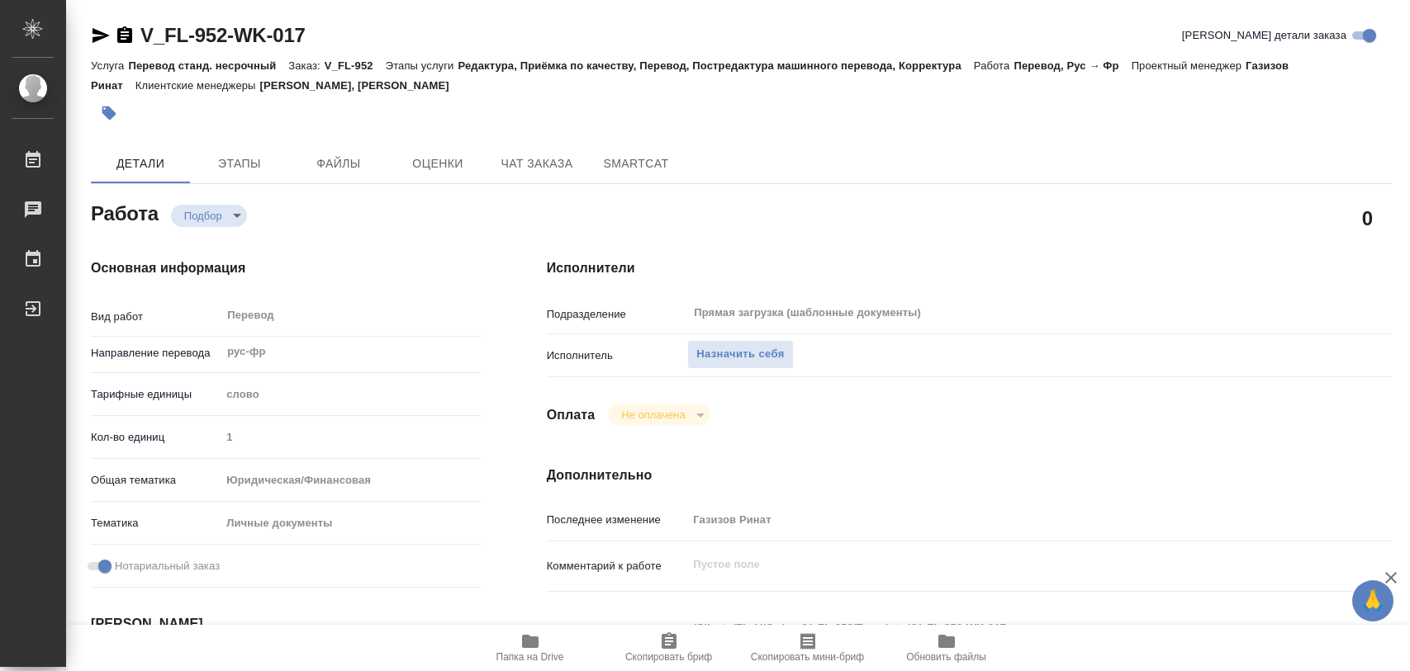
type textarea "x"
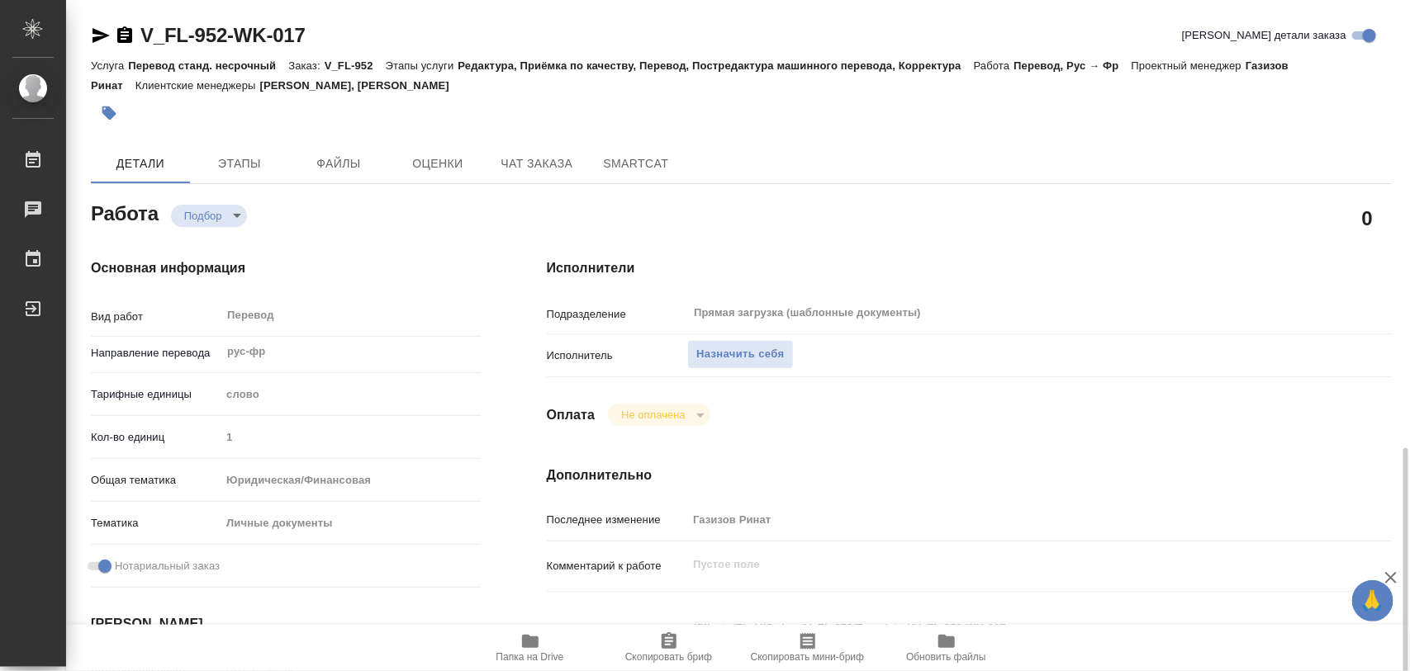
scroll to position [310, 0]
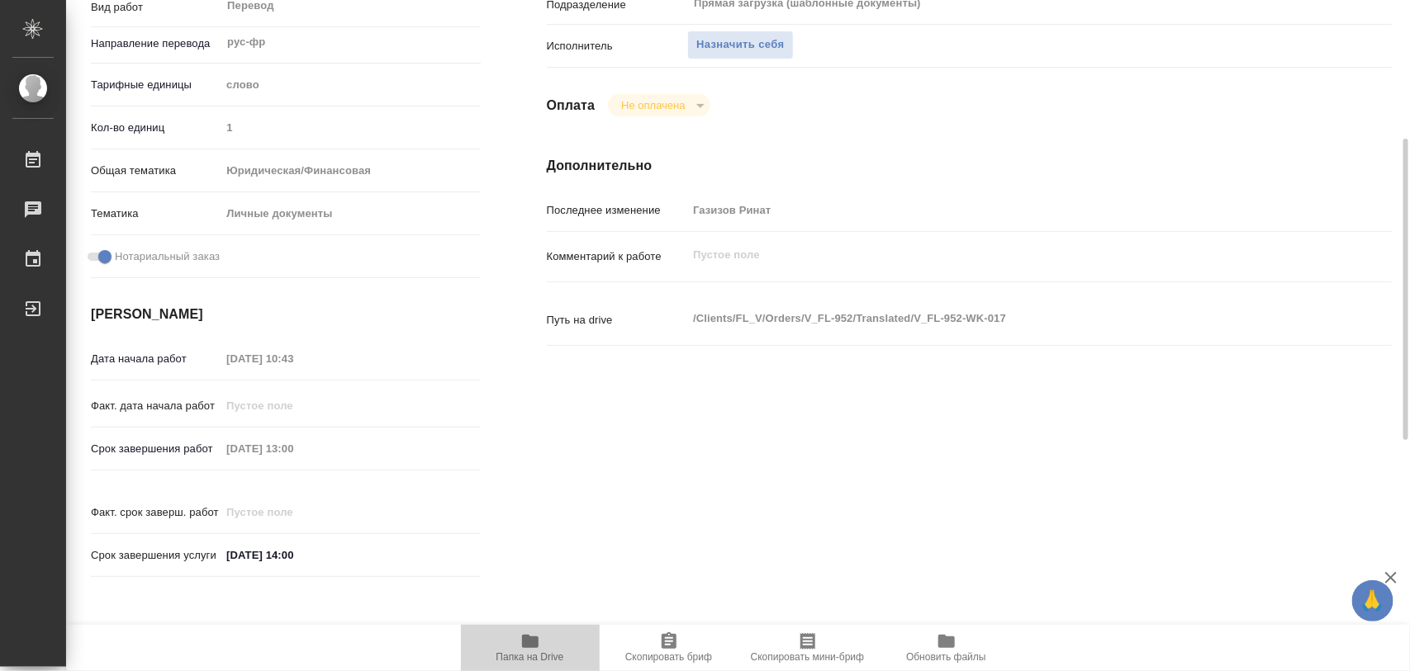
click at [534, 638] on icon "button" at bounding box center [530, 641] width 17 height 13
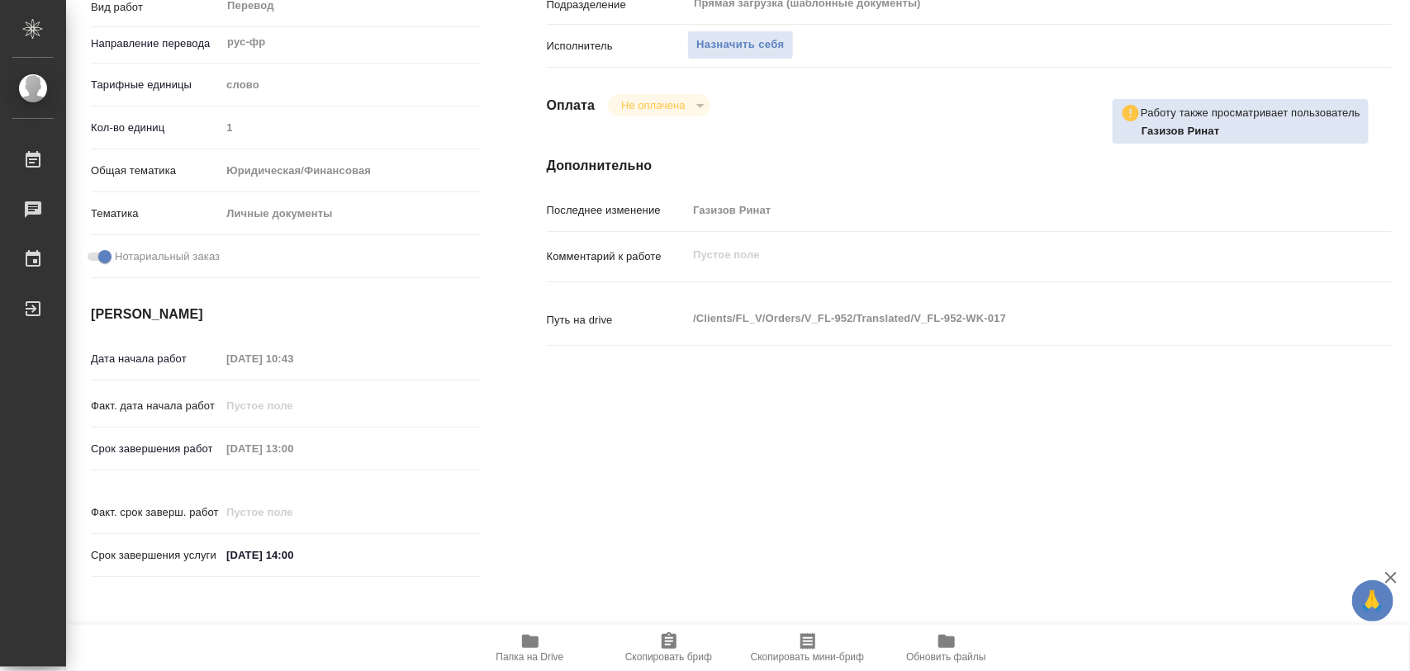
scroll to position [0, 0]
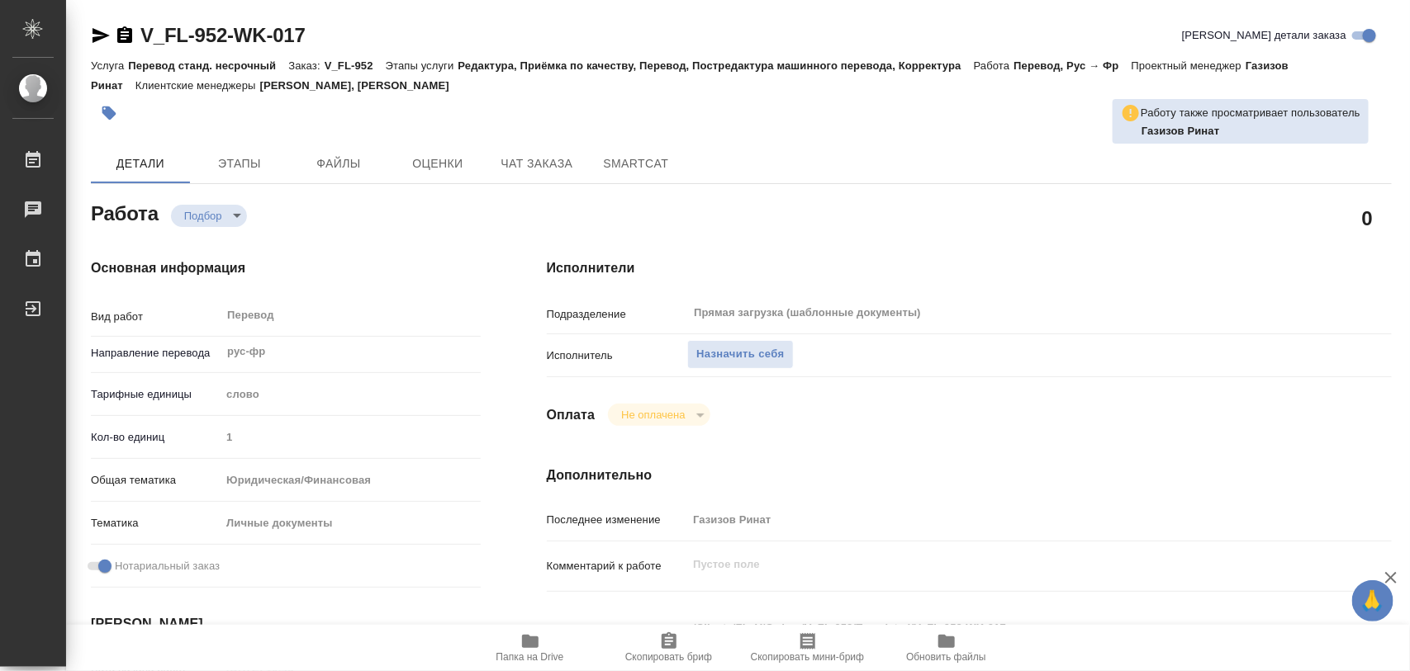
type textarea "x"
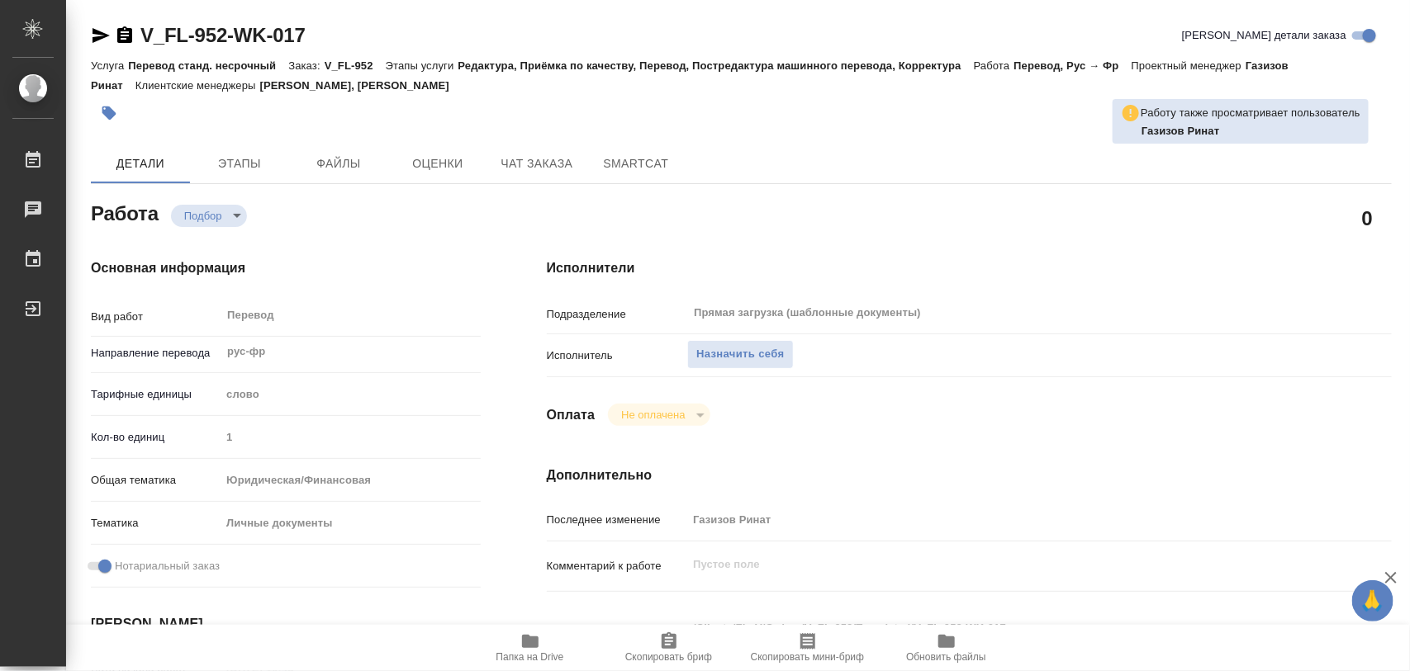
type textarea "x"
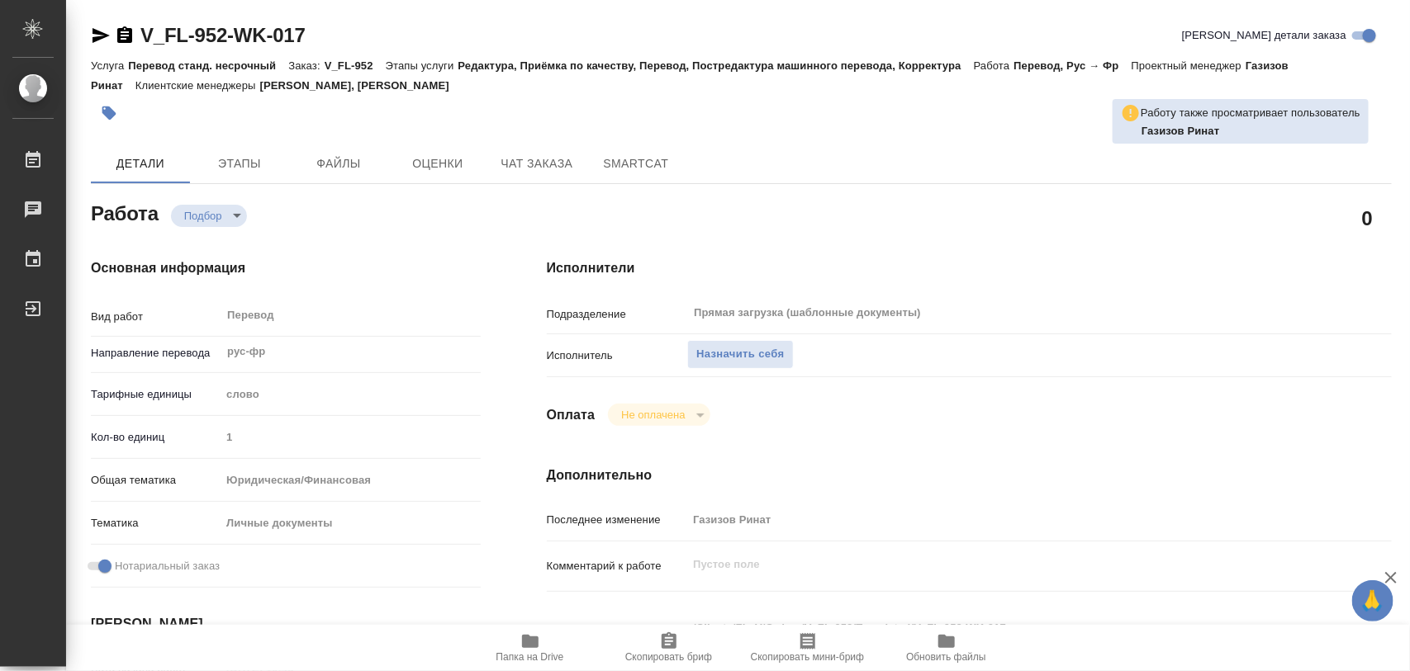
type textarea "x"
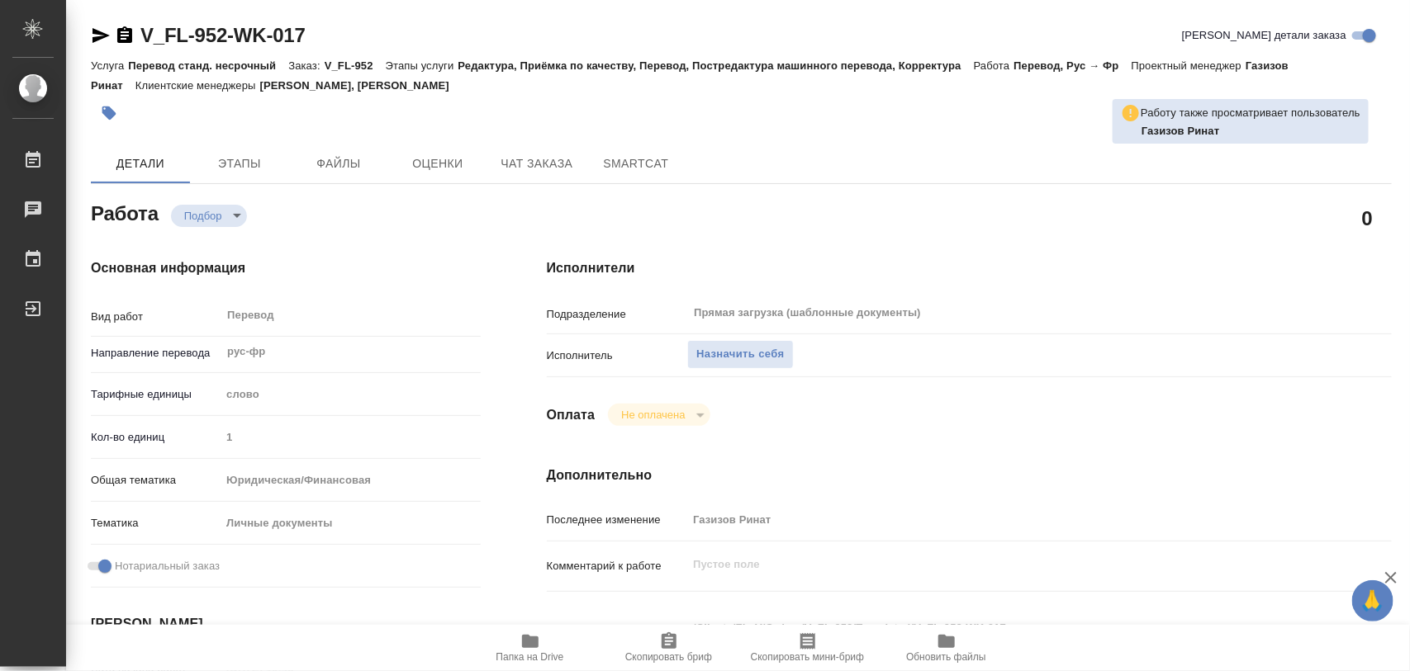
type textarea "x"
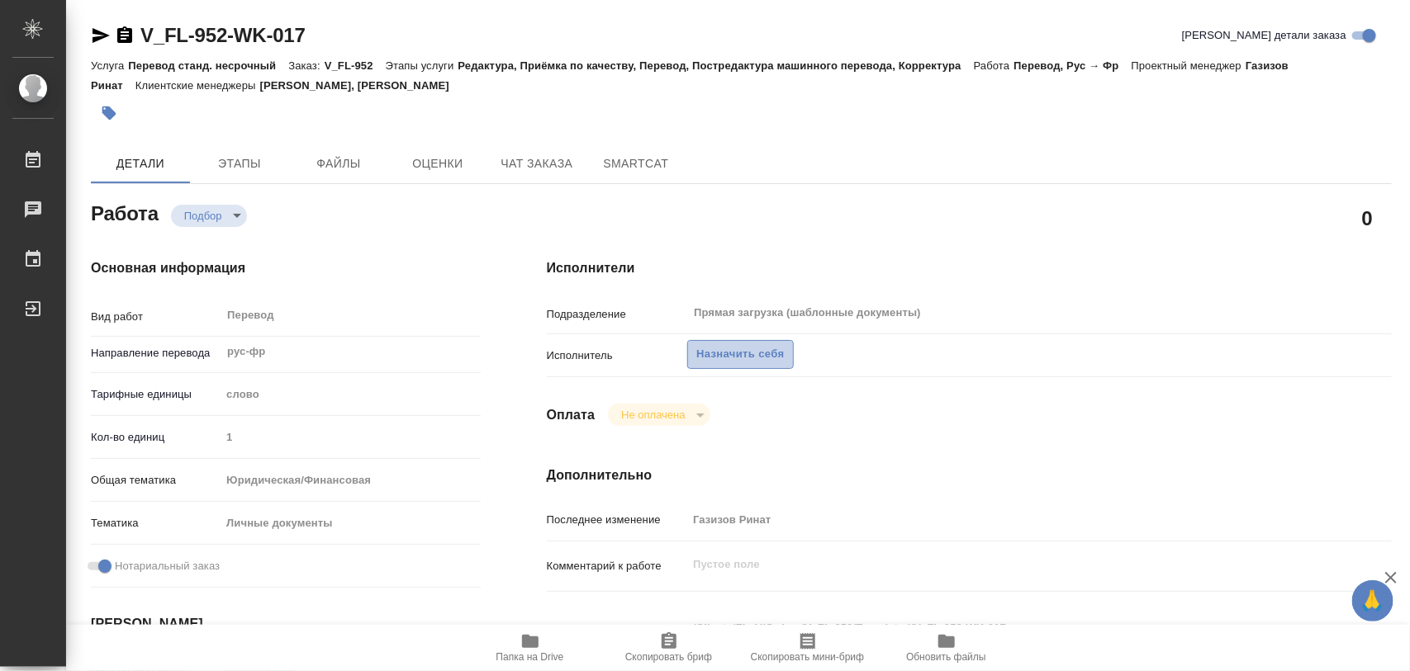
click at [776, 347] on span "Назначить себя" at bounding box center [740, 354] width 88 height 19
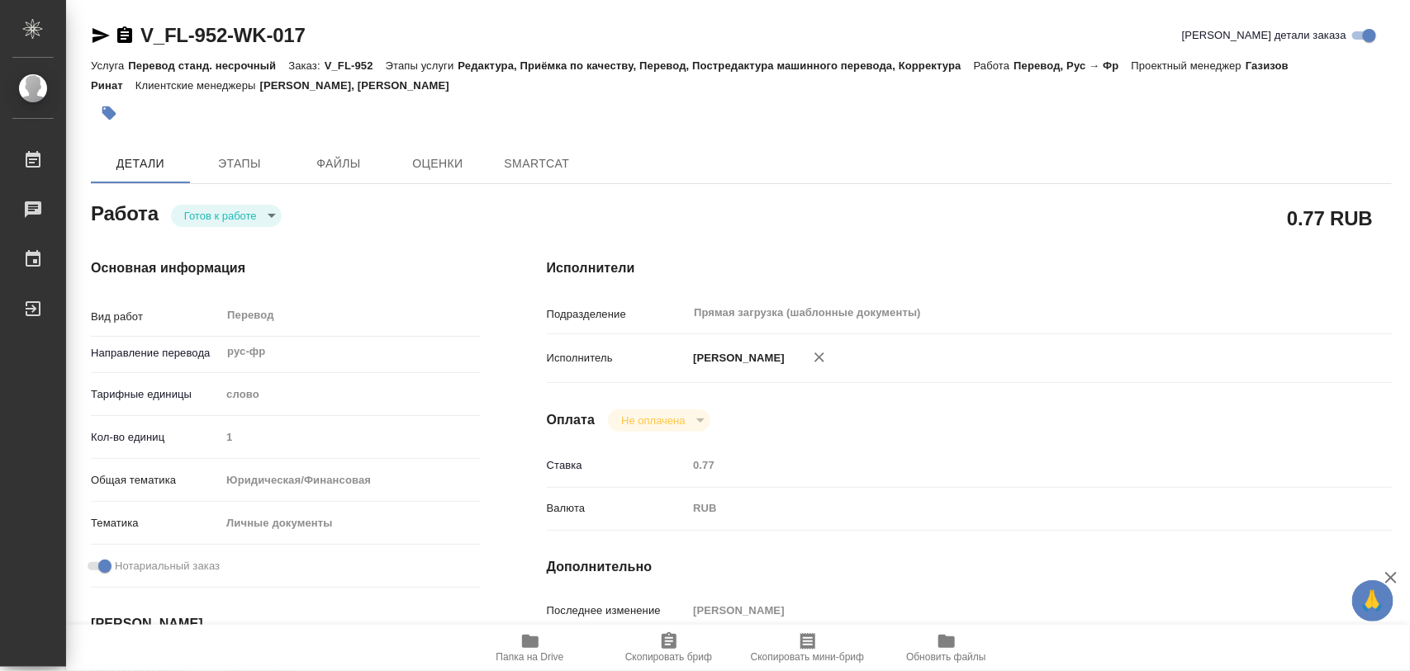
type textarea "x"
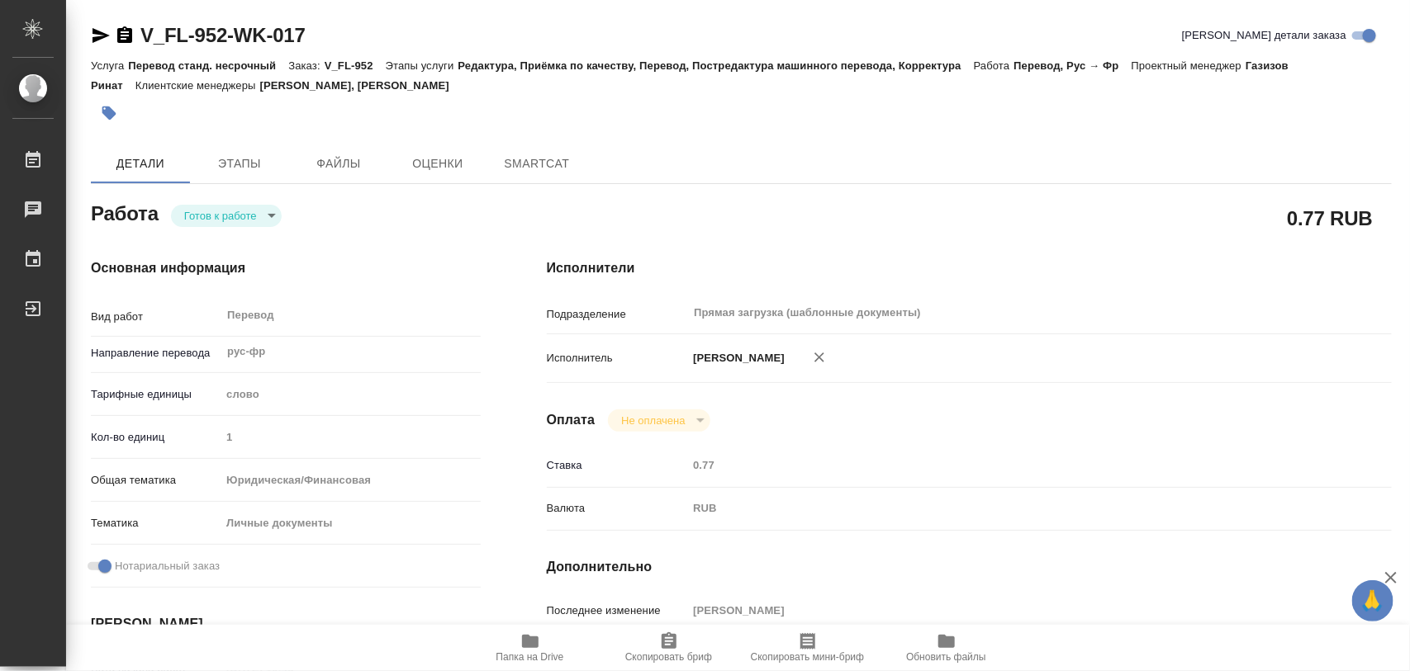
type textarea "x"
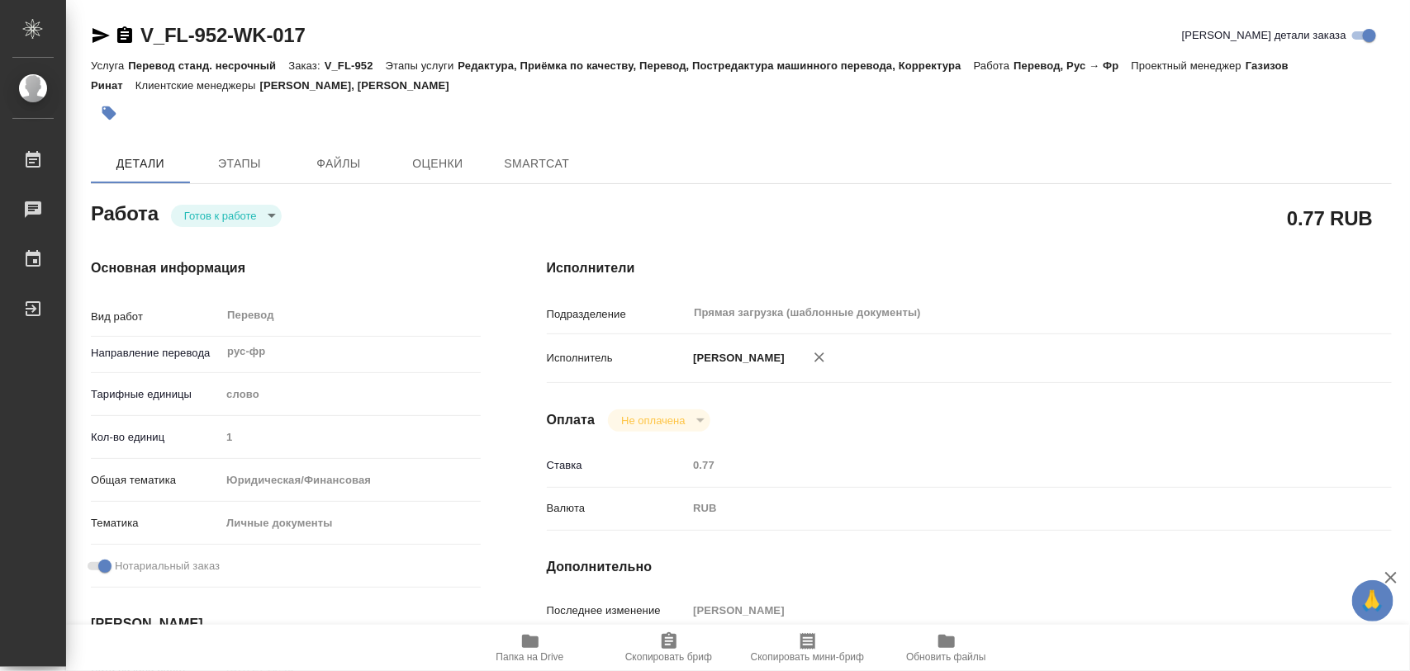
type textarea "x"
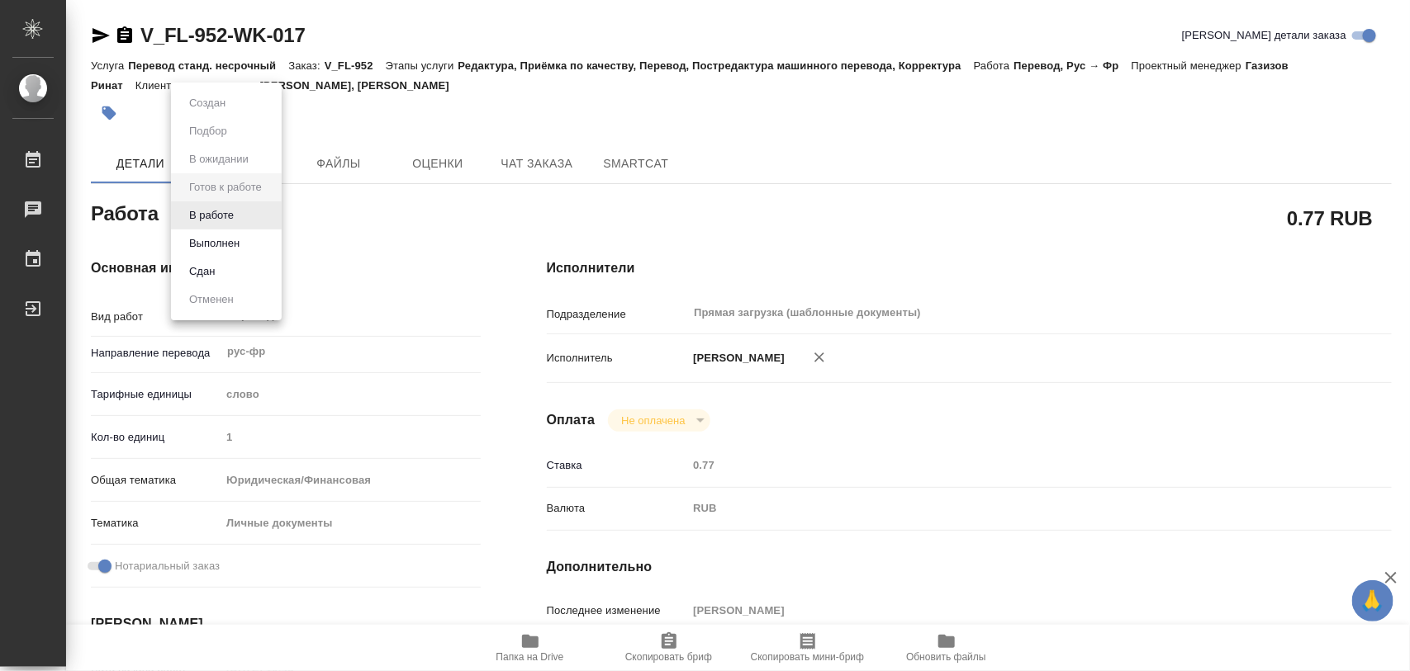
click at [271, 220] on body "🙏 .cls-1 fill:#fff; AWATERA Iglakov Maksim Работы Чаты График Выйти V_FL-952-WK…" at bounding box center [705, 335] width 1410 height 671
type textarea "x"
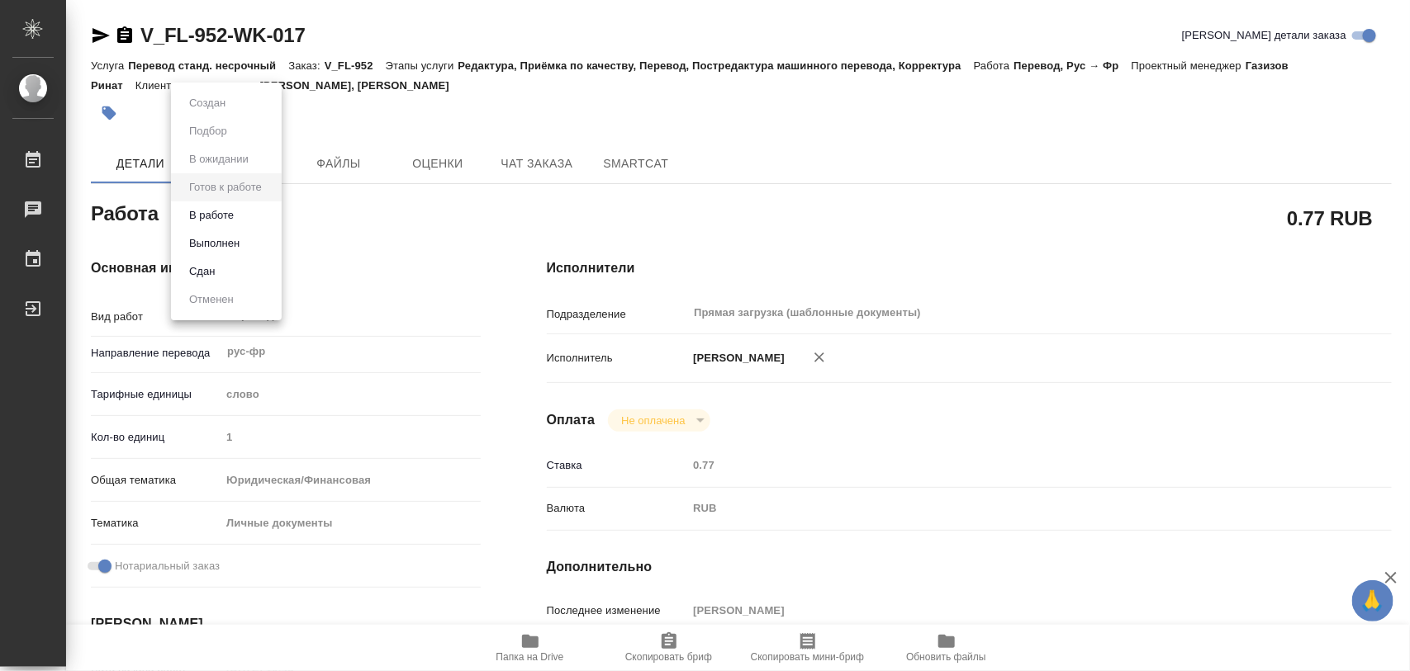
type textarea "x"
click at [233, 211] on button "В работе" at bounding box center [211, 215] width 55 height 18
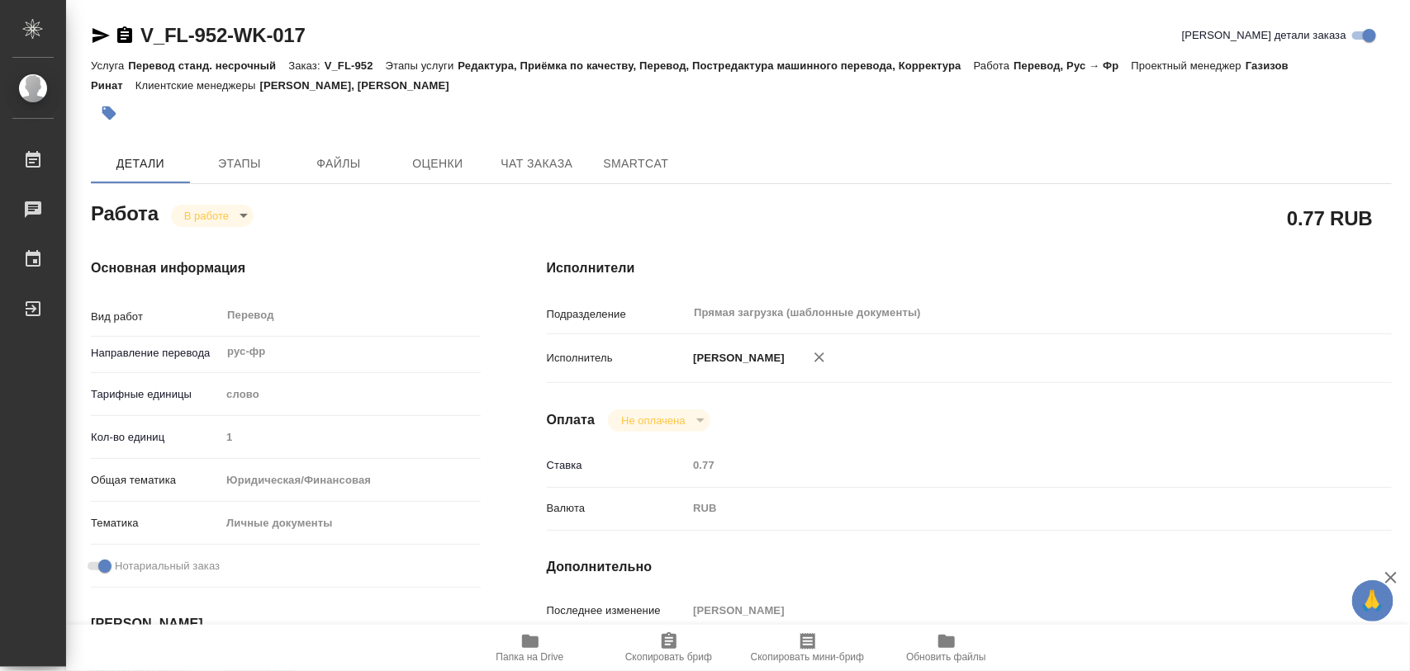
type textarea "x"
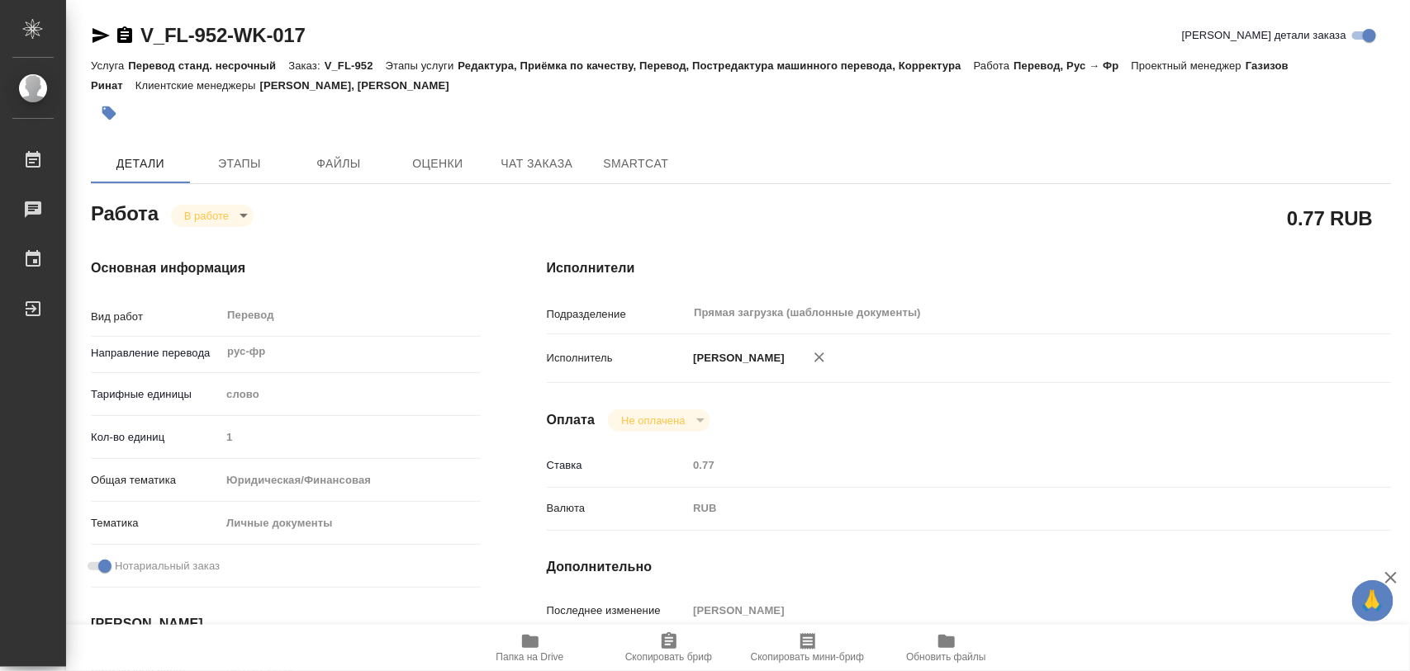
type textarea "x"
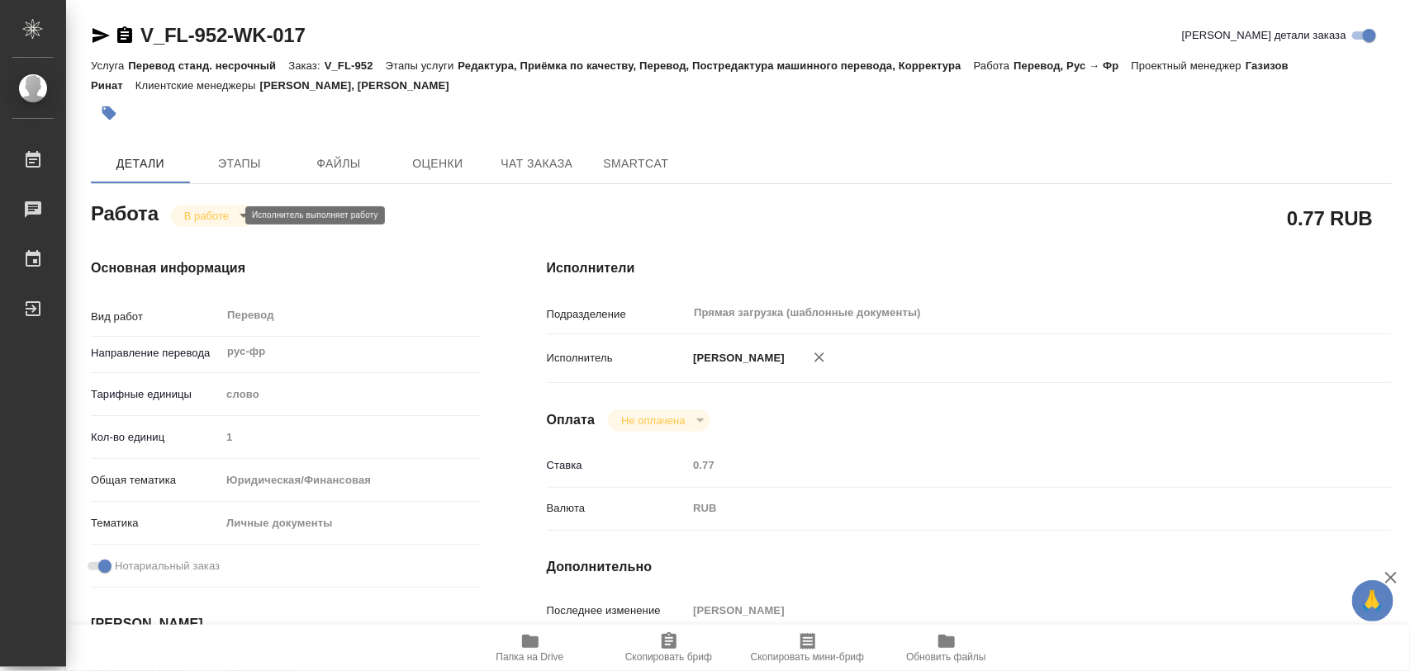
type textarea "x"
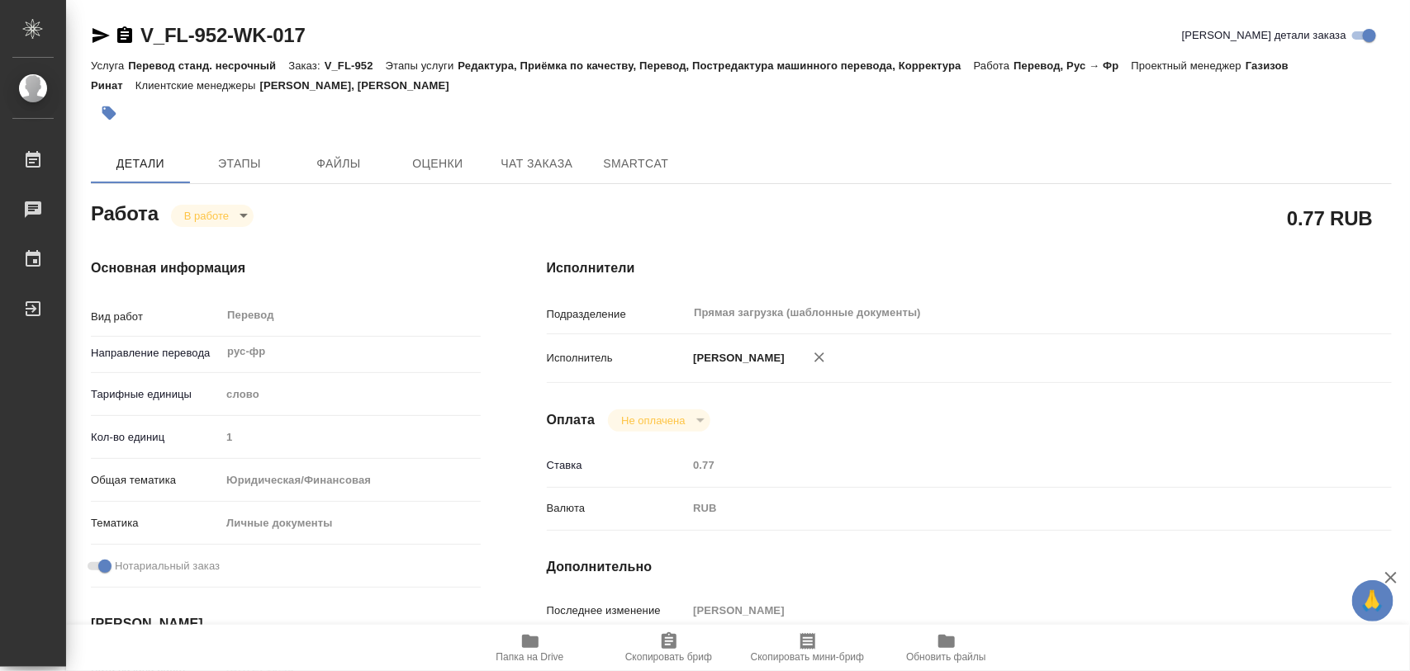
scroll to position [310, 0]
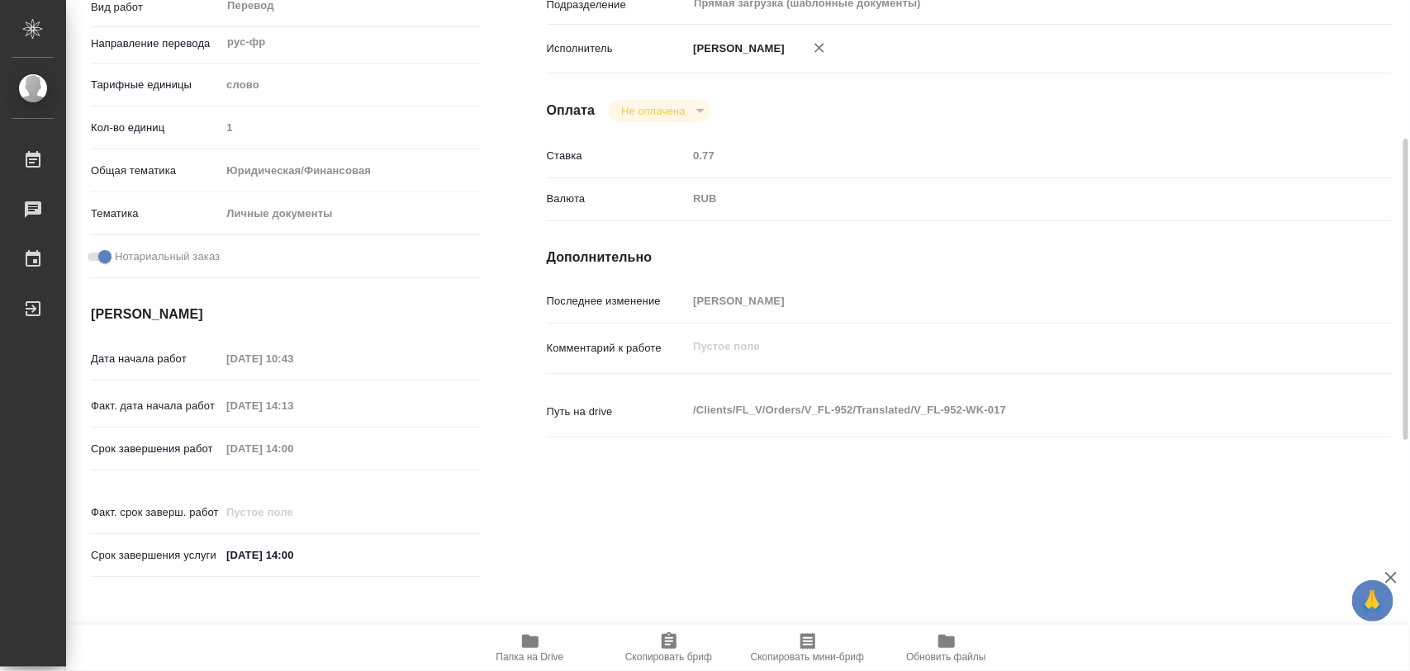
type textarea "x"
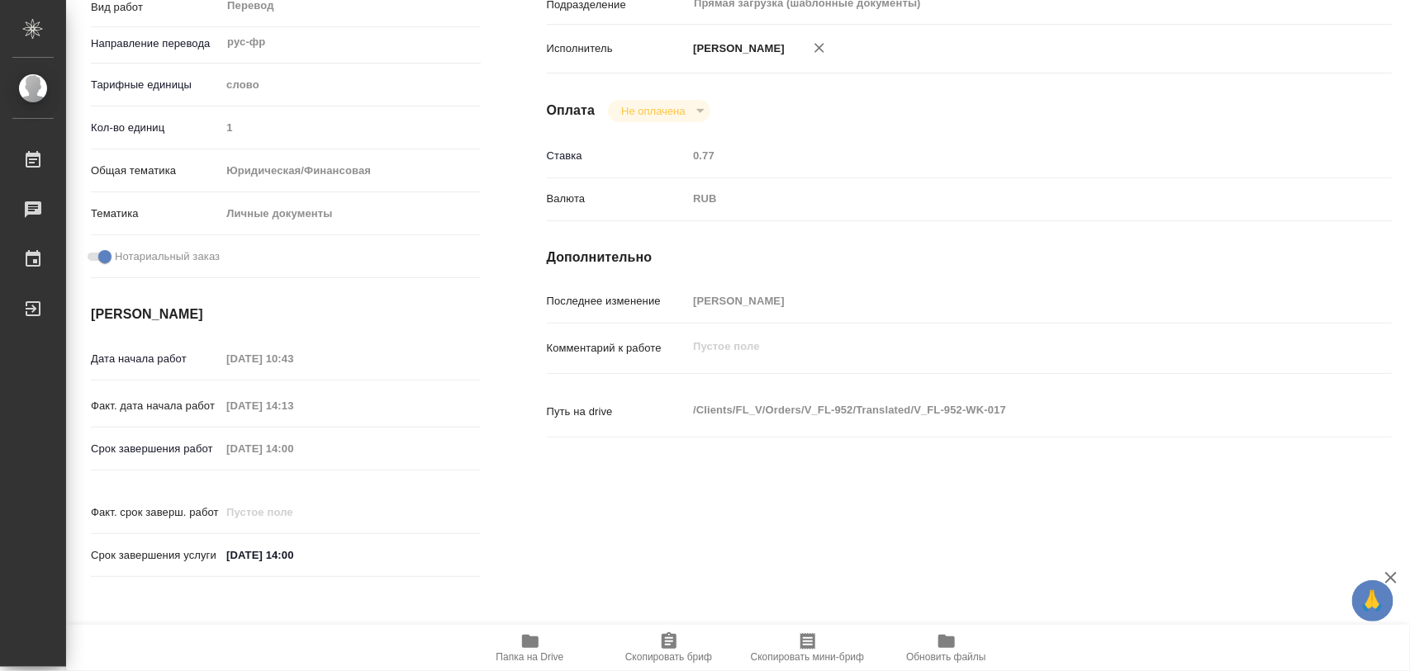
scroll to position [826, 0]
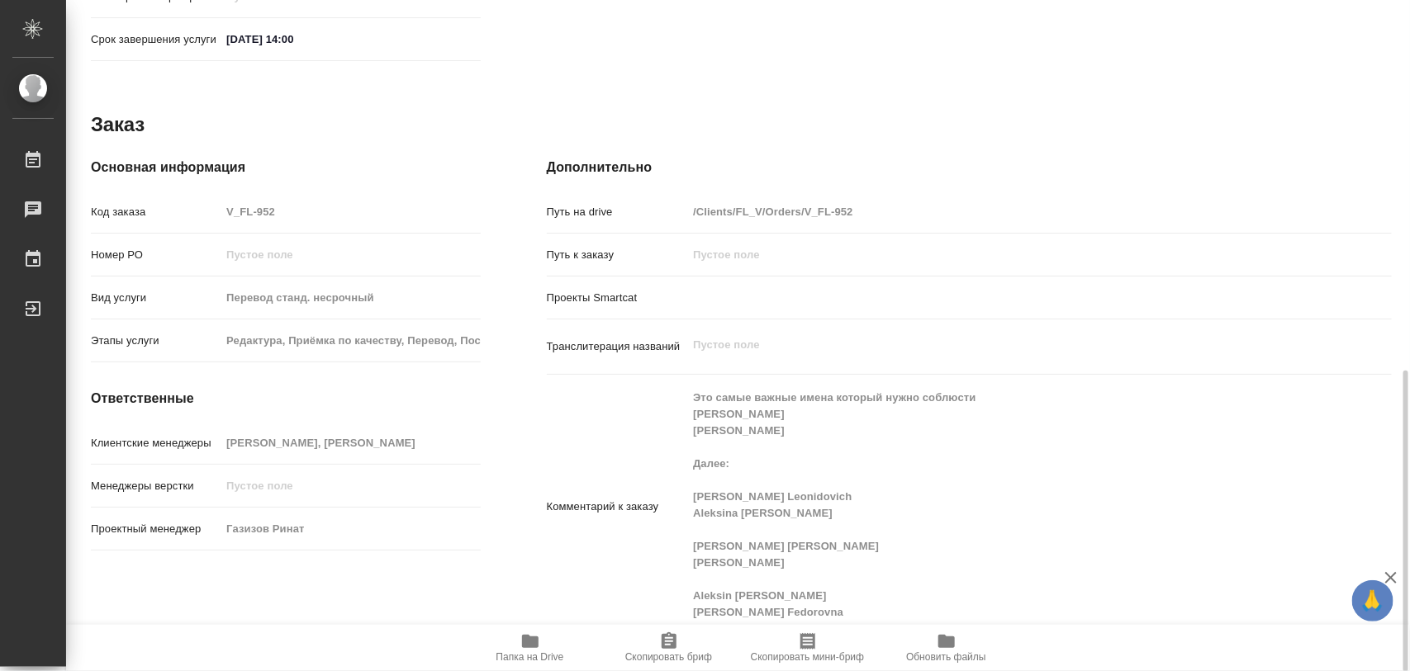
click at [665, 645] on icon "button" at bounding box center [669, 642] width 20 height 20
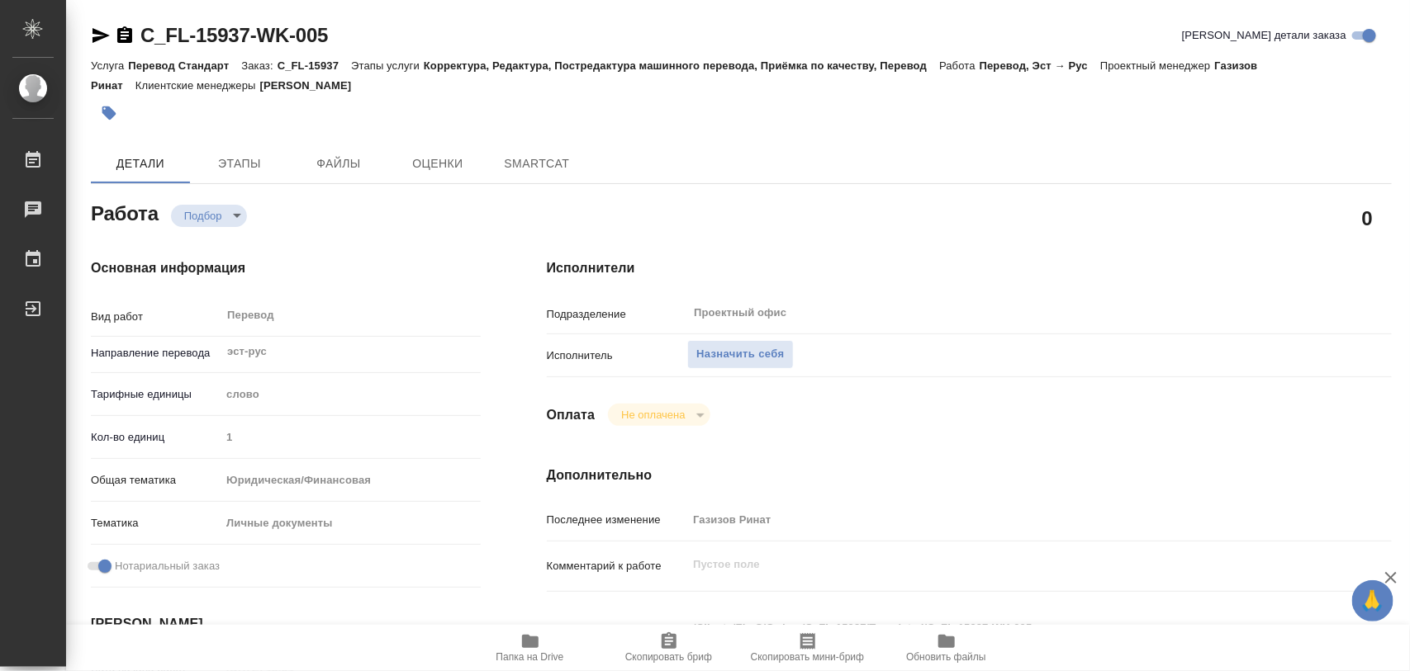
type textarea "x"
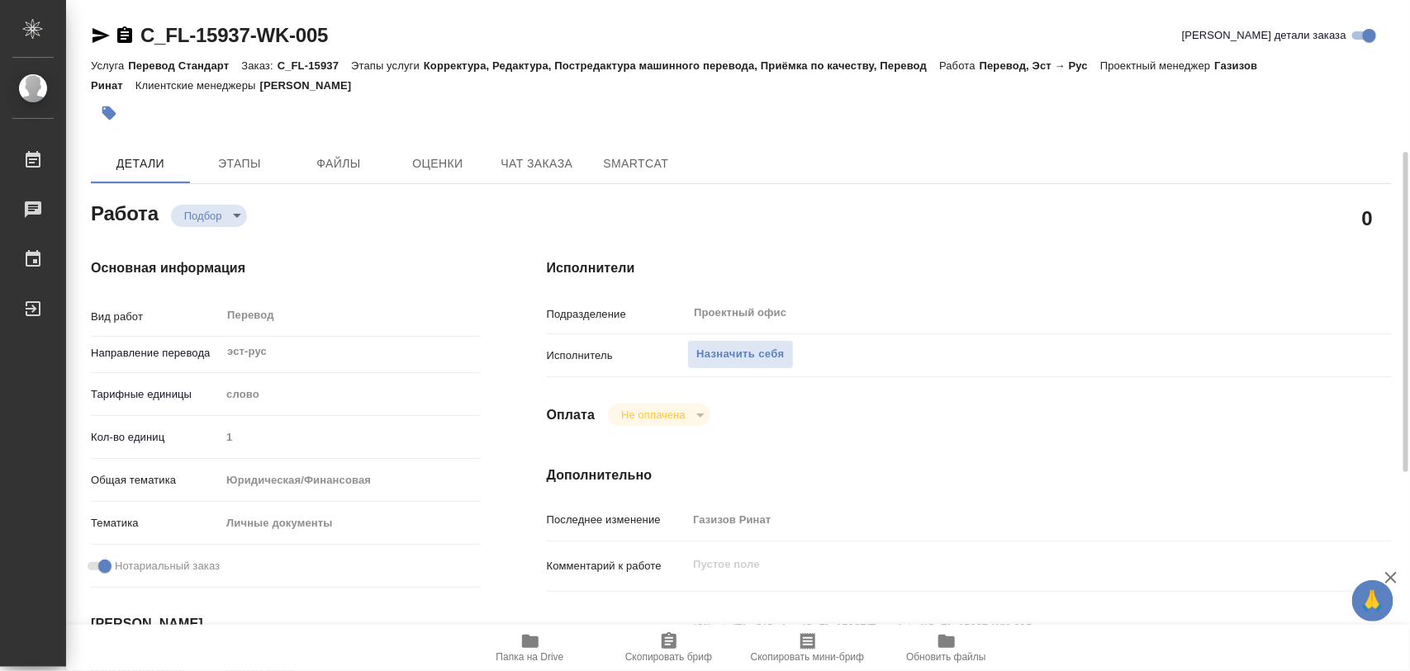
scroll to position [103, 0]
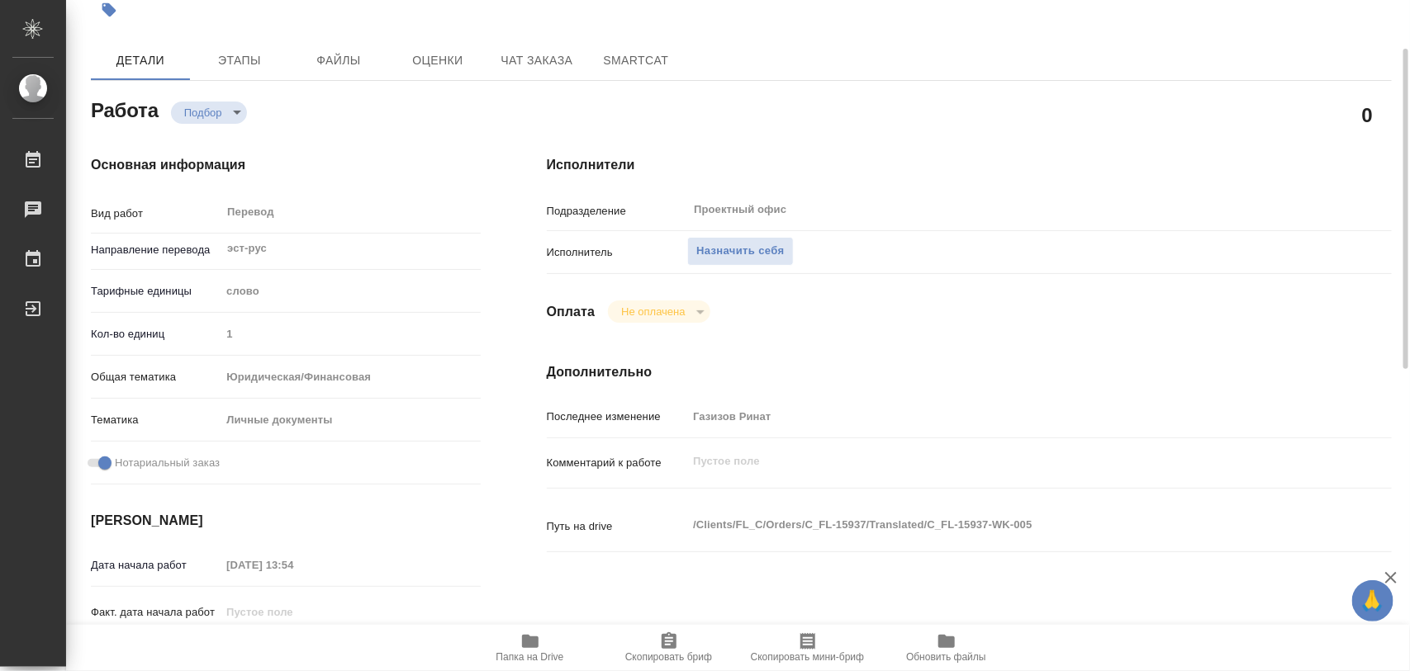
type textarea "x"
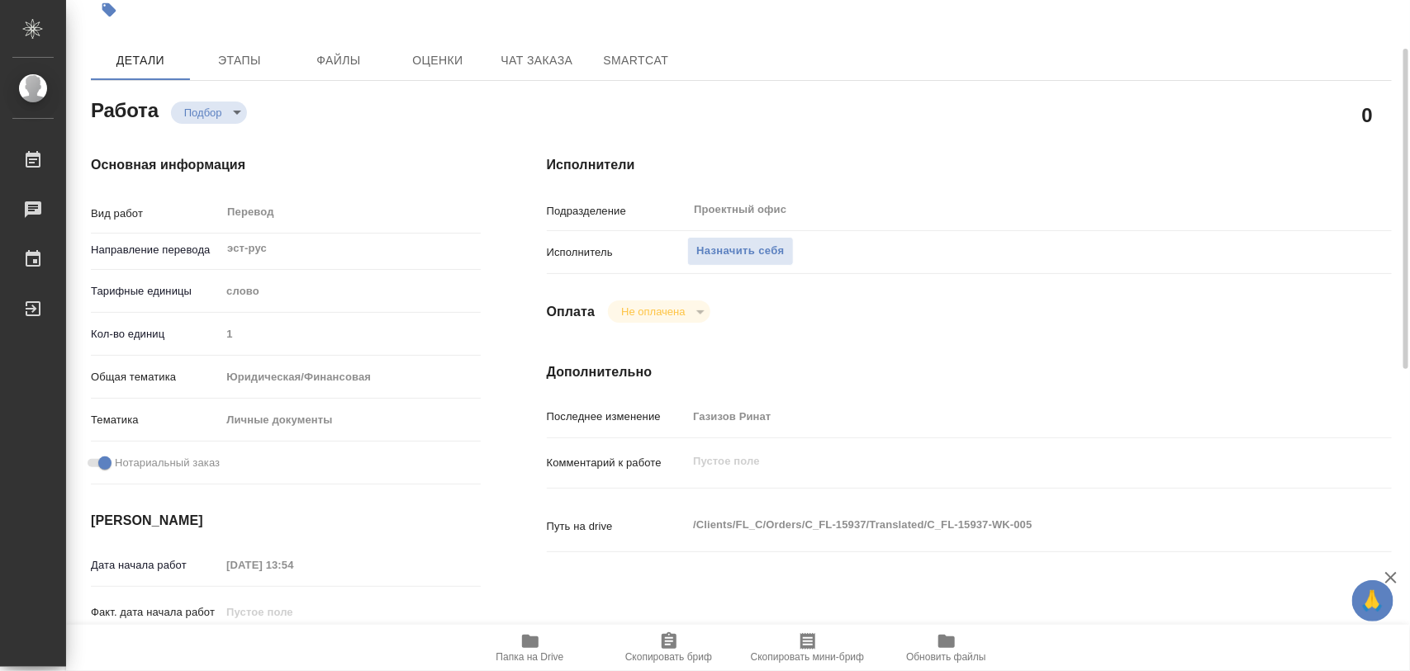
scroll to position [516, 0]
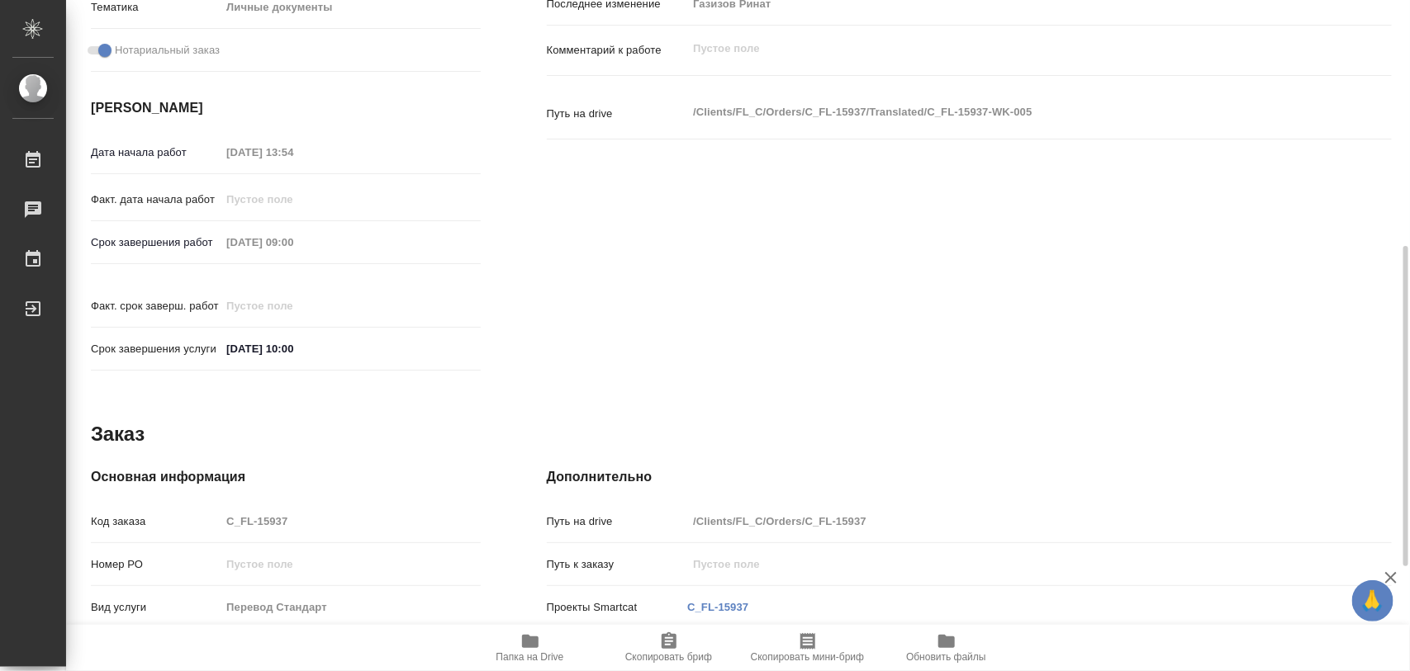
type textarea "x"
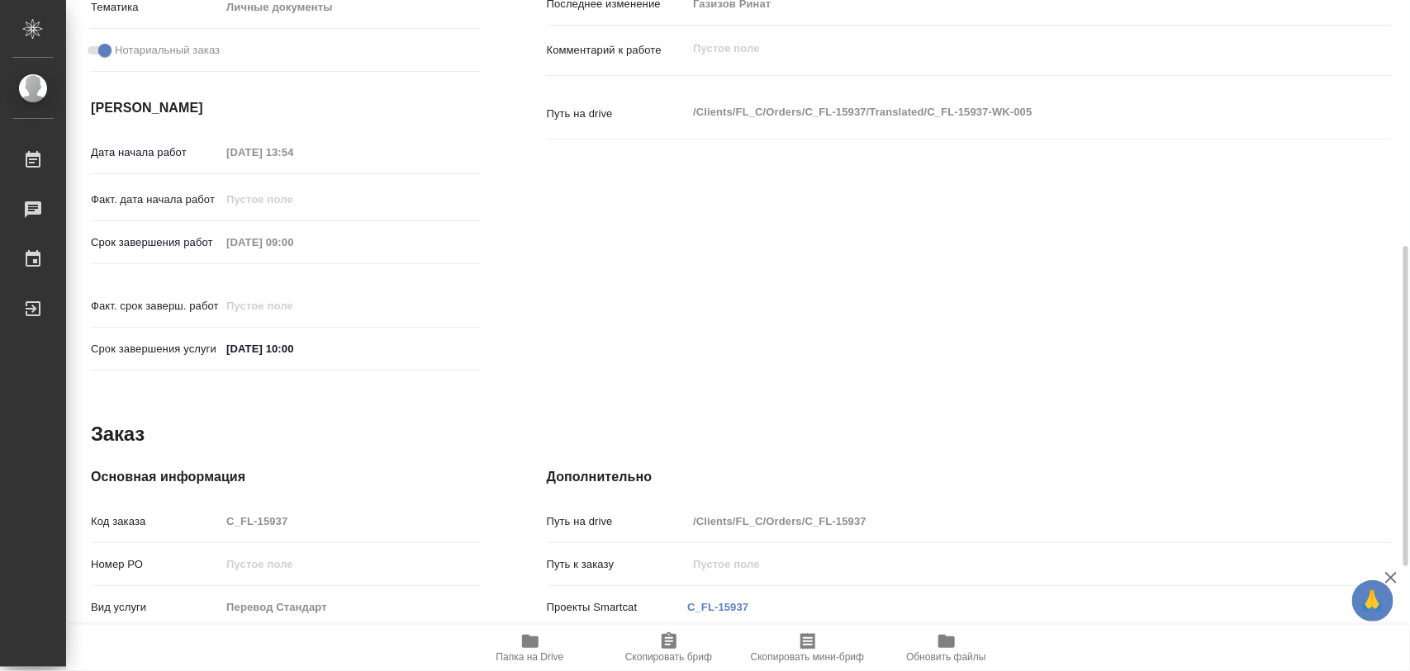
scroll to position [736, 0]
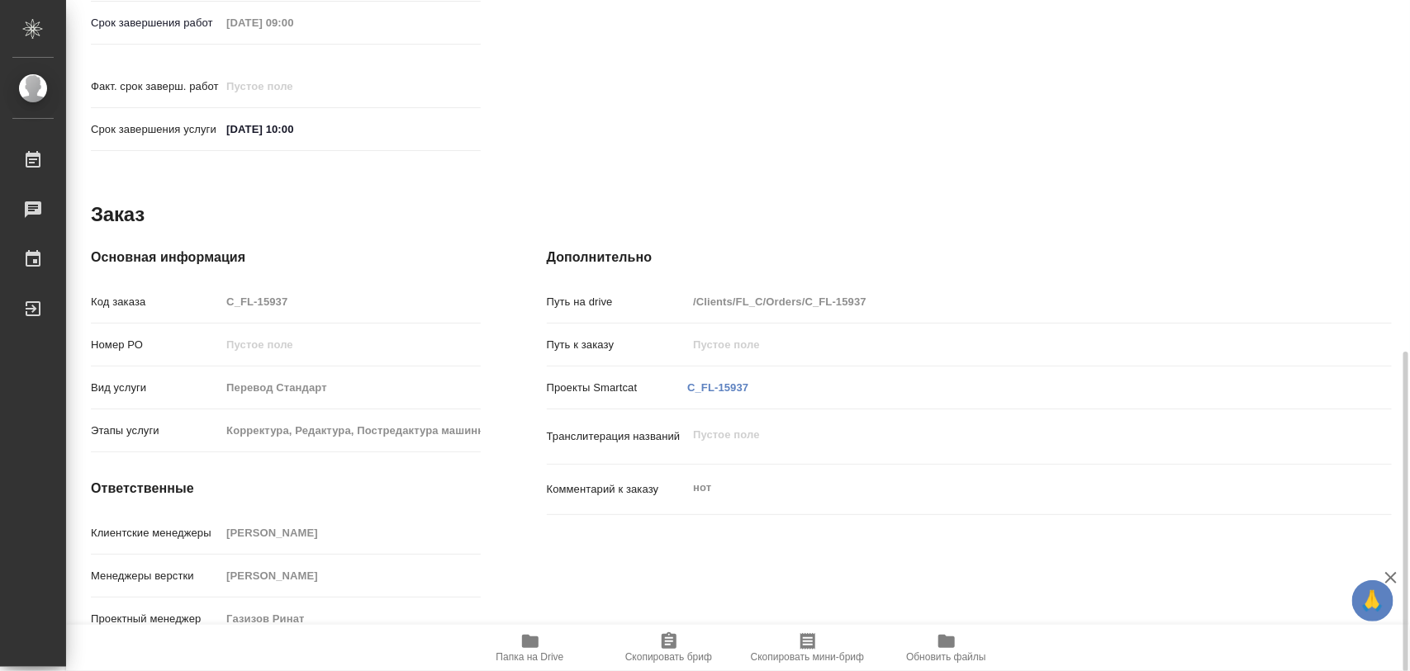
click at [548, 646] on span "Папка на Drive" at bounding box center [530, 647] width 119 height 31
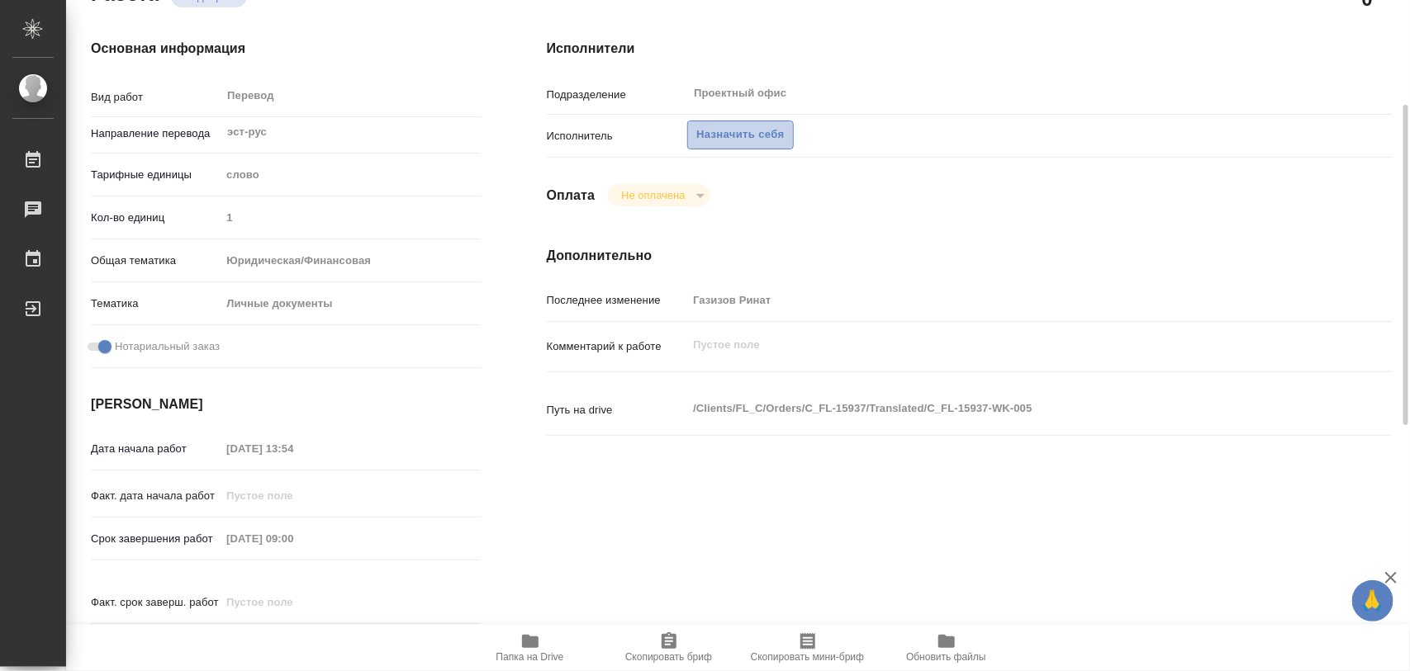
click at [704, 137] on span "Назначить себя" at bounding box center [740, 135] width 88 height 19
type textarea "x"
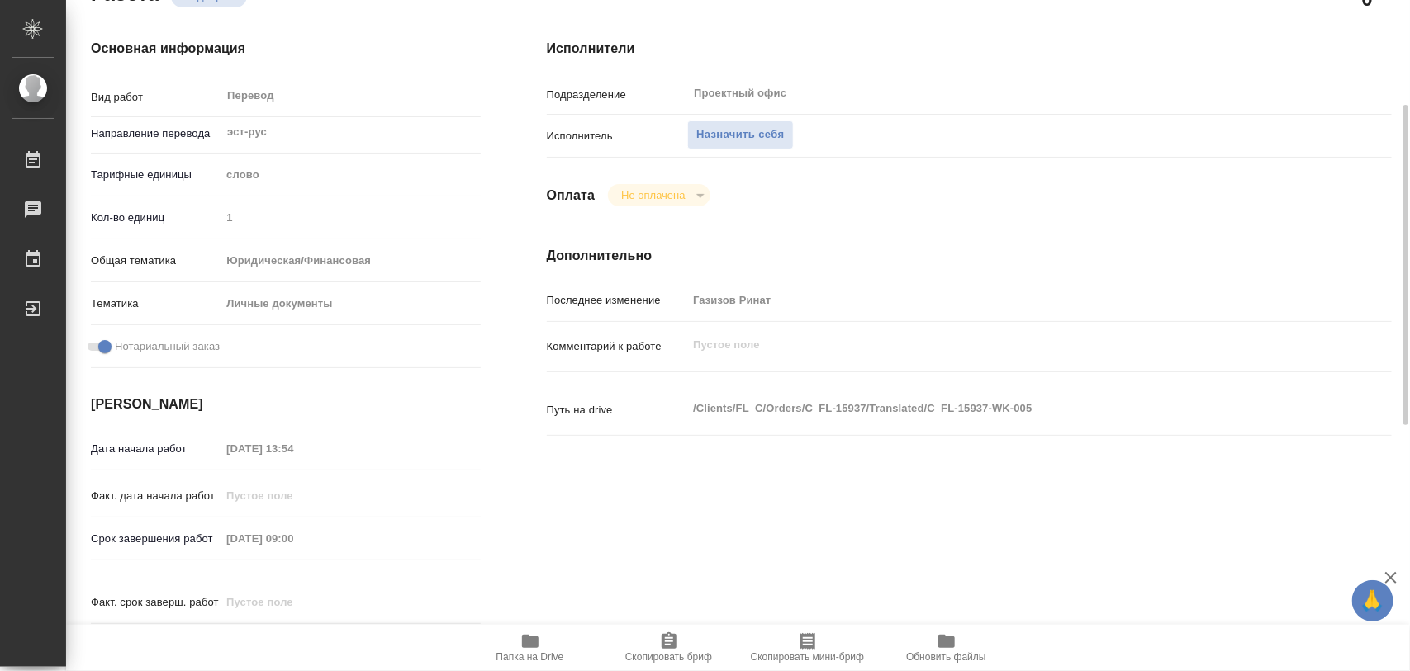
type textarea "x"
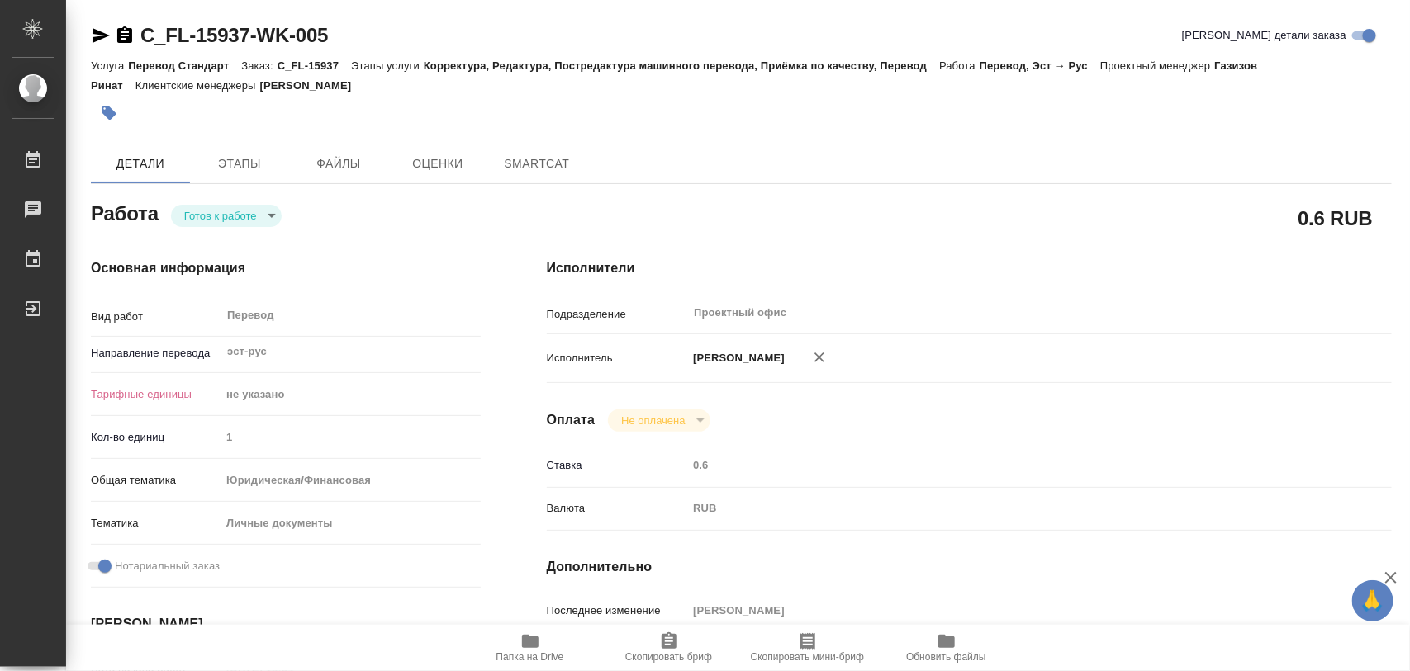
type textarea "x"
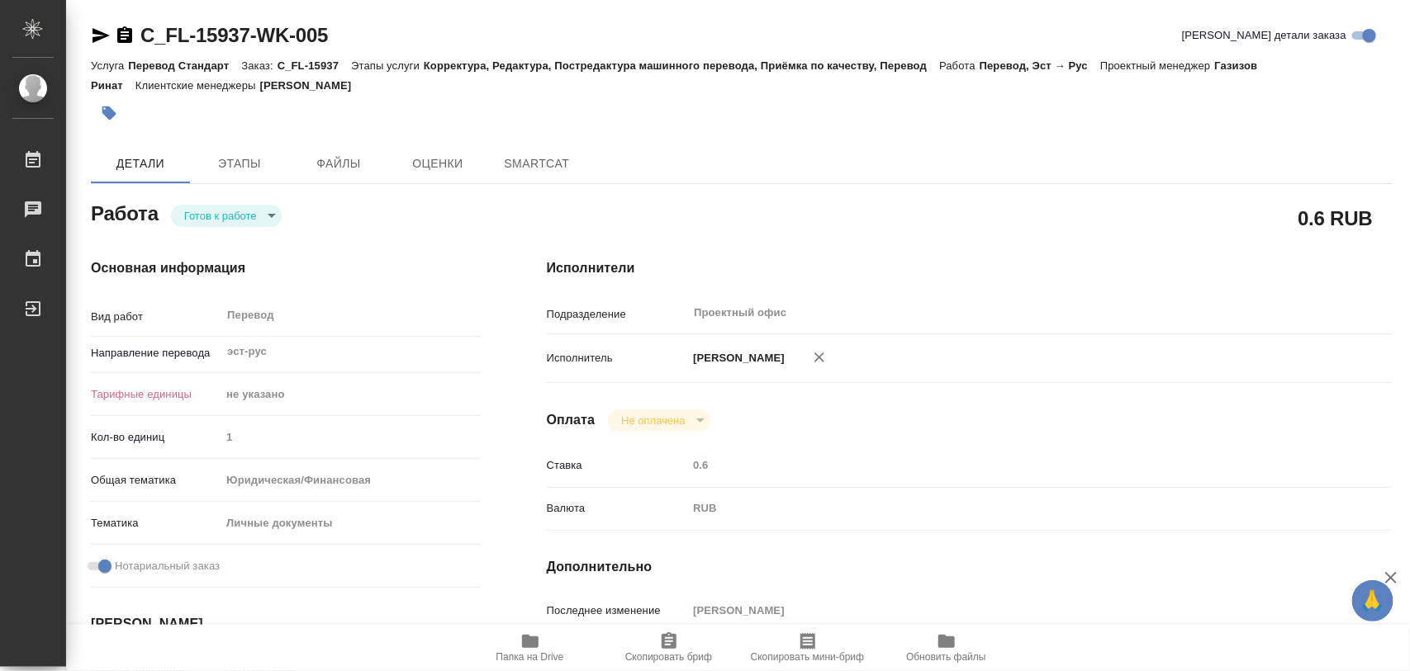
type textarea "x"
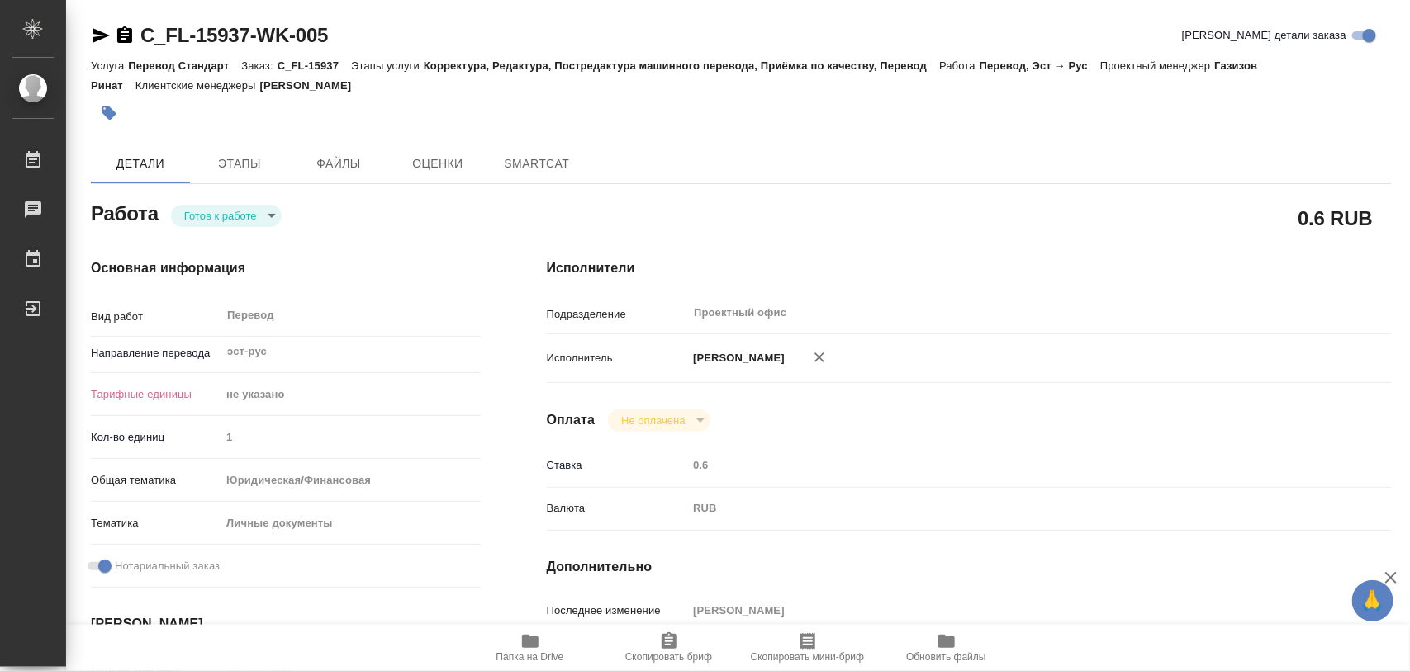
type textarea "x"
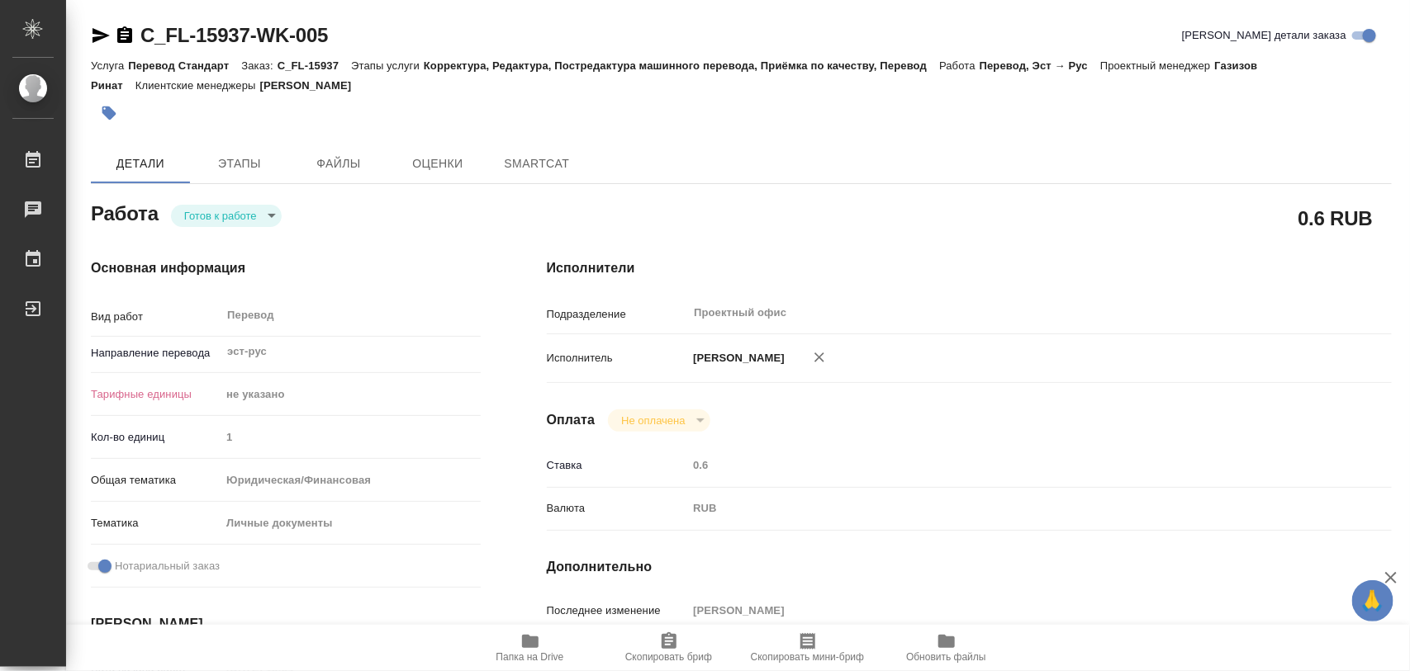
type textarea "x"
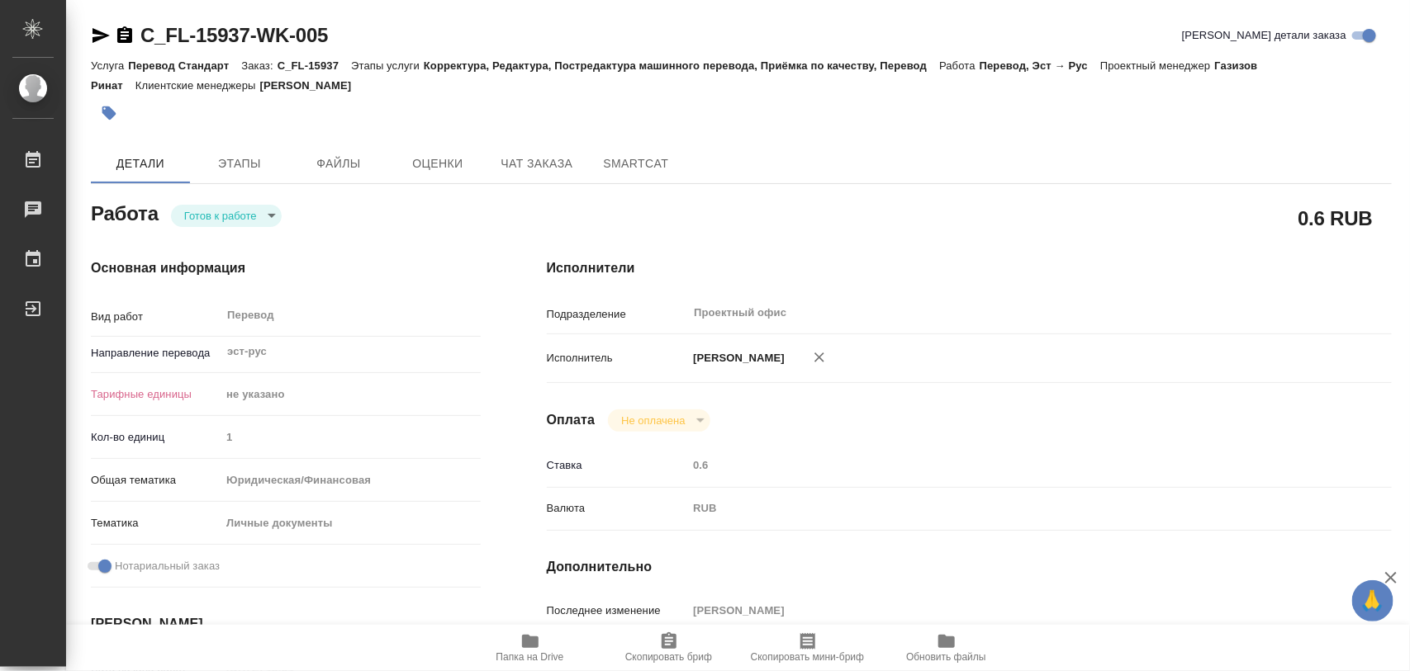
click at [273, 216] on body "🙏 .cls-1 fill:#fff; AWATERA Iglakov Maksim Работы Чаты График Выйти C_FL-15937-…" at bounding box center [705, 335] width 1410 height 671
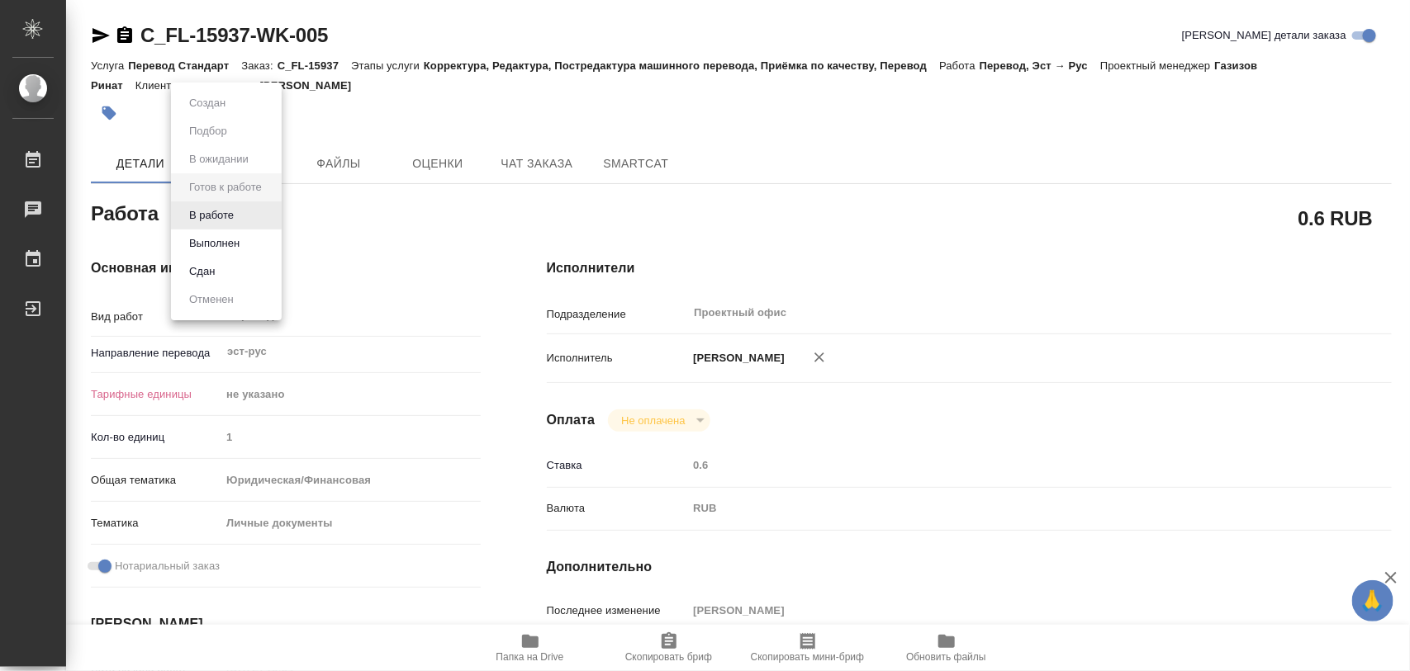
type textarea "x"
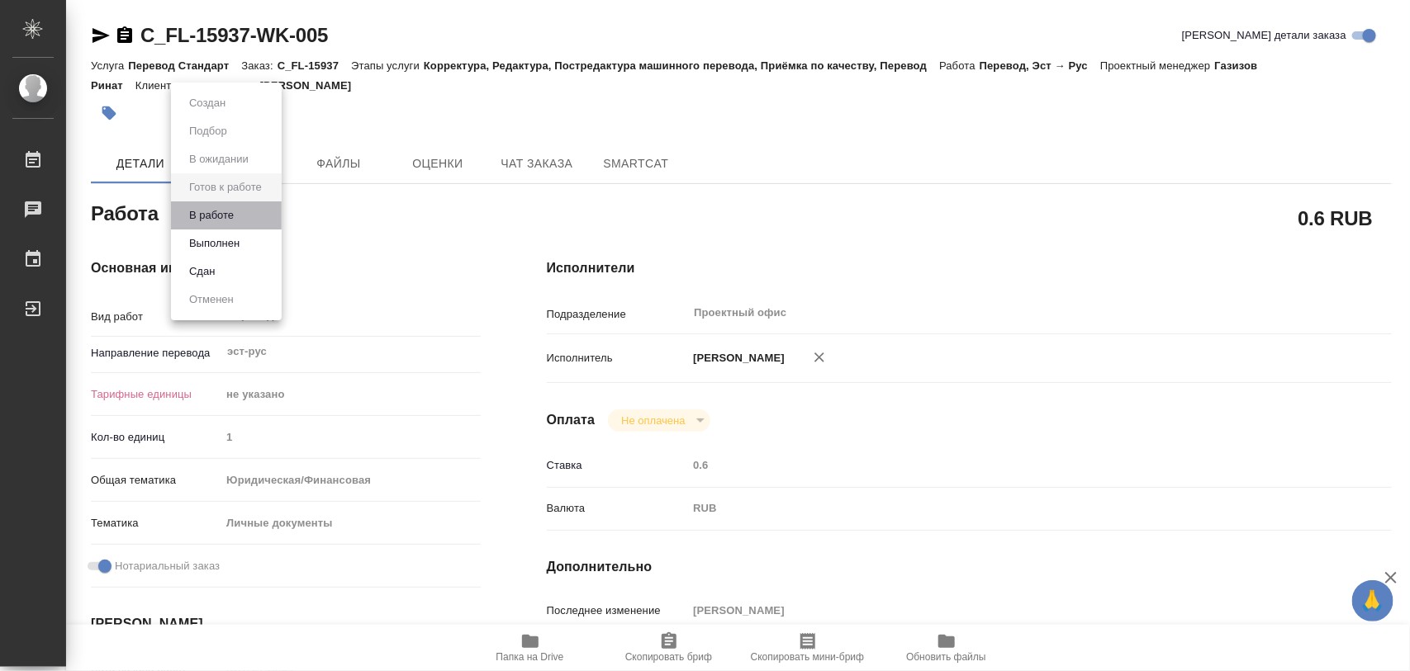
click at [254, 215] on li "В работе" at bounding box center [226, 216] width 111 height 28
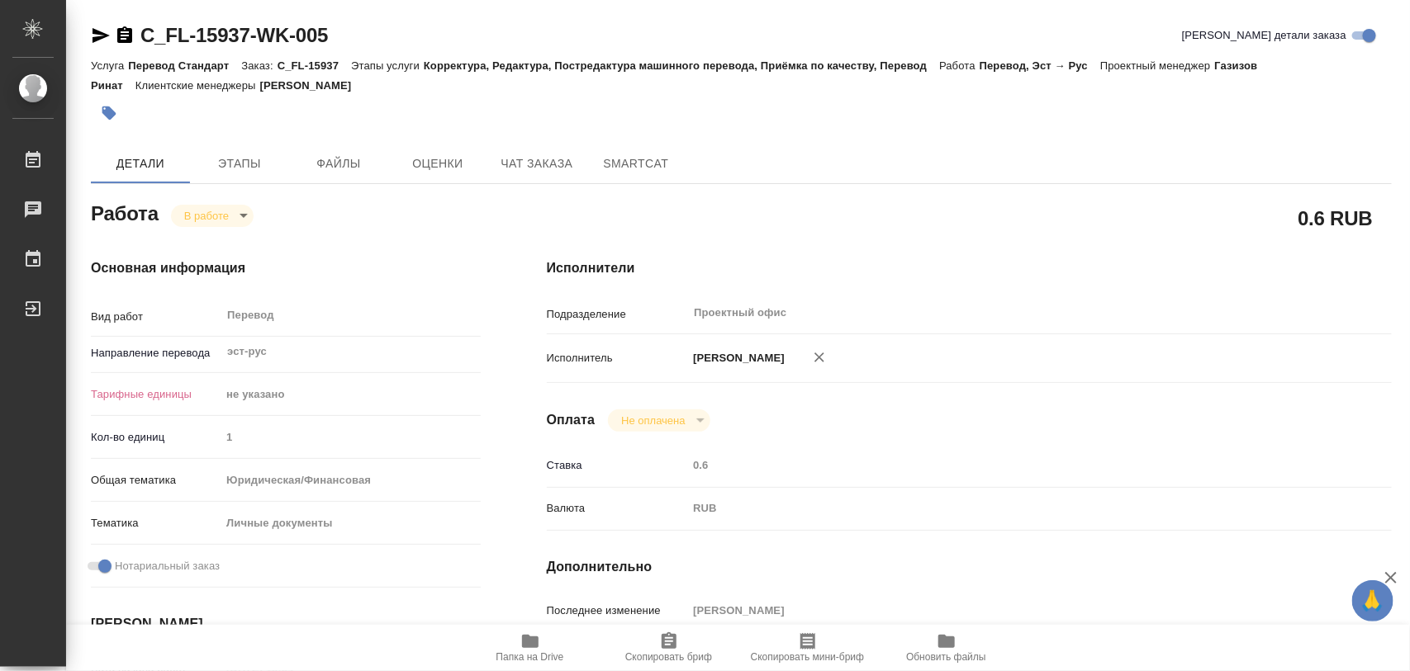
type textarea "x"
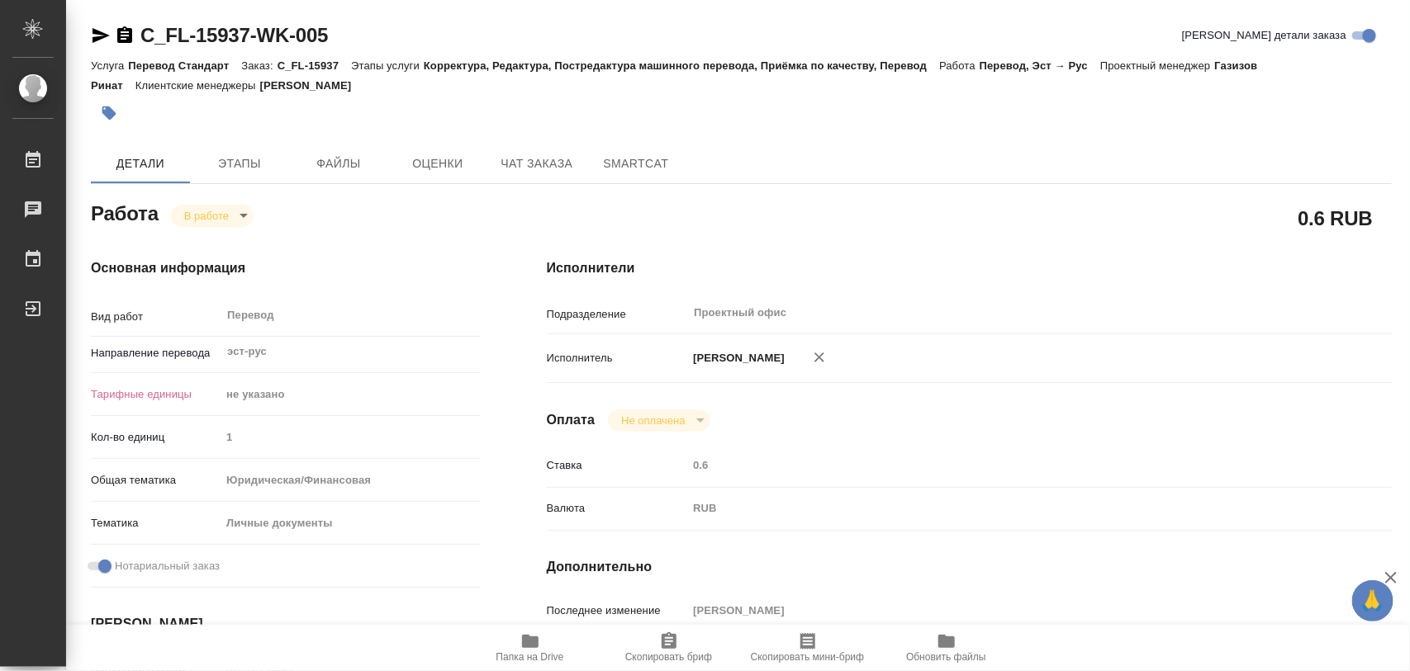
type textarea "x"
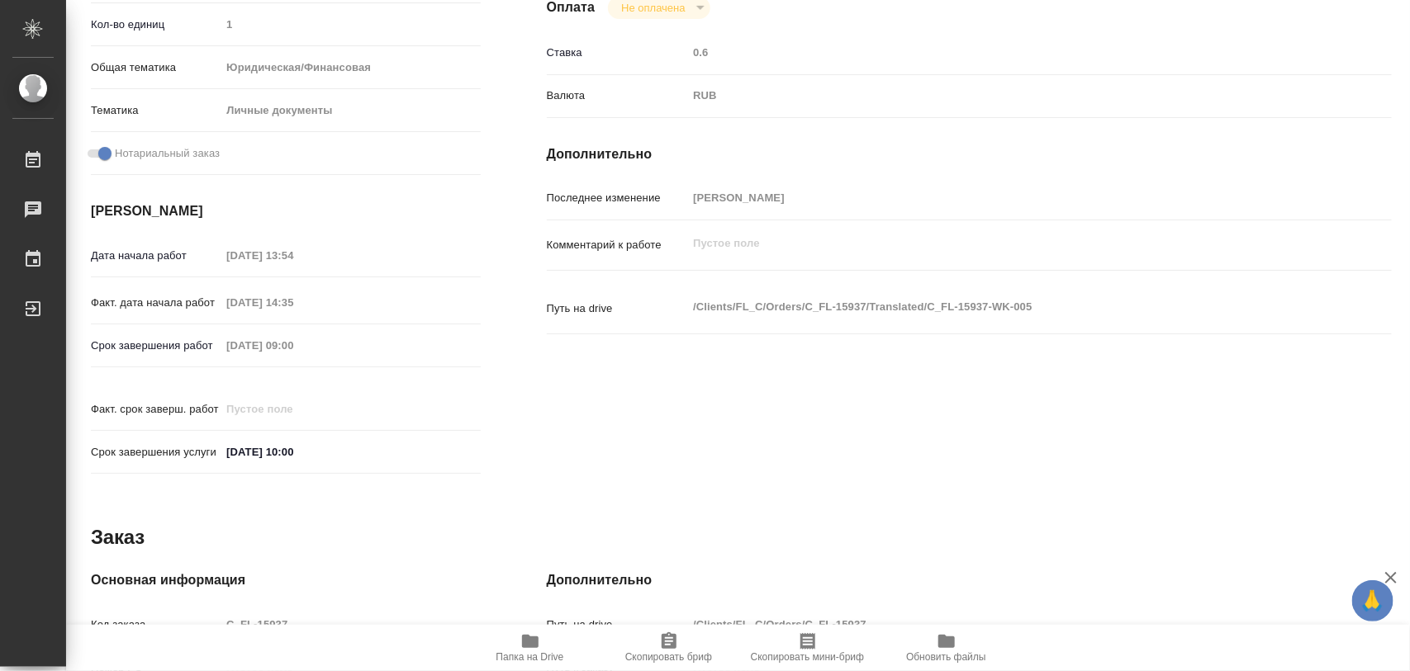
scroll to position [736, 0]
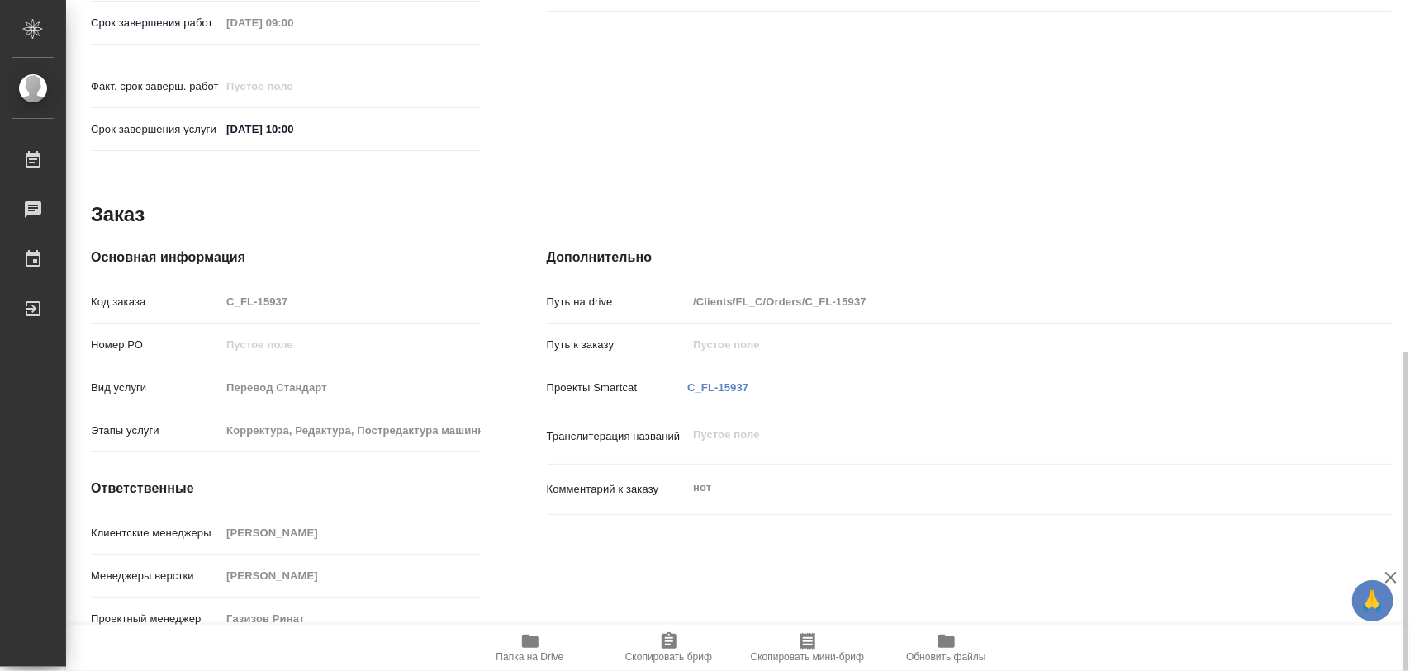
type textarea "x"
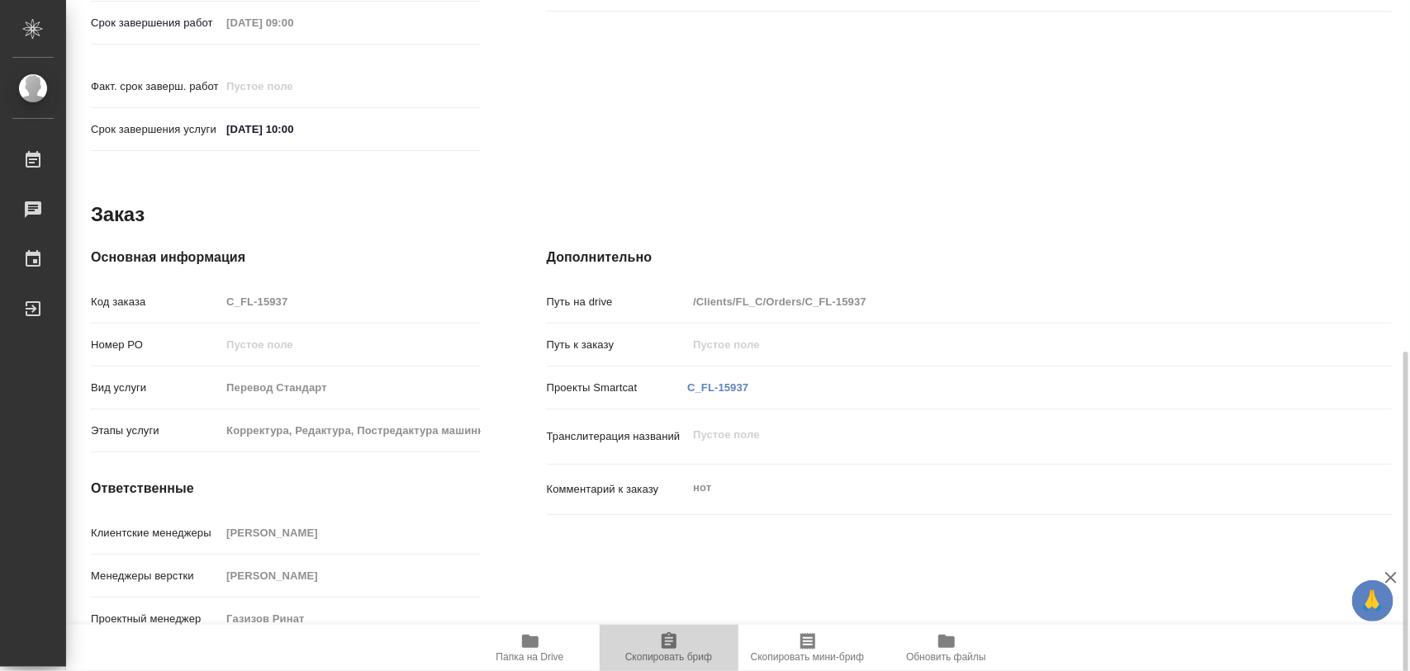
click at [667, 643] on icon "button" at bounding box center [669, 642] width 20 height 20
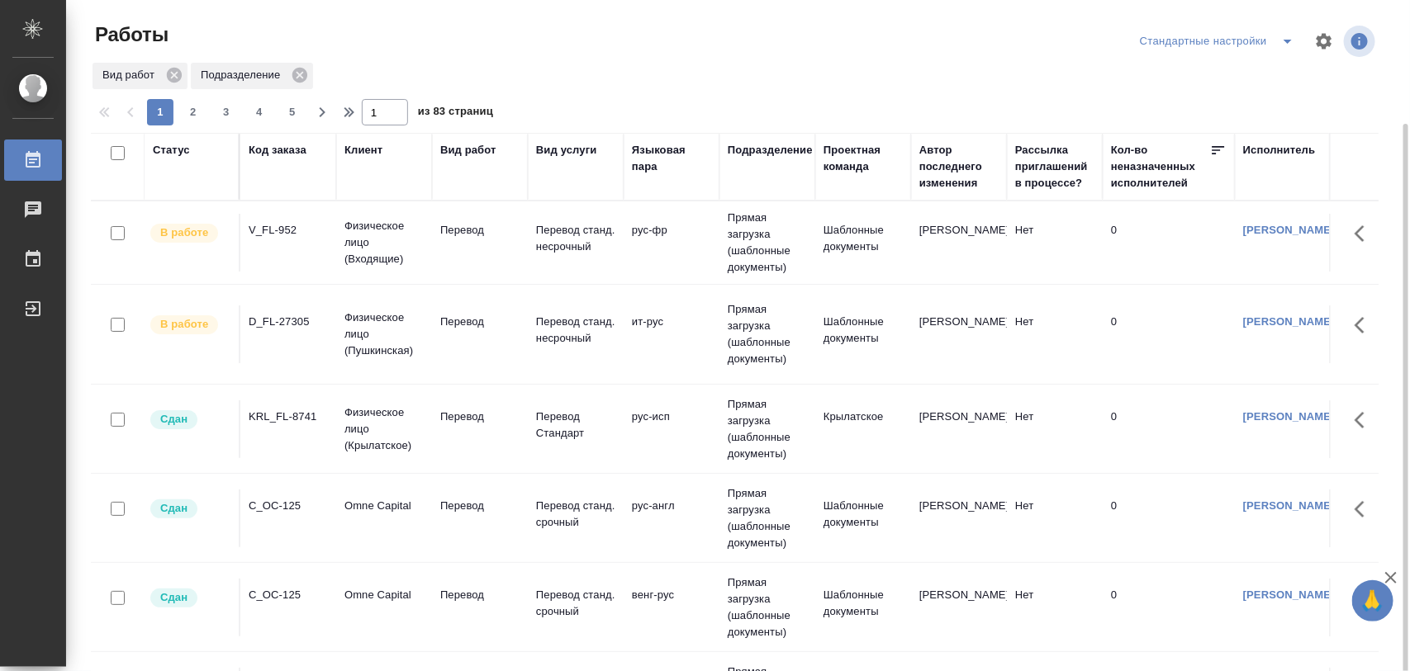
scroll to position [64, 0]
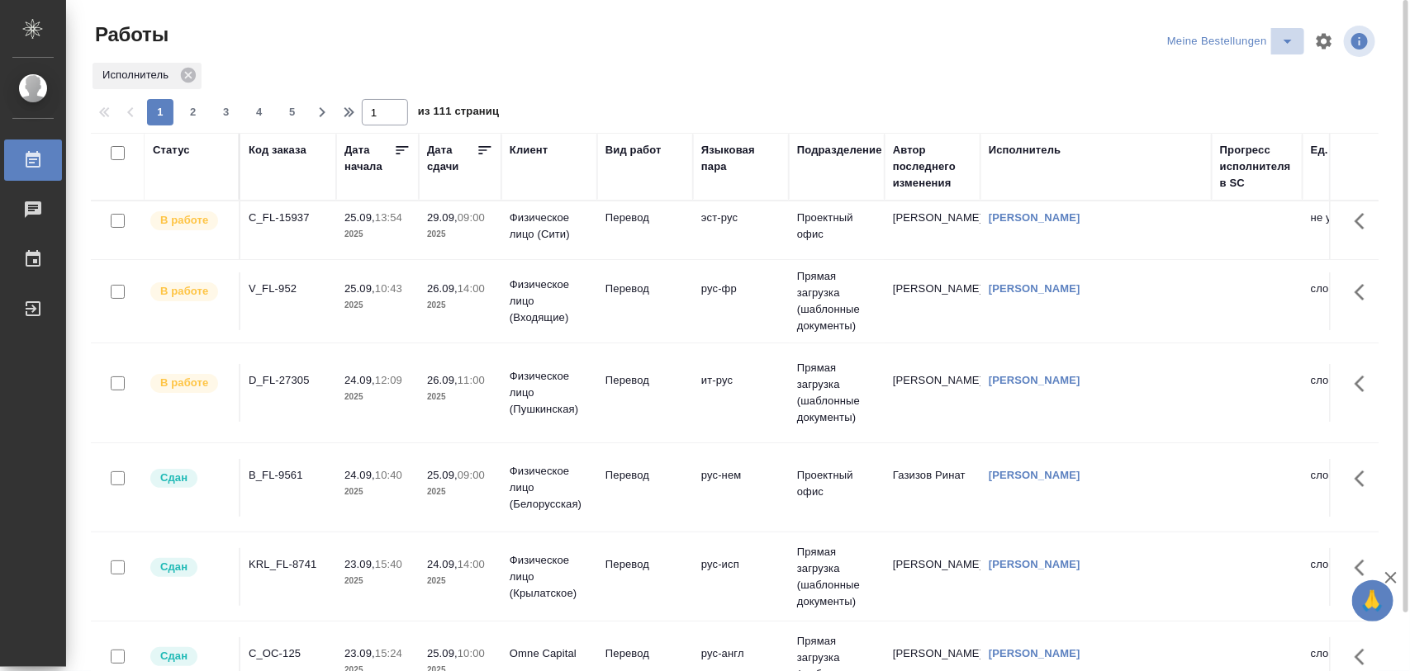
click at [1289, 47] on icon "split button" at bounding box center [1288, 41] width 20 height 20
click at [1250, 68] on li "Стандартные настройки" at bounding box center [1234, 74] width 159 height 26
